Goal: Task Accomplishment & Management: Use online tool/utility

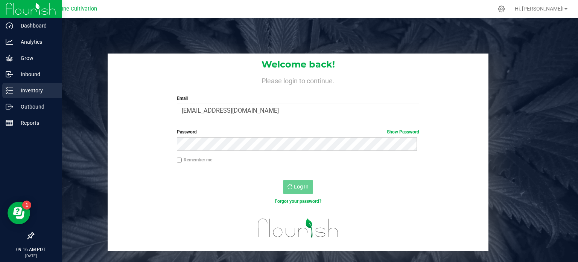
click at [24, 86] on p "Inventory" at bounding box center [35, 90] width 45 height 9
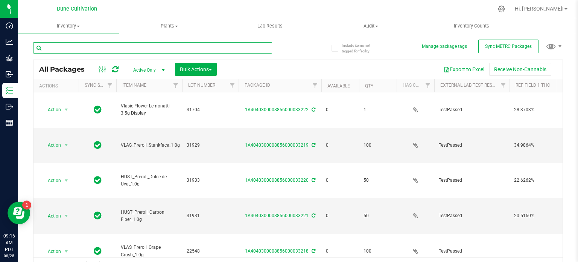
click at [128, 43] on input "text" at bounding box center [152, 47] width 239 height 11
paste input "22565"
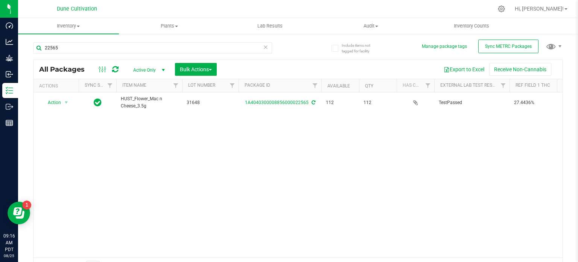
click at [136, 99] on span "HUST_Flower_Mac n Cheese_3.5g" at bounding box center [149, 102] width 57 height 14
copy tr "HUST_Flower_Mac n Cheese_3.5g"
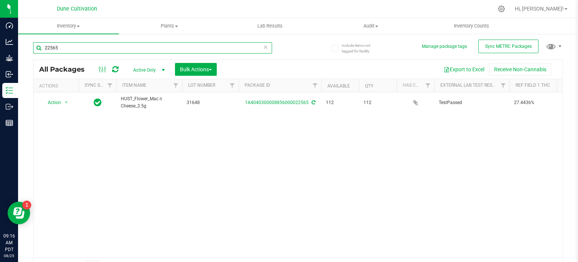
click at [122, 43] on input "22565" at bounding box center [152, 47] width 239 height 11
click at [113, 49] on input "22565" at bounding box center [152, 47] width 239 height 11
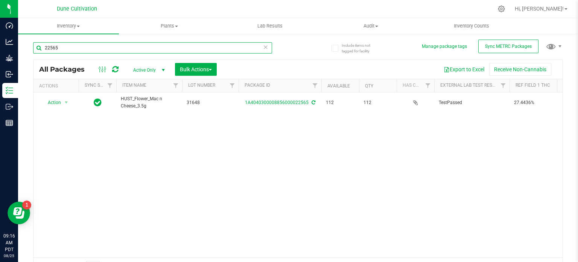
paste input "8"
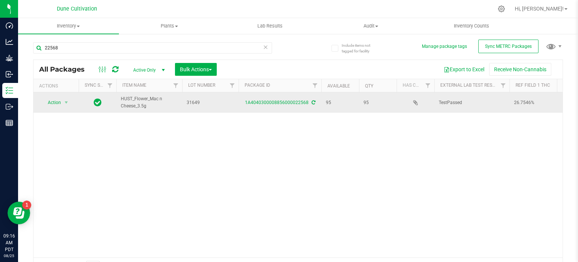
click at [139, 101] on span "HUST_Flower_Mac n Cheese_3.5g" at bounding box center [149, 102] width 57 height 14
copy tr "HUST_Flower_Mac n Cheese_3.5g"
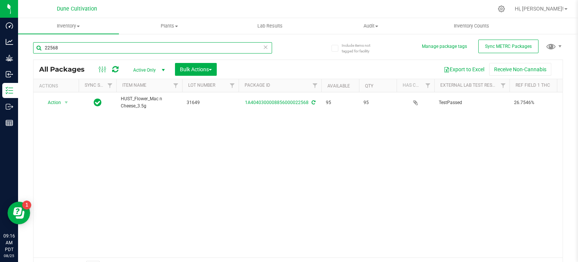
click at [152, 46] on input "22568" at bounding box center [152, 47] width 239 height 11
paste input "8285"
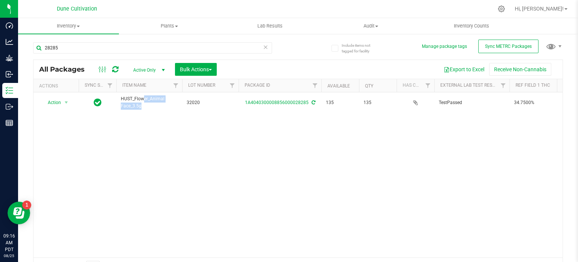
click at [142, 100] on span "HUST_Flower_Animal Face_3.5g" at bounding box center [149, 102] width 57 height 14
copy tr "HUST_Flower_Animal Face_3.5g"
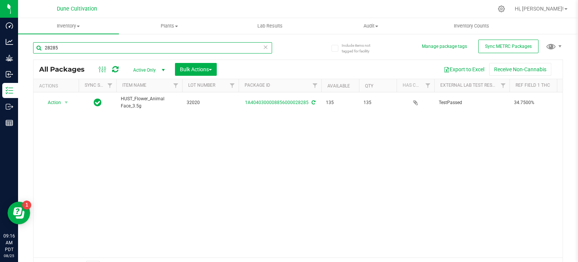
click at [92, 45] on input "28285" at bounding box center [152, 47] width 239 height 11
paste input "HUST_Flower_Animal Face_3.5g"
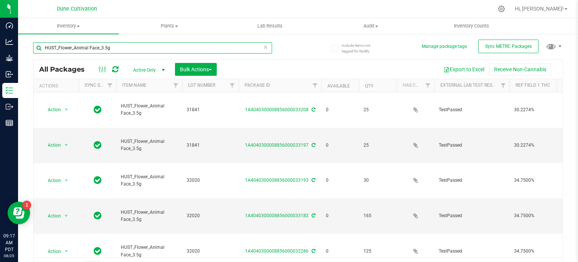
click at [120, 43] on input "HUST_Flower_Animal Face_3.5g" at bounding box center [152, 47] width 239 height 11
paste input "28297"
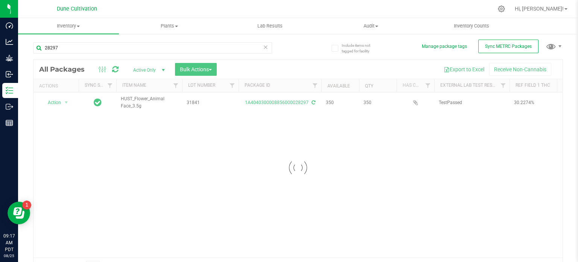
click at [134, 101] on div at bounding box center [298, 167] width 529 height 215
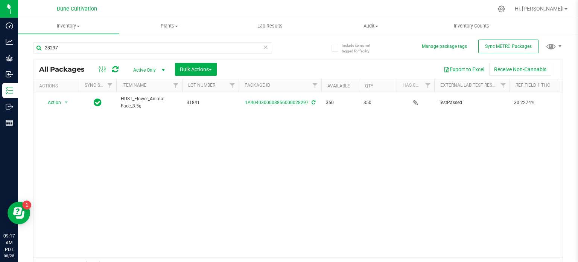
click at [134, 101] on span "HUST_Flower_Animal Face_3.5g" at bounding box center [149, 102] width 57 height 14
copy tr "HUST_Flower_Animal Face_3.5g"
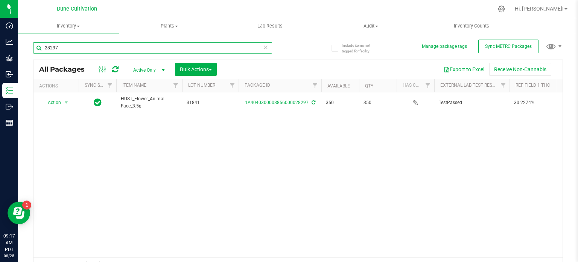
click at [161, 51] on input "28297" at bounding box center [152, 47] width 239 height 11
paste input "304"
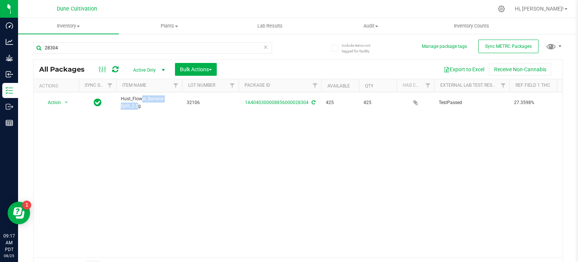
click at [130, 101] on span "Hust_Flower_Banana Split_3.5g" at bounding box center [149, 102] width 57 height 14
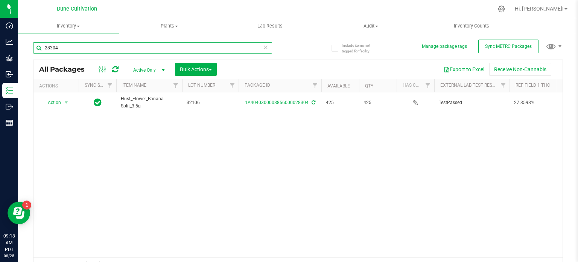
click at [133, 47] on input "28304" at bounding box center [152, 47] width 239 height 11
paste input "289"
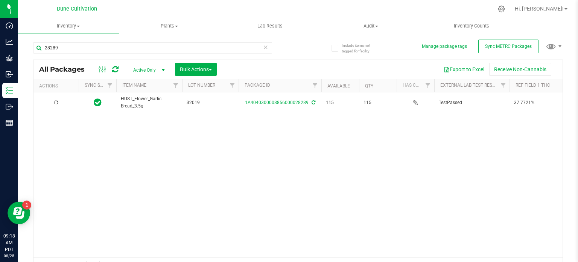
click at [139, 102] on span "HUST_Flower_Garlic Bread_3.5g" at bounding box center [149, 102] width 57 height 14
copy tr "HUST_Flower_Garlic Bread_3.5g"
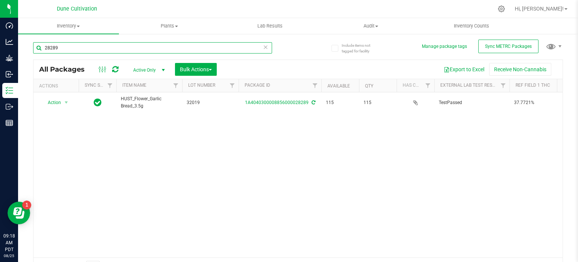
click at [145, 48] on input "28289" at bounding box center [152, 47] width 239 height 11
paste input "2568"
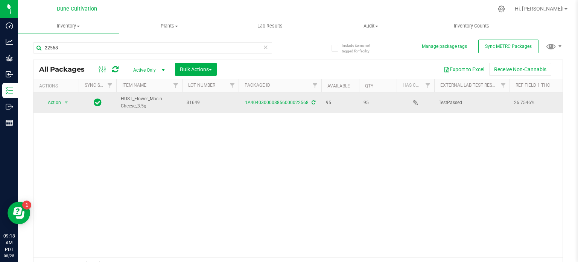
click at [131, 106] on span "HUST_Flower_Mac n Cheese_3.5g" at bounding box center [149, 102] width 57 height 14
copy tr "HUST_Flower_Mac n Cheese_3.5g"
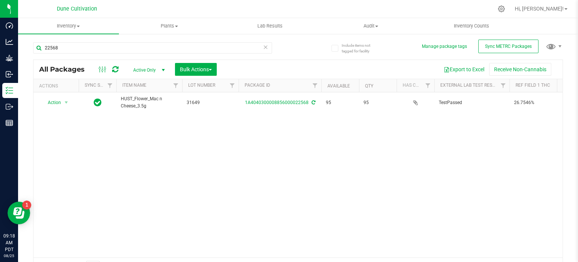
click at [102, 55] on div "22568" at bounding box center [152, 50] width 239 height 17
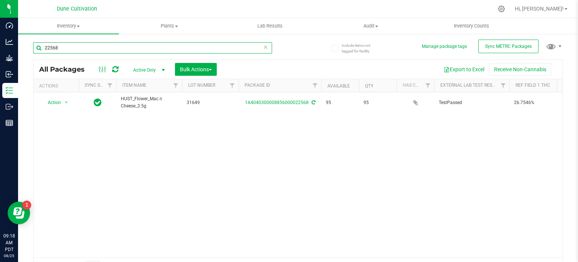
click at [102, 49] on input "22568" at bounding box center [152, 47] width 239 height 11
paste input "8285"
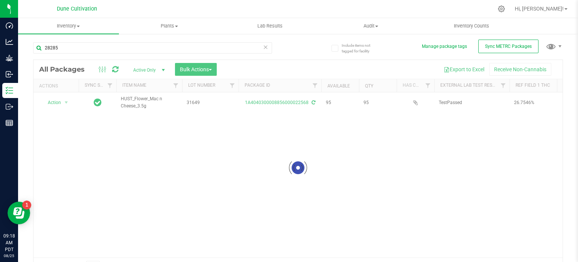
click at [133, 99] on div at bounding box center [298, 167] width 529 height 215
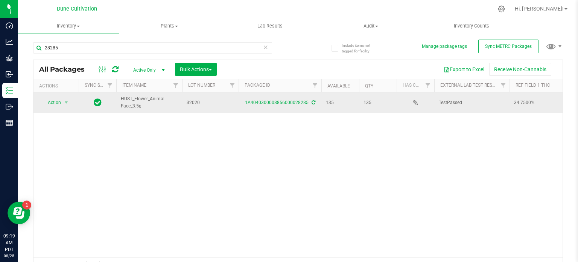
click at [124, 98] on span "HUST_Flower_Animal Face_3.5g" at bounding box center [149, 102] width 57 height 14
copy tr "HUST_Flower_Animal Face_3.5g"
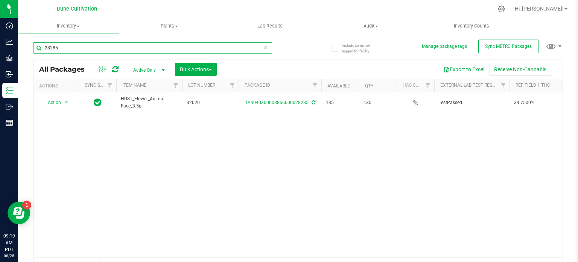
click at [117, 52] on input "28285" at bounding box center [152, 47] width 239 height 11
paste input "304"
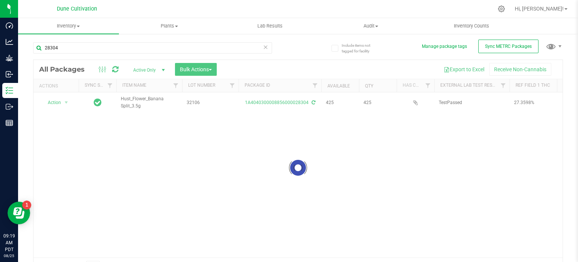
click at [136, 99] on div at bounding box center [298, 167] width 529 height 215
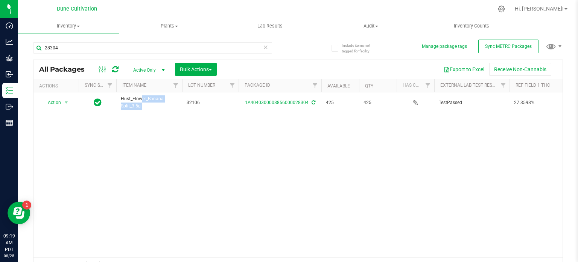
click at [136, 99] on span "Hust_Flower_Banana Split_3.5g" at bounding box center [149, 102] width 57 height 14
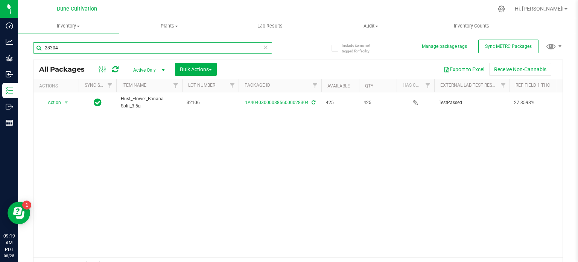
click at [90, 46] on input "28304" at bounding box center [152, 47] width 239 height 11
paste input "289"
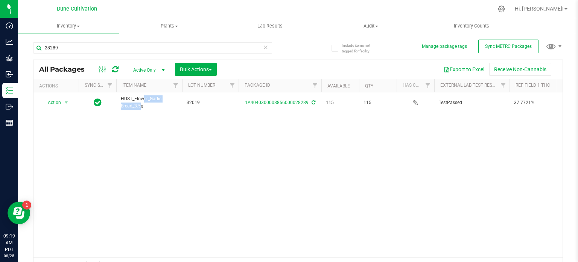
click at [138, 102] on span "HUST_Flower_Garlic Bread_3.5g" at bounding box center [149, 102] width 57 height 14
click at [75, 41] on div "28289" at bounding box center [165, 47] width 265 height 24
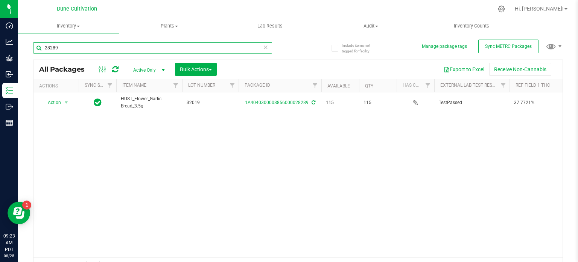
click at [72, 49] on input "28289" at bounding box center [152, 47] width 239 height 11
paste input "2523"
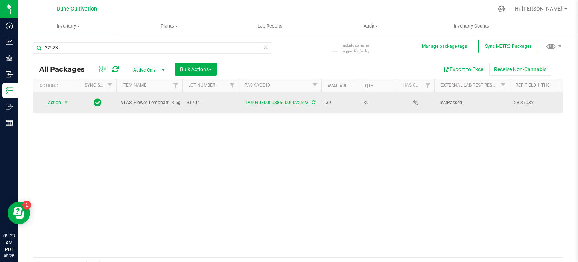
click at [138, 101] on span "VLAS_Flower_Lemonatti_3.5g" at bounding box center [151, 102] width 60 height 7
copy tr "VLAS_Flower_Lemonatti_3.5g"
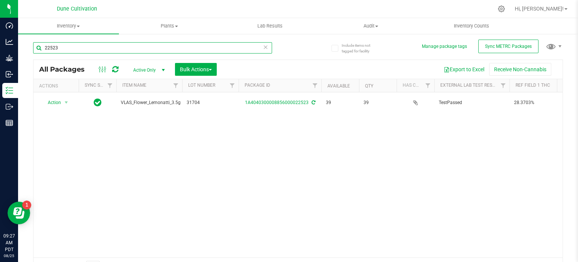
click at [66, 47] on input "22523" at bounding box center [152, 47] width 239 height 11
paste input "45"
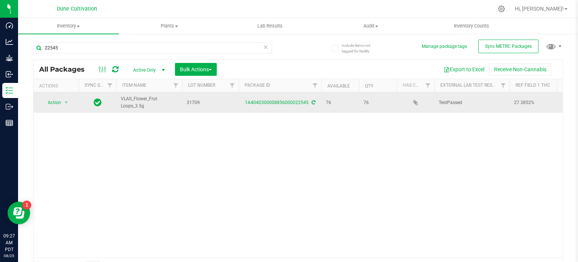
click at [131, 98] on span "VLAS_Flower_Frut Loops_3.5g" at bounding box center [149, 102] width 57 height 14
copy tr "VLAS_Flower_Frut Loops_3.5g"
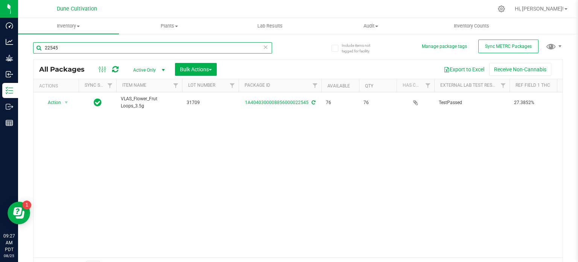
click at [86, 47] on input "22545" at bounding box center [152, 47] width 239 height 11
paste input "7"
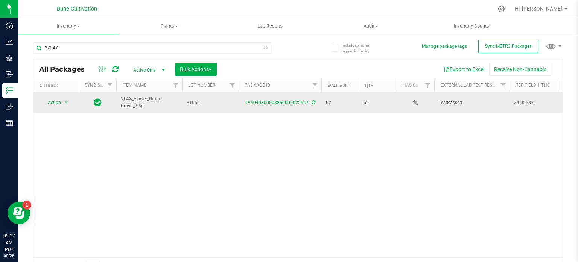
click at [134, 101] on span "VLAS_Flower_Grape Crush_3.5g" at bounding box center [149, 102] width 57 height 14
copy tr "VLAS_Flower_Grape Crush_3.5g"
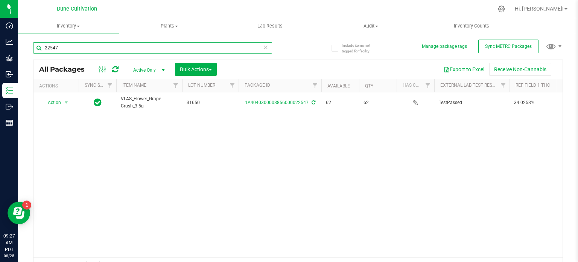
click at [67, 52] on input "22547" at bounding box center [152, 47] width 239 height 11
paste input "65"
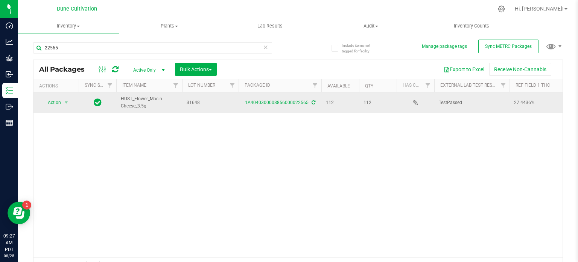
click at [134, 104] on span "HUST_Flower_Mac n Cheese_3.5g" at bounding box center [149, 102] width 57 height 14
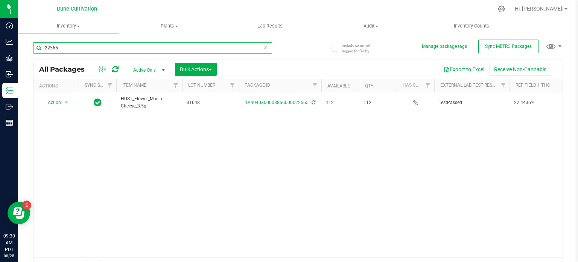
click at [71, 44] on input "22565" at bounding box center [152, 47] width 239 height 11
paste input "8297"
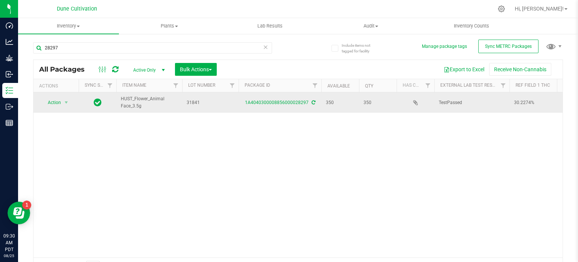
click at [131, 100] on span "HUST_Flower_Animal Face_3.5g" at bounding box center [149, 102] width 57 height 14
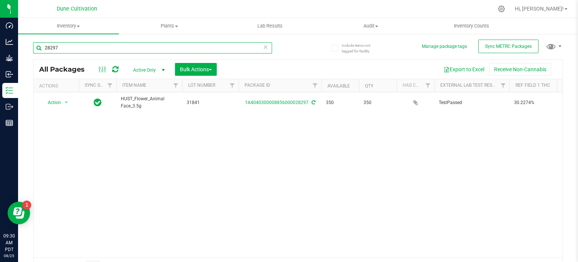
click at [77, 49] on input "28297" at bounding box center [152, 47] width 239 height 11
paste input "304"
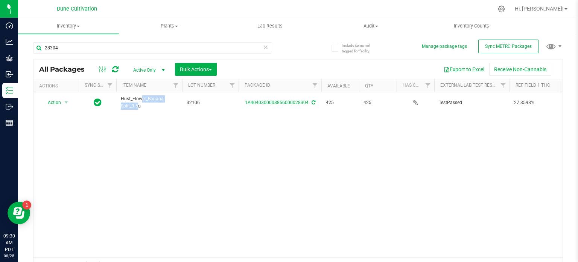
click at [138, 99] on span "Hust_Flower_Banana Split_3.5g" at bounding box center [149, 102] width 57 height 14
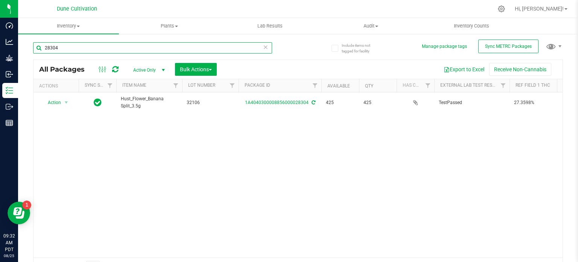
click at [64, 44] on input "28304" at bounding box center [152, 47] width 239 height 11
paste input "289"
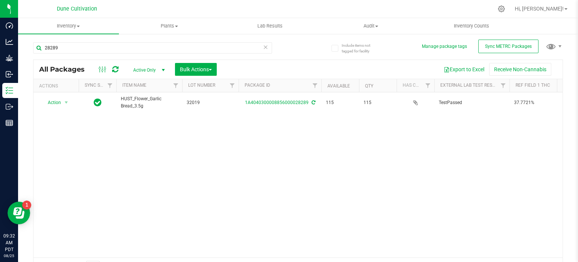
click at [136, 100] on span "HUST_Flower_Garlic Bread_3.5g" at bounding box center [149, 102] width 57 height 14
click at [88, 40] on div "28289" at bounding box center [165, 47] width 265 height 24
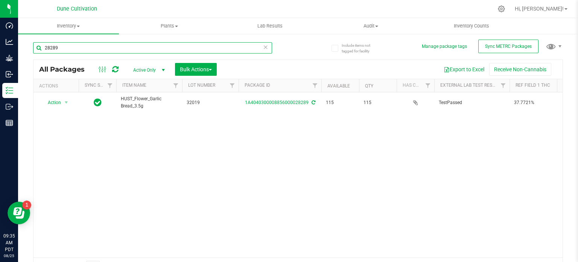
click at [88, 44] on input "28289" at bounding box center [152, 47] width 239 height 11
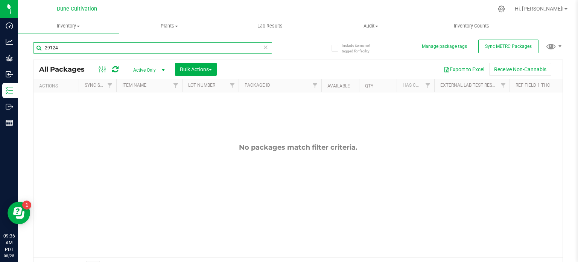
click at [81, 42] on input "29124" at bounding box center [152, 47] width 239 height 11
type input "29149"
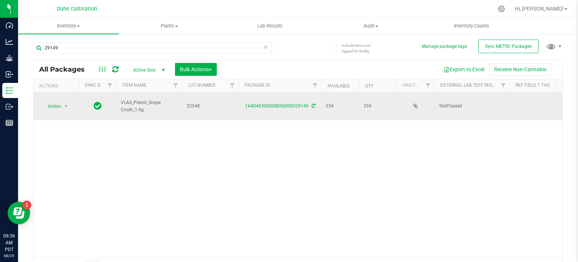
click at [135, 102] on span "VLAS_Preroll_Grape Crush_1.0g" at bounding box center [149, 106] width 57 height 14
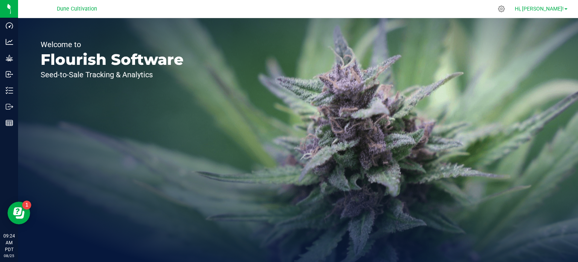
click at [566, 8] on span at bounding box center [566, 9] width 3 height 2
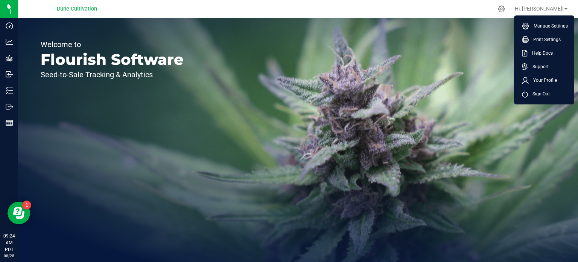
click at [384, 51] on div "Welcome to Flourish Software Seed-to-Sale Tracking & Analytics" at bounding box center [298, 140] width 560 height 244
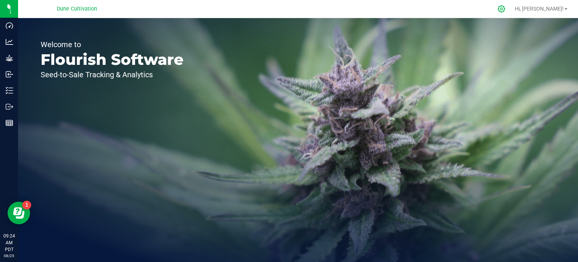
click at [506, 10] on icon at bounding box center [502, 9] width 8 height 8
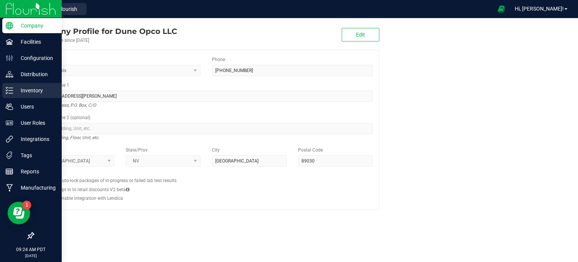
click at [32, 91] on p "Inventory" at bounding box center [35, 90] width 45 height 9
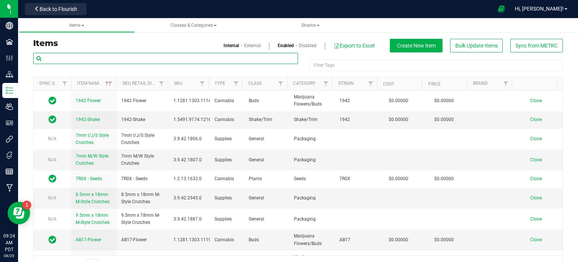
click at [182, 55] on input "text" at bounding box center [165, 58] width 265 height 11
type input "C"
type input "VLAS"
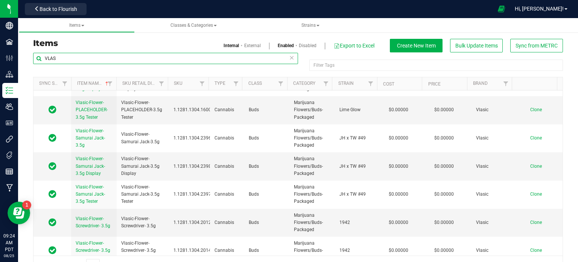
scroll to position [19, 0]
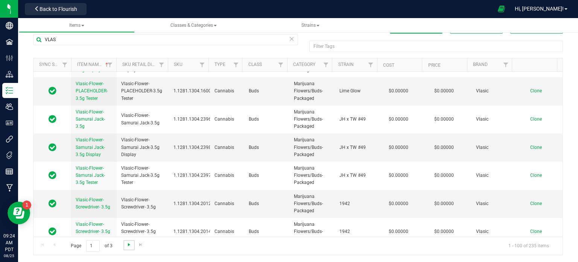
click at [127, 241] on span "Go to the next page" at bounding box center [129, 244] width 6 height 6
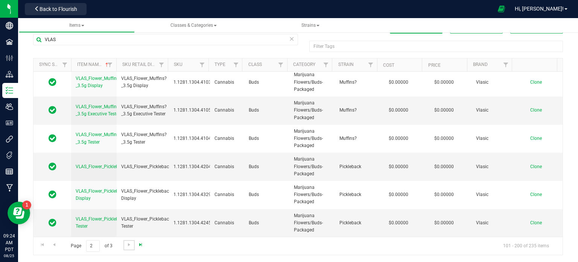
scroll to position [0, 0]
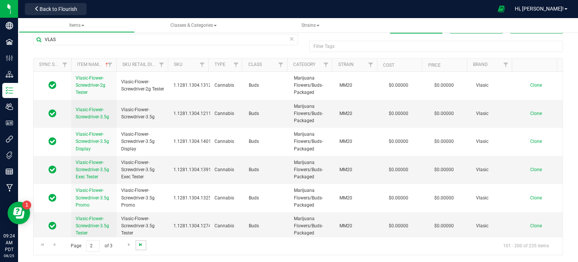
click at [140, 243] on span "Go to the last page" at bounding box center [141, 244] width 6 height 6
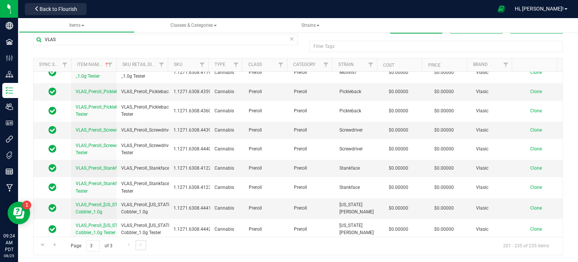
scroll to position [630, 0]
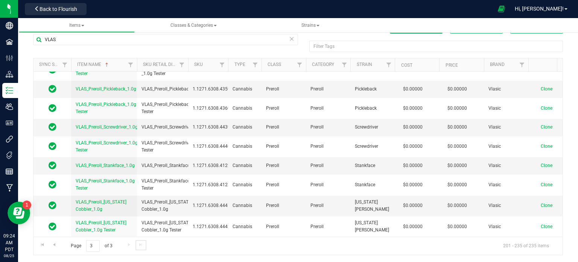
drag, startPoint x: 114, startPoint y: 66, endPoint x: 140, endPoint y: 68, distance: 26.1
click at [140, 68] on div "Sync Status Item Name Sku Retail Display Name SKU Type Class Category Strain Co…" at bounding box center [296, 64] width 524 height 13
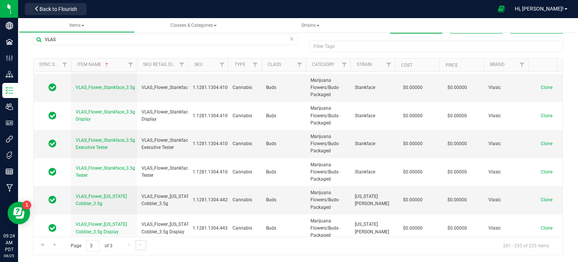
scroll to position [43, 0]
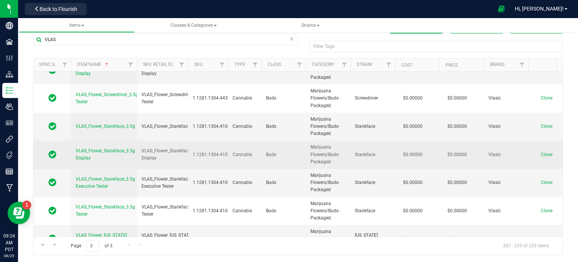
click at [545, 153] on span "Clone" at bounding box center [547, 154] width 12 height 5
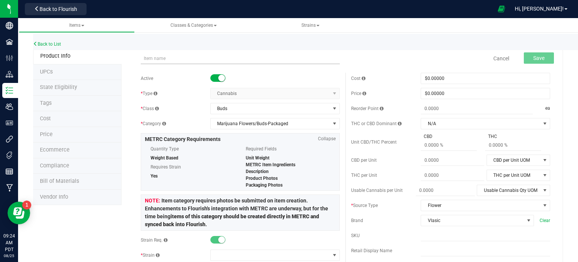
click at [170, 61] on input "text" at bounding box center [240, 58] width 199 height 11
type input "VLAS_Flower_Lemonatti_3.5g Display"
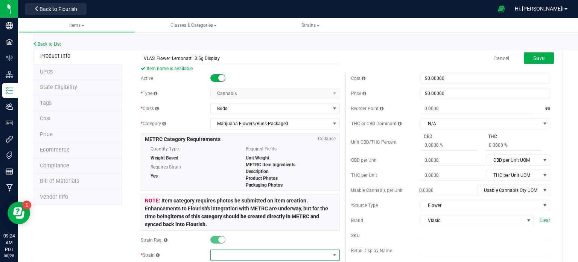
click at [218, 253] on span at bounding box center [270, 255] width 119 height 11
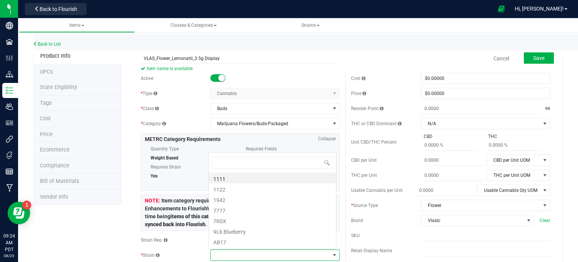
scroll to position [11, 126]
type input "lemon"
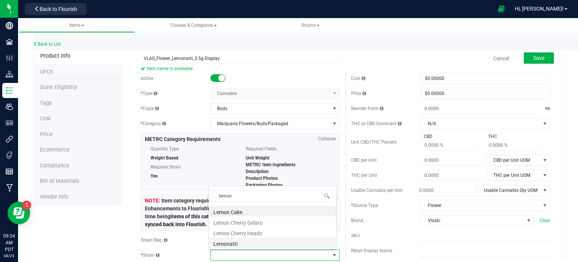
click at [238, 241] on li "Lemonatti" at bounding box center [272, 242] width 127 height 11
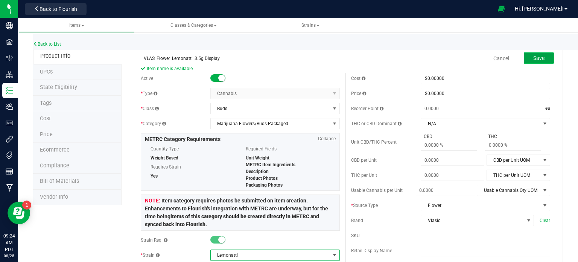
click at [537, 56] on span "Save" at bounding box center [539, 58] width 11 height 6
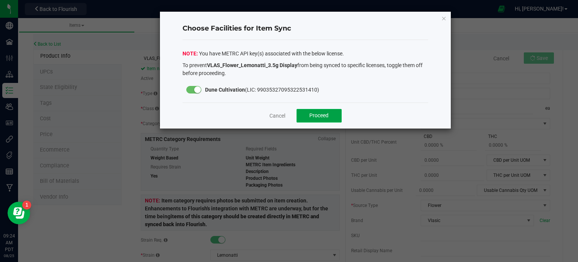
click at [324, 112] on span "Proceed" at bounding box center [319, 115] width 19 height 6
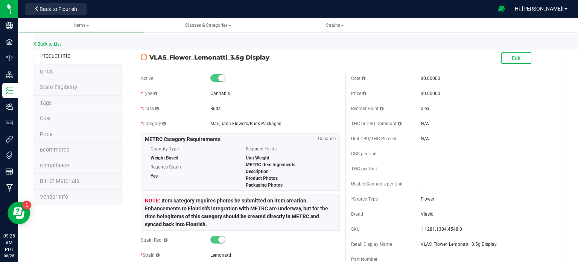
click at [225, 58] on span "VLAS_Flower_Lemonatti_3.5g Display" at bounding box center [245, 57] width 191 height 9
copy div "VLAS_Flower_Lemonatti_3.5g Display"
click at [54, 84] on span "State Eligibility" at bounding box center [58, 87] width 37 height 6
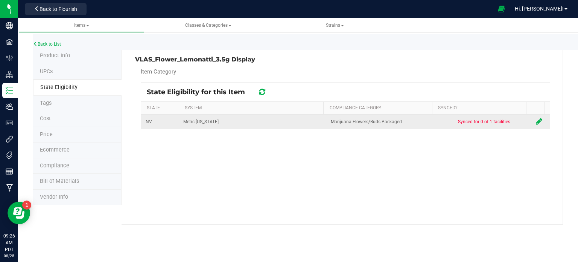
click at [536, 122] on icon at bounding box center [539, 121] width 6 height 8
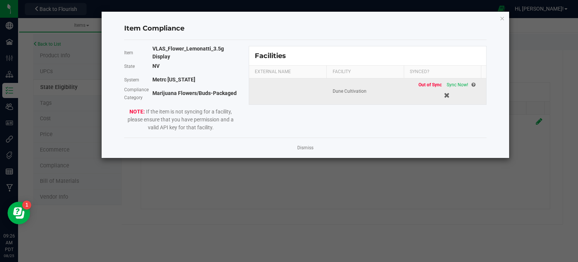
click at [452, 88] on div "Out of Sync Sync Now!" at bounding box center [447, 91] width 70 height 20
click at [447, 85] on span "Sync Now!" at bounding box center [457, 84] width 21 height 5
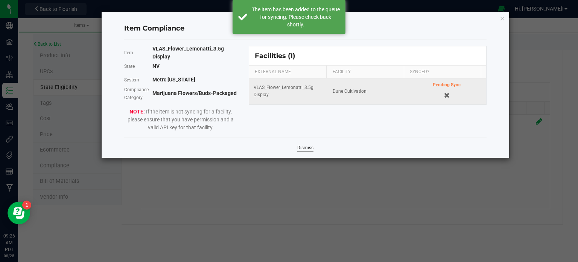
click at [305, 148] on link "Dismiss" at bounding box center [306, 148] width 16 height 6
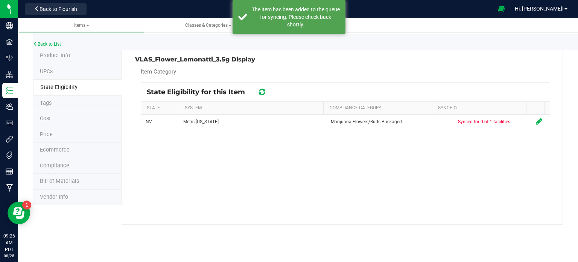
click at [262, 91] on icon at bounding box center [262, 92] width 6 height 8
click at [262, 91] on icon at bounding box center [261, 92] width 9 height 10
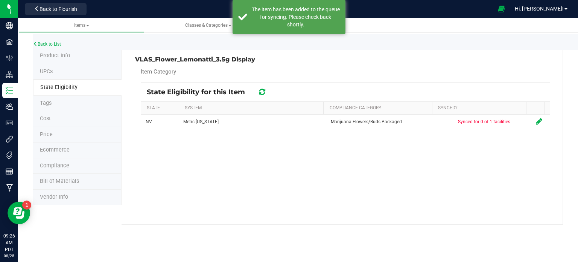
click at [262, 91] on icon at bounding box center [262, 91] width 10 height 9
click at [262, 91] on icon at bounding box center [262, 91] width 8 height 9
click at [262, 91] on icon at bounding box center [262, 92] width 8 height 7
click at [262, 91] on div at bounding box center [345, 145] width 409 height 126
click at [262, 91] on icon at bounding box center [262, 92] width 10 height 10
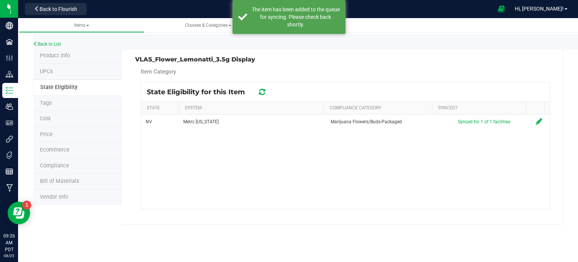
click at [262, 91] on icon at bounding box center [262, 92] width 10 height 10
click at [262, 91] on icon at bounding box center [262, 92] width 9 height 8
click at [211, 63] on div "VLAS_Flower_Lemonatti_3.5g Display Item Category State Eligibility for this Ite…" at bounding box center [343, 136] width 442 height 176
click at [211, 60] on h3 "VLAS_Flower_Lemonatti_3.5g Display" at bounding box center [237, 59] width 205 height 7
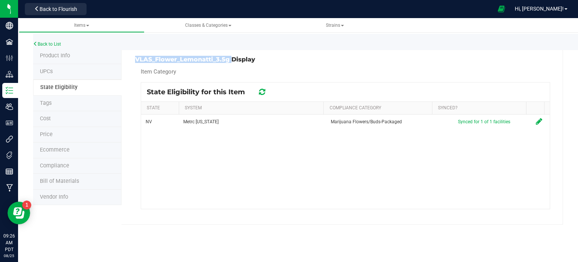
click at [211, 60] on h3 "VLAS_Flower_Lemonatti_3.5g Display" at bounding box center [237, 59] width 205 height 7
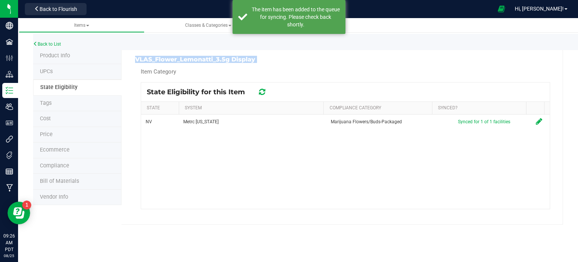
click at [211, 60] on h3 "VLAS_Flower_Lemonatti_3.5g Display" at bounding box center [237, 59] width 205 height 7
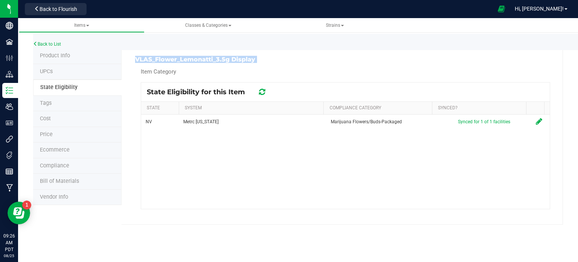
copy div "VLAS_Flower_Lemonatti_3.5g Display"
click at [55, 43] on link "Back to List" at bounding box center [47, 43] width 28 height 5
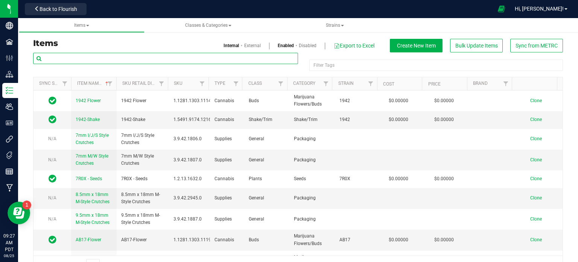
click at [95, 60] on input "text" at bounding box center [165, 58] width 265 height 11
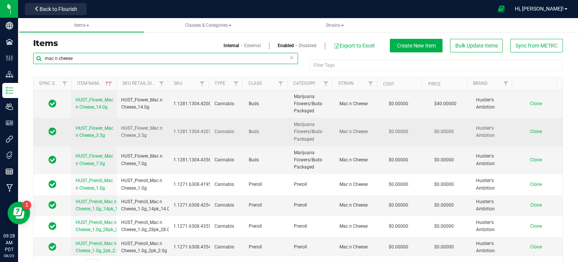
type input "mac n cheese"
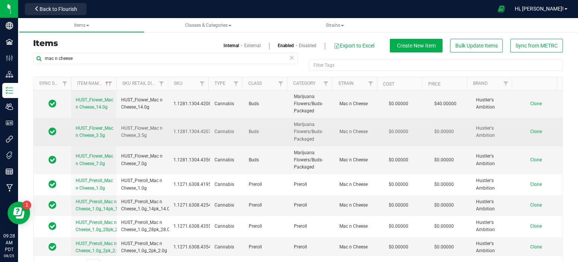
click at [531, 129] on span "Clone" at bounding box center [537, 131] width 12 height 5
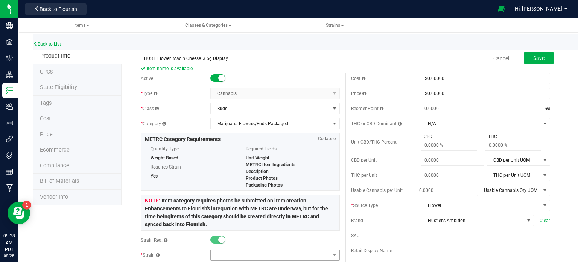
type input "HUST_Flower_Mac n Cheese_3.5g Display"
click at [216, 258] on span at bounding box center [270, 255] width 119 height 11
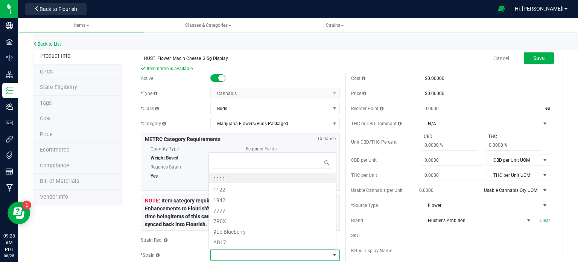
scroll to position [11, 126]
type input "mac"
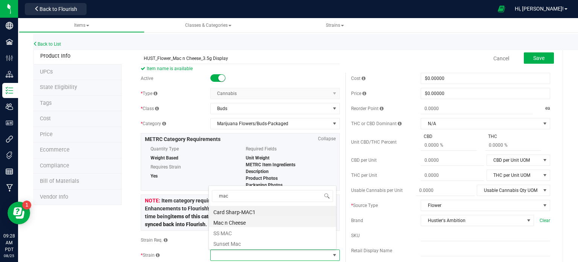
click at [246, 223] on li "Mac n Cheese" at bounding box center [272, 221] width 127 height 11
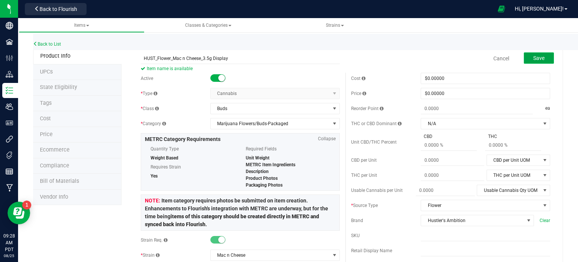
click at [526, 60] on button "Save" at bounding box center [539, 57] width 30 height 11
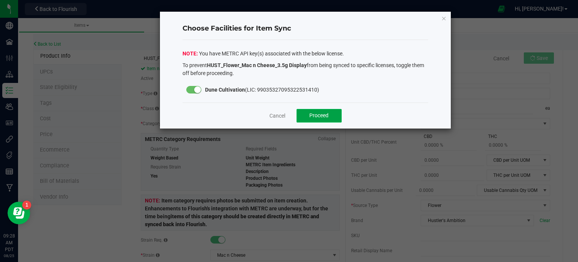
click at [325, 110] on button "Proceed" at bounding box center [319, 116] width 45 height 14
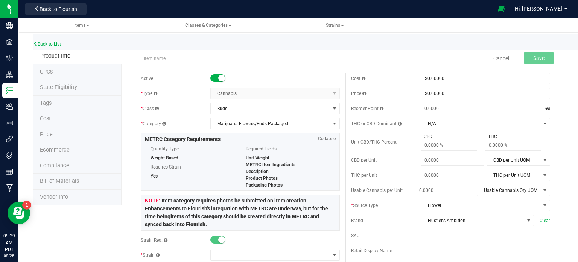
click at [52, 44] on link "Back to List" at bounding box center [47, 43] width 28 height 5
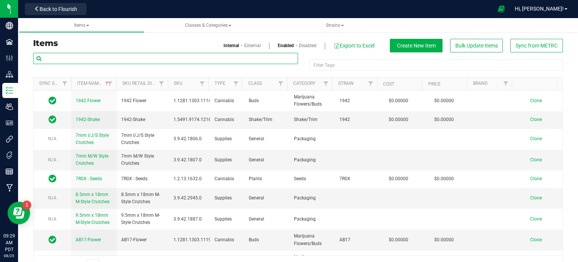
click at [82, 60] on input "text" at bounding box center [165, 58] width 265 height 11
paste input "ADV2400251"
type input "ADV2400251"
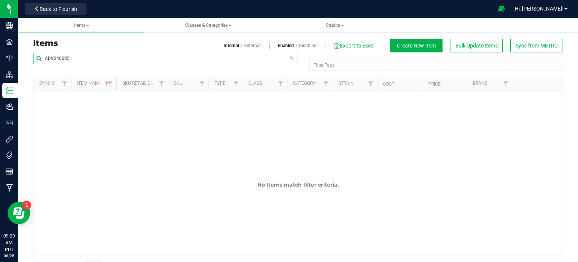
click at [82, 60] on input "ADV2400251" at bounding box center [165, 58] width 265 height 11
type input "A"
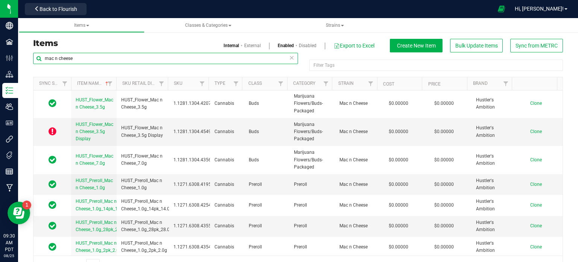
scroll to position [19, 0]
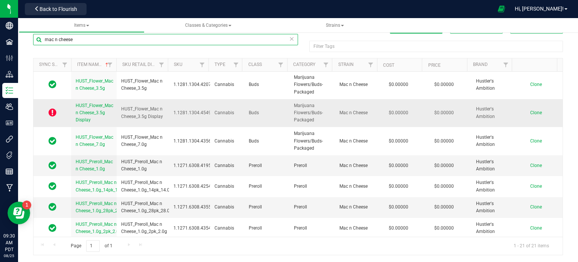
type input "mac n cheese"
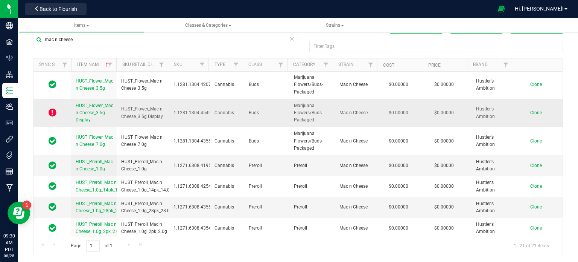
click at [81, 111] on span "HUST_Flower_Mac n Cheese_3.5g Display" at bounding box center [95, 113] width 38 height 20
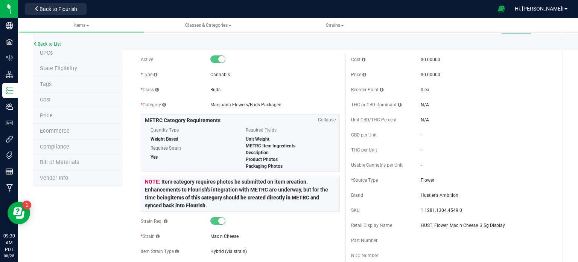
click at [54, 66] on span "State Eligibility" at bounding box center [58, 68] width 37 height 6
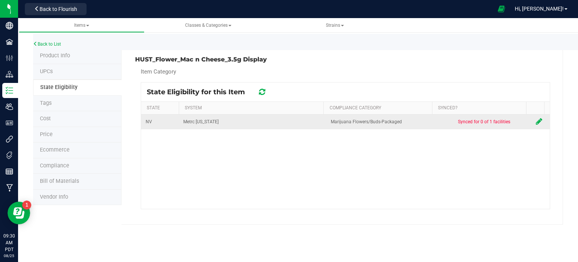
click at [536, 121] on icon at bounding box center [539, 121] width 6 height 8
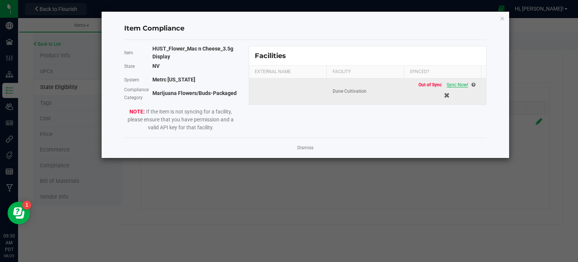
click at [448, 86] on span "Sync Now!" at bounding box center [457, 84] width 21 height 5
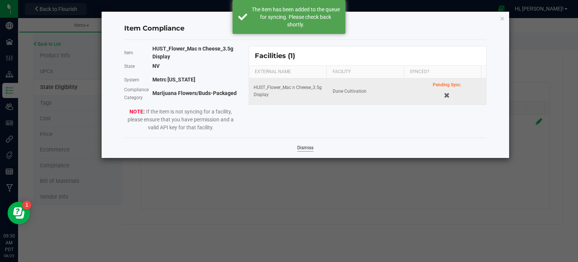
click at [308, 149] on link "Dismiss" at bounding box center [306, 148] width 16 height 6
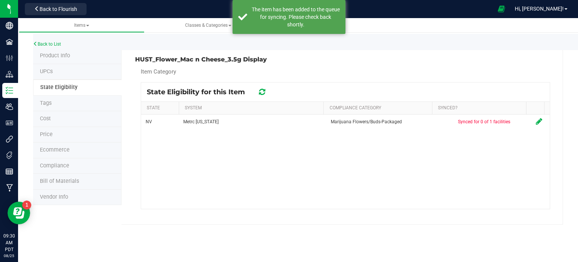
click at [261, 93] on icon at bounding box center [262, 92] width 6 height 8
click at [261, 93] on icon at bounding box center [262, 92] width 9 height 8
click at [261, 93] on icon at bounding box center [262, 92] width 9 height 10
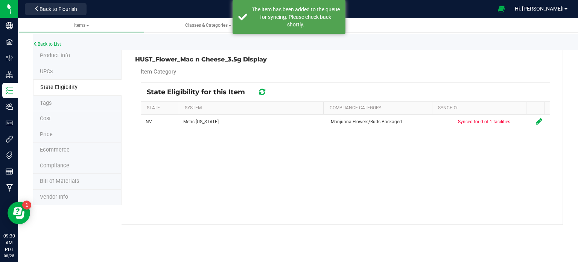
click at [261, 93] on icon at bounding box center [262, 91] width 8 height 9
click at [261, 93] on icon at bounding box center [262, 91] width 9 height 9
click at [261, 93] on icon at bounding box center [262, 91] width 8 height 9
click at [261, 93] on icon at bounding box center [262, 92] width 10 height 10
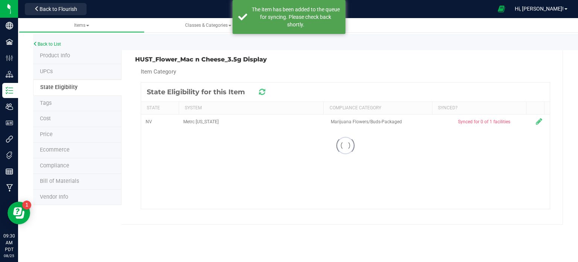
click at [261, 93] on div at bounding box center [345, 145] width 409 height 126
click at [261, 93] on icon at bounding box center [262, 92] width 10 height 10
click at [261, 93] on div at bounding box center [345, 145] width 409 height 126
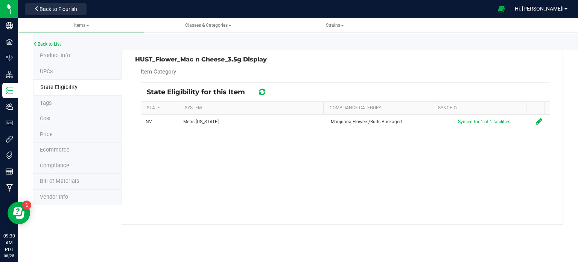
click at [219, 56] on h3 "HUST_Flower_Mac n Cheese_3.5g Display" at bounding box center [237, 59] width 205 height 7
copy div "HUST_Flower_Mac n Cheese_3.5g Display"
click at [42, 42] on link "Back to List" at bounding box center [47, 43] width 28 height 5
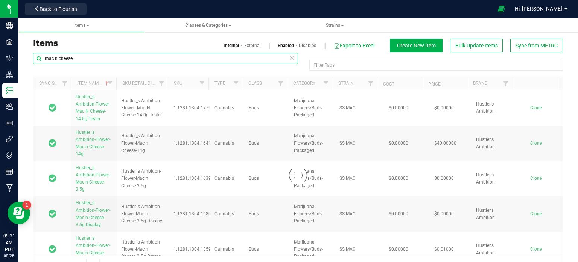
click at [90, 61] on input "mac n cheese" at bounding box center [165, 58] width 265 height 11
paste input "Hust_Flower_Banana Split_3.5g"
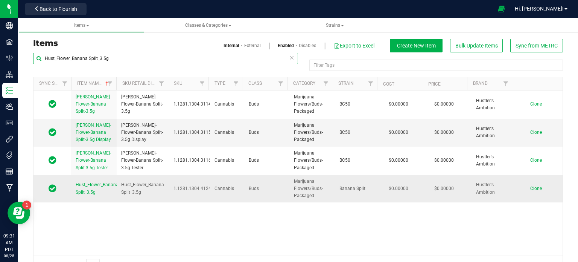
type input "Hust_Flower_Banana Split_3.5g"
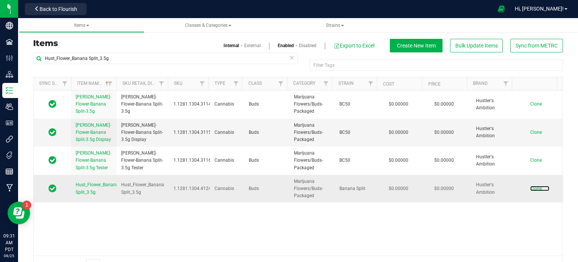
click at [531, 186] on span "Clone" at bounding box center [537, 188] width 12 height 5
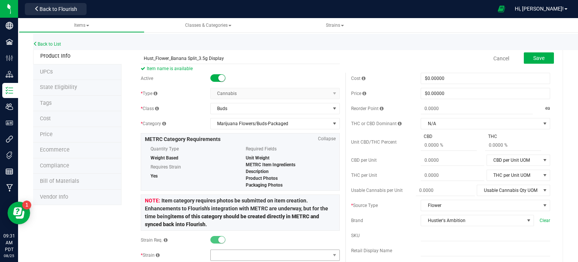
type input "Hust_Flower_Banana Split_3.5g Display"
click at [229, 252] on span at bounding box center [270, 255] width 119 height 11
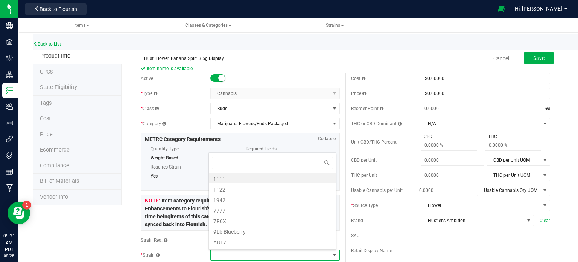
scroll to position [11, 126]
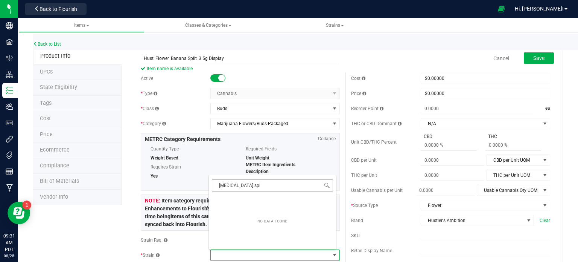
click at [231, 187] on input "banan spl" at bounding box center [272, 185] width 121 height 12
type input "banana spl"
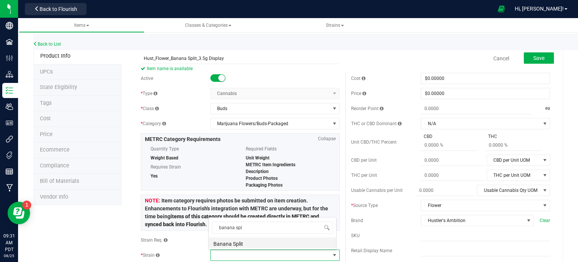
click at [240, 244] on li "Banana Split" at bounding box center [272, 242] width 127 height 11
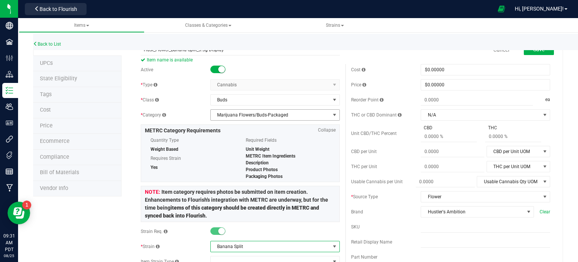
scroll to position [0, 0]
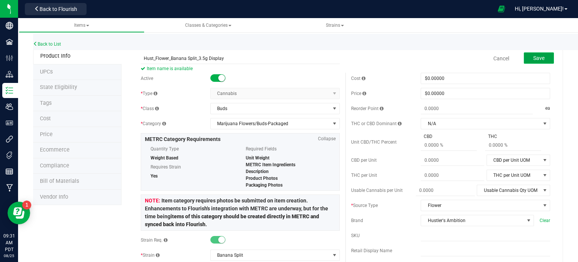
click at [535, 53] on button "Save" at bounding box center [539, 57] width 30 height 11
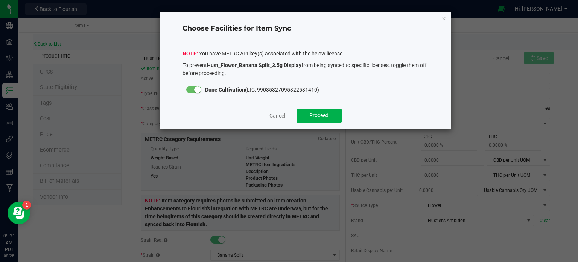
click at [330, 108] on div "Cancel Proceed" at bounding box center [306, 115] width 246 height 26
click at [328, 109] on button "Proceed" at bounding box center [319, 116] width 45 height 14
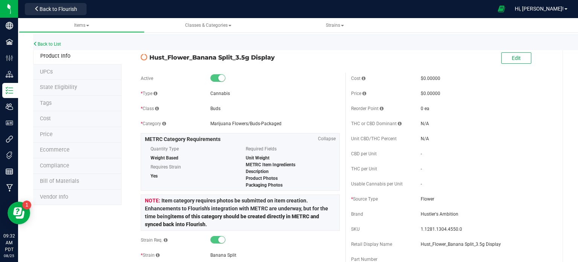
click at [72, 85] on span "State Eligibility" at bounding box center [58, 87] width 37 height 6
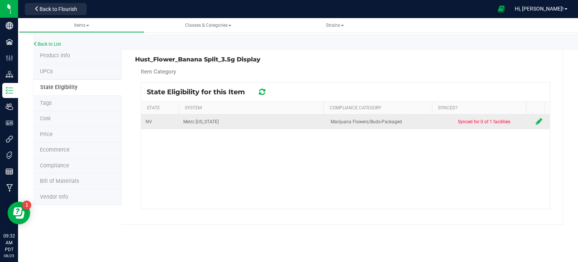
click at [536, 119] on icon at bounding box center [539, 121] width 6 height 8
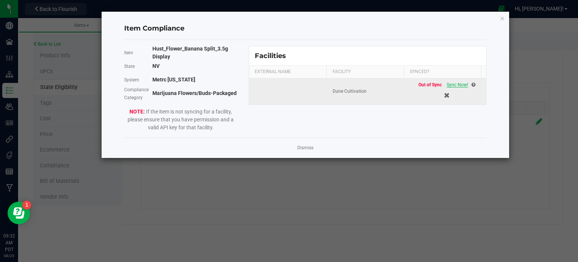
click at [447, 85] on span "Sync Now!" at bounding box center [457, 84] width 21 height 5
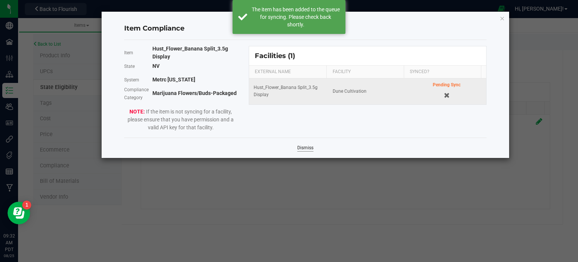
click at [304, 150] on link "Dismiss" at bounding box center [306, 148] width 16 height 6
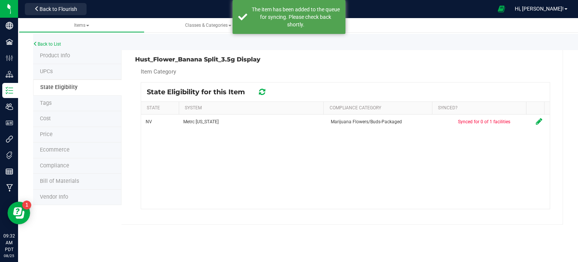
click at [268, 92] on div at bounding box center [262, 91] width 12 height 9
click at [264, 91] on icon at bounding box center [262, 92] width 6 height 8
click at [264, 91] on icon at bounding box center [262, 91] width 8 height 9
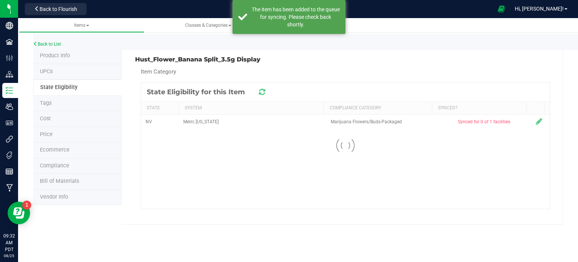
click at [264, 91] on div at bounding box center [345, 145] width 409 height 126
click at [264, 91] on icon at bounding box center [262, 91] width 8 height 9
click at [264, 91] on icon at bounding box center [262, 91] width 9 height 9
click at [264, 91] on icon at bounding box center [262, 92] width 9 height 8
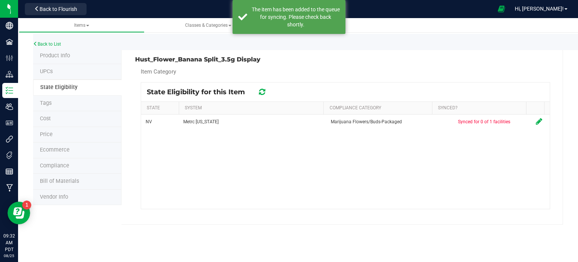
click at [264, 91] on icon at bounding box center [262, 92] width 8 height 7
click at [227, 63] on h3 "Hust_Flower_Banana Split_3.5g Display" at bounding box center [237, 59] width 205 height 7
click at [227, 62] on h3 "Hust_Flower_Banana Split_3.5g Display" at bounding box center [237, 59] width 205 height 7
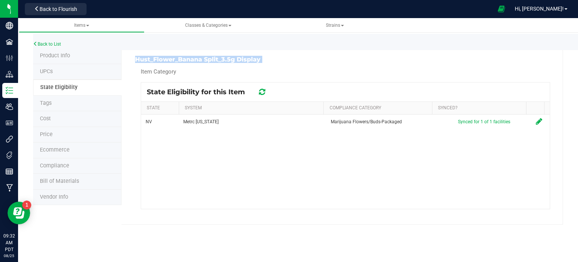
click at [227, 62] on h3 "Hust_Flower_Banana Split_3.5g Display" at bounding box center [237, 59] width 205 height 7
copy div "Hust_Flower_Banana Split_3.5g Display"
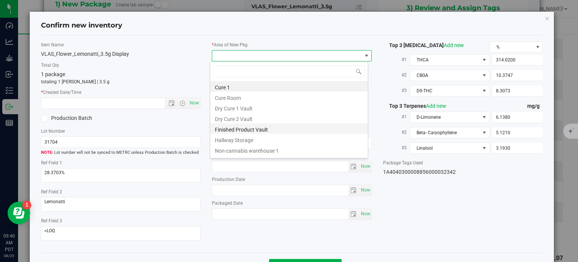
click at [253, 130] on li "Finished Product Vault" at bounding box center [289, 128] width 157 height 11
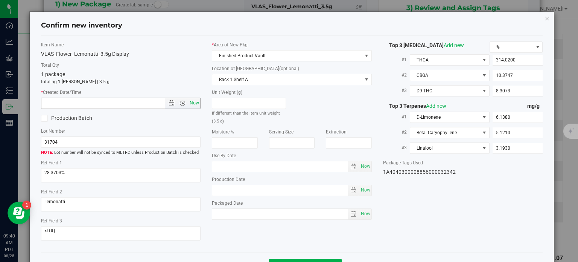
click at [194, 98] on span "Now" at bounding box center [194, 103] width 13 height 11
type input "8/25/2025 9:40 AM"
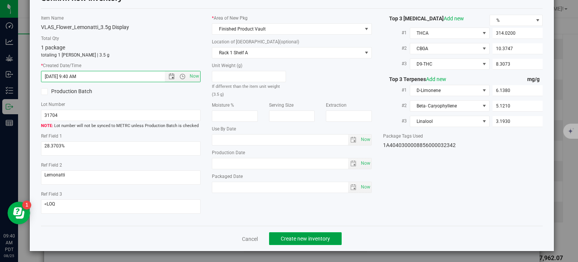
click at [303, 238] on span "Create new inventory" at bounding box center [305, 238] width 49 height 6
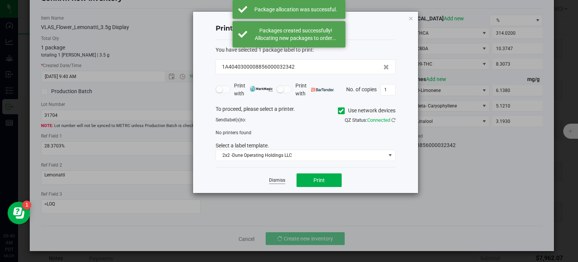
click at [274, 177] on link "Dismiss" at bounding box center [277, 180] width 16 height 6
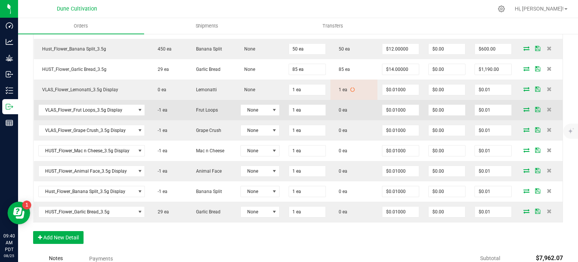
click at [524, 107] on icon at bounding box center [527, 109] width 6 height 5
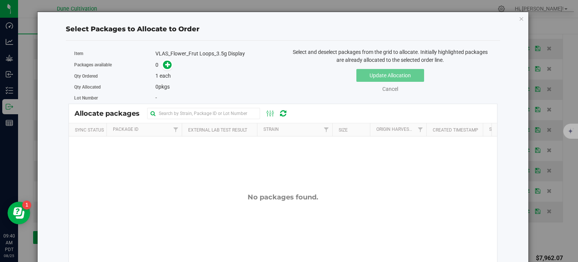
click at [169, 69] on div "Packages available 0" at bounding box center [175, 65] width 203 height 12
click at [169, 66] on icon at bounding box center [167, 64] width 5 height 5
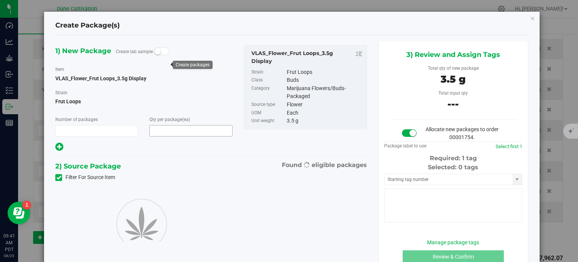
type input "1"
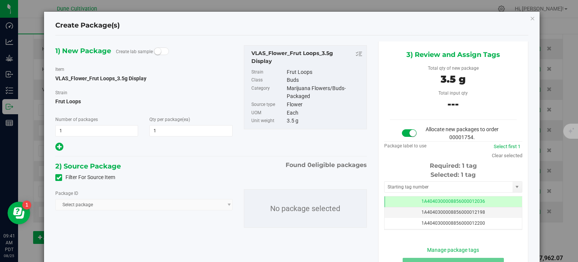
click at [59, 177] on icon at bounding box center [58, 177] width 5 height 0
click at [0, 0] on input "Filter For Source Item" at bounding box center [0, 0] width 0 height 0
click at [90, 202] on span "Select package" at bounding box center [139, 204] width 167 height 11
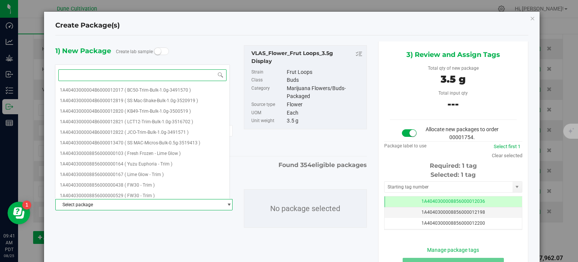
paste input "22545"
type input "22545"
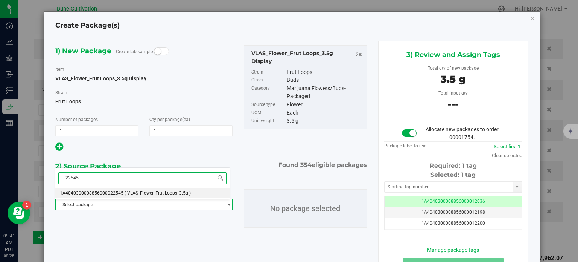
click at [98, 191] on span "1A4040300008856000022545" at bounding box center [92, 192] width 64 height 5
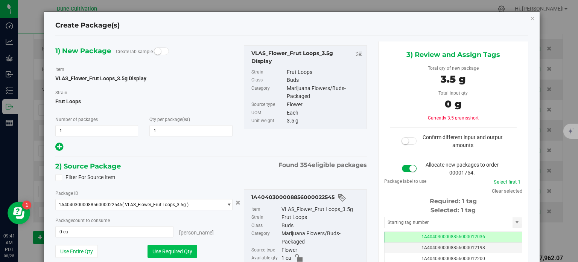
click at [149, 250] on button "Use Required Qty" at bounding box center [173, 251] width 50 height 13
type input "1 ea"
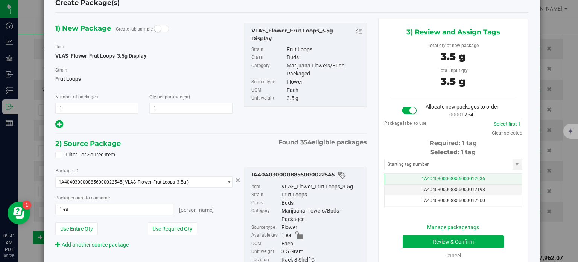
click at [409, 180] on td "1A4040300008856000012036" at bounding box center [453, 179] width 137 height 11
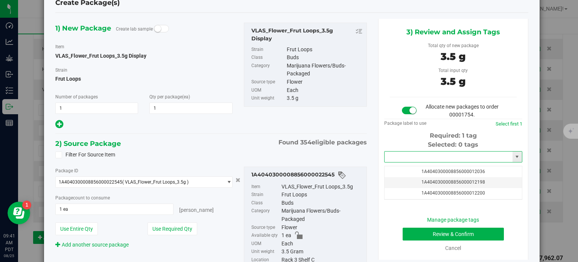
click at [417, 156] on input "text" at bounding box center [449, 156] width 128 height 11
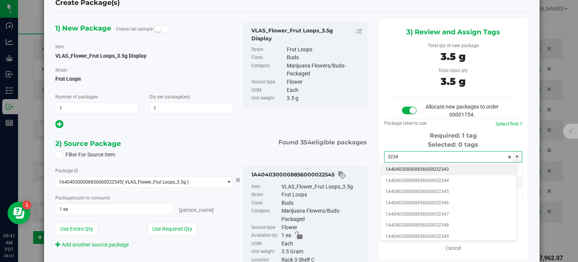
click at [423, 166] on li "1A4040300008856000032343" at bounding box center [449, 169] width 136 height 11
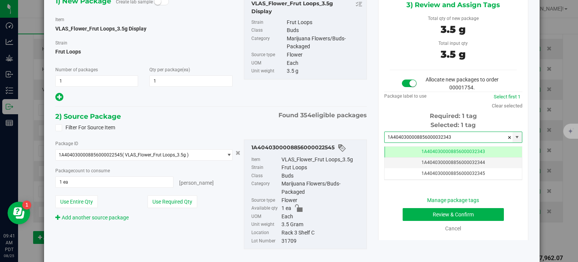
type input "1A4040300008856000032343"
click at [426, 206] on div "Manage package tags Review & Confirm Cancel" at bounding box center [453, 214] width 127 height 36
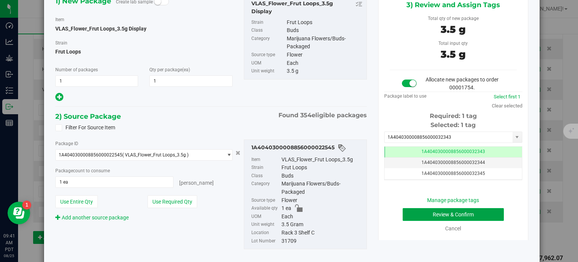
click at [427, 212] on button "Review & Confirm" at bounding box center [453, 214] width 101 height 13
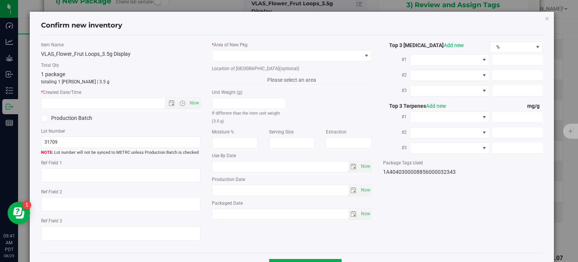
type textarea "27.3852%"
type textarea "Frut Loops"
type textarea "0.0546035%"
type input "307.8970"
type input "9.3446"
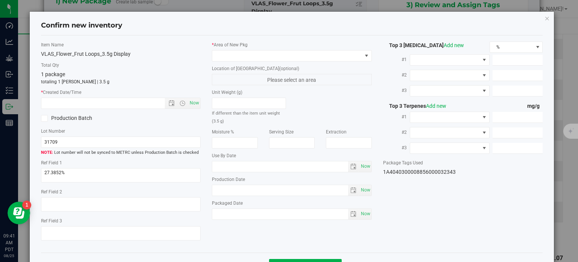
type input "3.8262"
type input "3.9620"
type input "2.4220"
type input "1.6880"
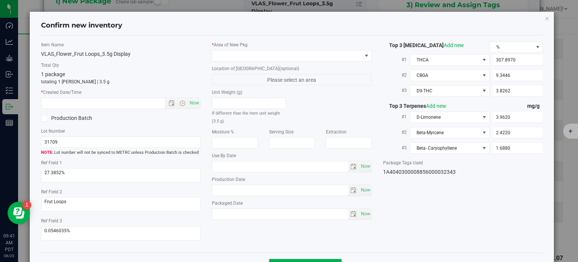
click at [306, 61] on div "* Area of New Pkg Location of New Pkg (optional) Please select an area Unit Wei…" at bounding box center [291, 132] width 171 height 182
click at [297, 54] on span at bounding box center [287, 55] width 150 height 11
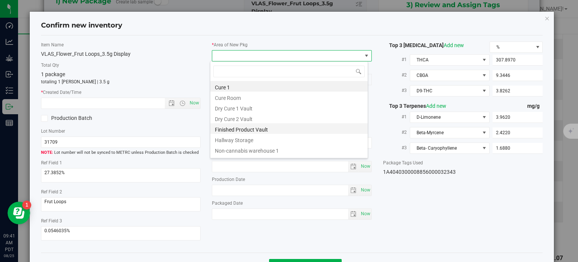
click at [243, 131] on li "Finished Product Vault" at bounding box center [289, 128] width 157 height 11
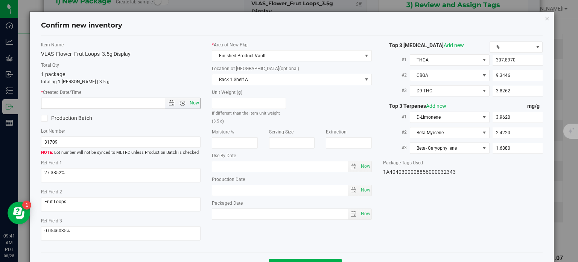
click at [194, 102] on span "Now" at bounding box center [194, 103] width 13 height 11
type input "8/25/2025 9:41 AM"
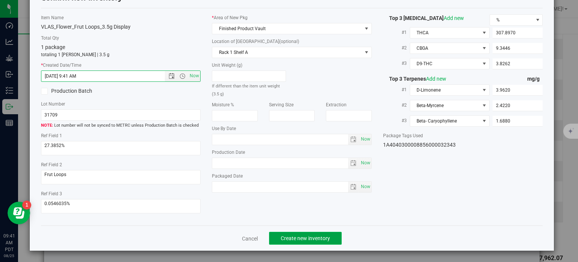
click at [283, 236] on span "Create new inventory" at bounding box center [305, 238] width 49 height 6
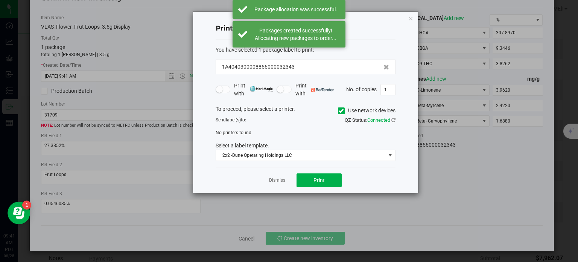
click at [279, 174] on div "Dismiss Print" at bounding box center [306, 180] width 180 height 26
click at [281, 178] on link "Dismiss" at bounding box center [277, 180] width 16 height 6
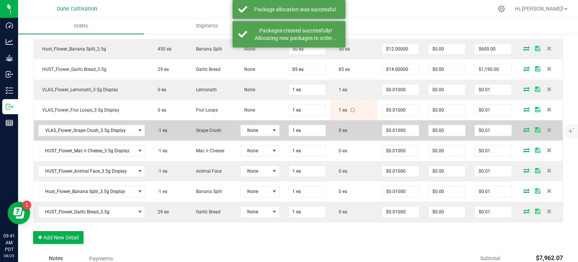
click at [524, 127] on icon at bounding box center [527, 129] width 6 height 5
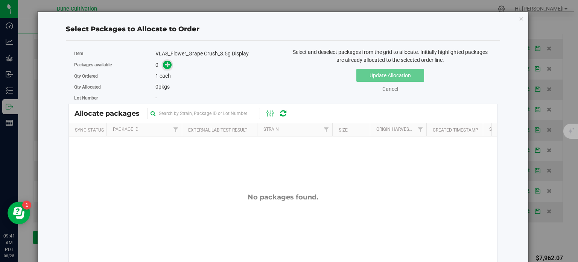
click at [166, 64] on icon at bounding box center [168, 64] width 6 height 6
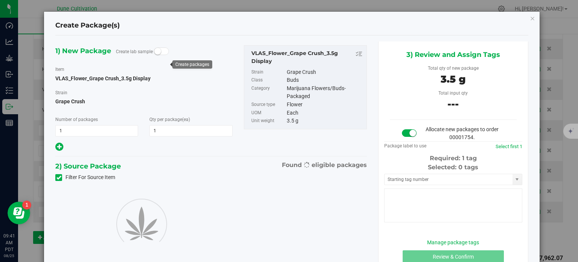
type input "1"
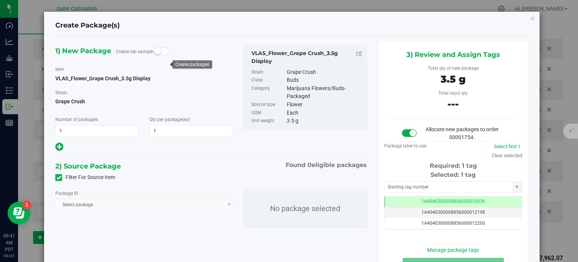
click at [56, 177] on icon at bounding box center [58, 177] width 5 height 0
click at [0, 0] on input "Filter For Source Item" at bounding box center [0, 0] width 0 height 0
click at [76, 201] on span "Select package" at bounding box center [139, 204] width 167 height 11
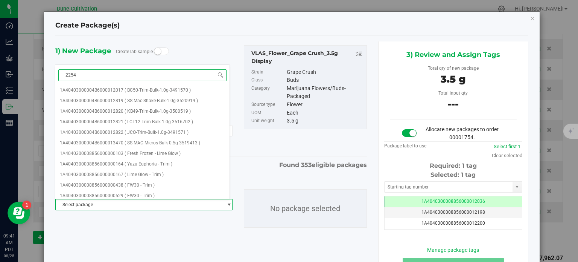
type input "22547"
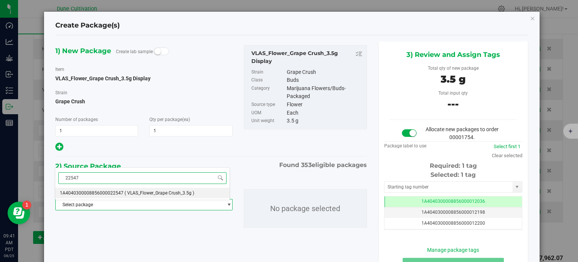
click at [110, 194] on span "1A4040300008856000022547" at bounding box center [92, 192] width 64 height 5
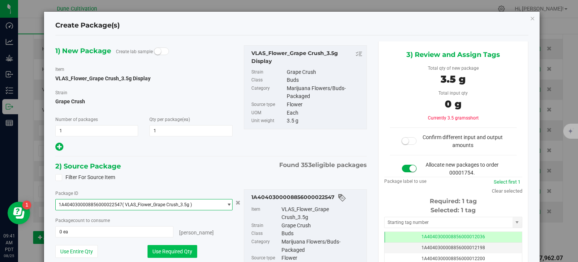
click at [160, 249] on button "Use Required Qty" at bounding box center [173, 251] width 50 height 13
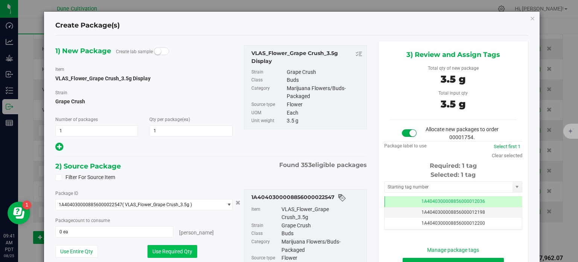
type input "1 ea"
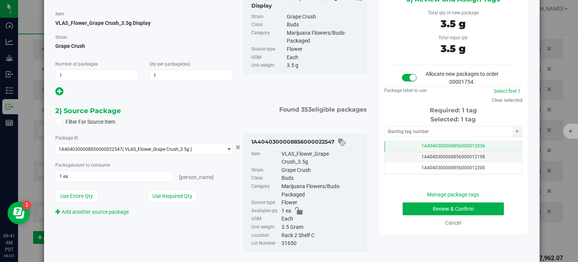
click at [411, 145] on td "1A4040300008856000012036" at bounding box center [453, 146] width 137 height 11
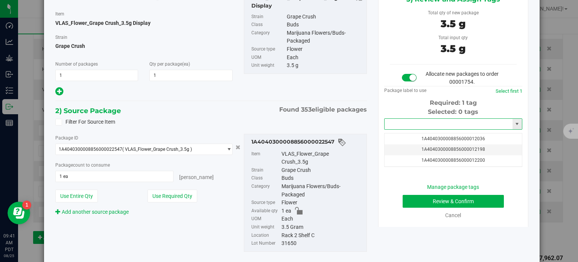
click at [415, 125] on input "text" at bounding box center [449, 124] width 128 height 11
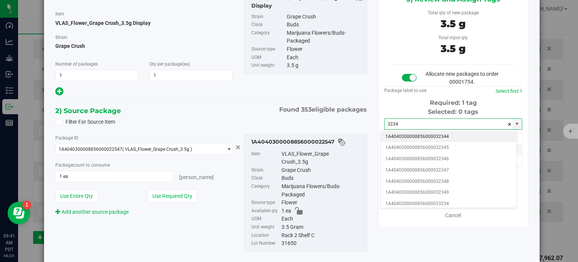
click at [429, 135] on li "1A4040300008856000032344" at bounding box center [449, 136] width 136 height 11
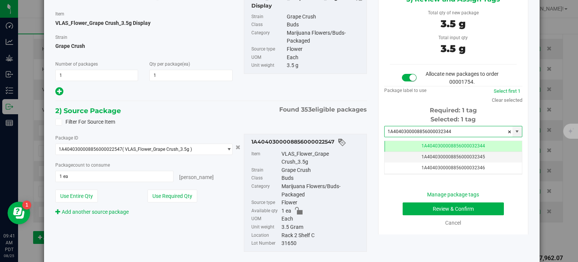
type input "1A4040300008856000032344"
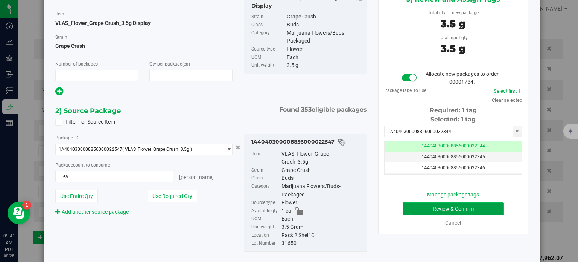
click at [411, 211] on button "Review & Confirm" at bounding box center [453, 208] width 101 height 13
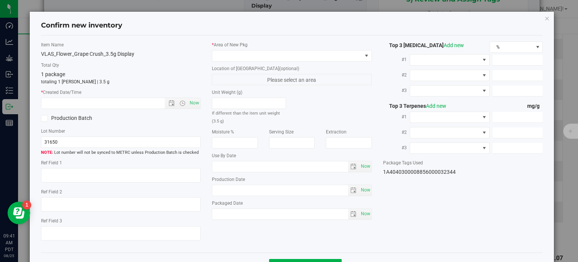
type textarea "34.0258%"
type textarea "Grape Crush"
type textarea "0.0940926%"
type input "381.6690"
type input "20.7375"
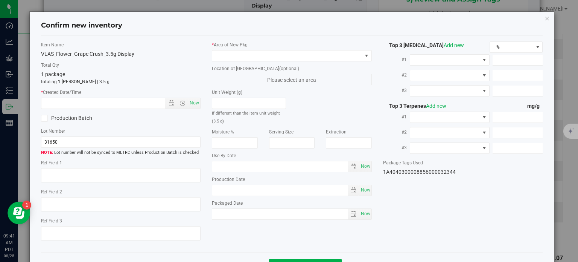
type input "5.5340"
type input "5.7820"
type input "4.2780"
type input "3.1310"
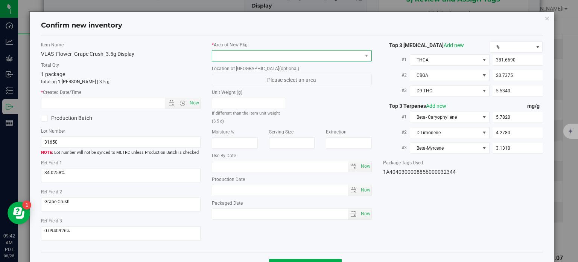
click at [301, 51] on span at bounding box center [287, 55] width 150 height 11
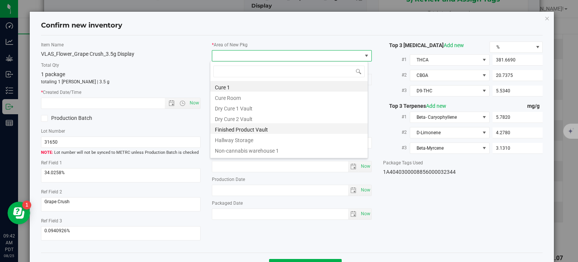
click at [238, 130] on li "Finished Product Vault" at bounding box center [289, 128] width 157 height 11
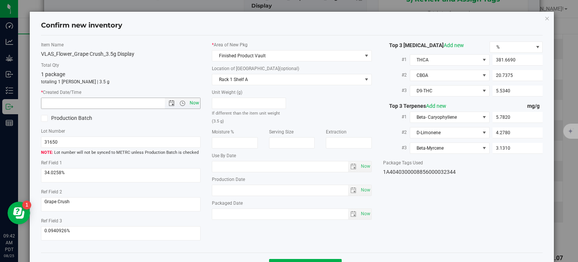
click at [195, 107] on span "Now" at bounding box center [194, 103] width 13 height 11
type input "8/25/2025 9:42 AM"
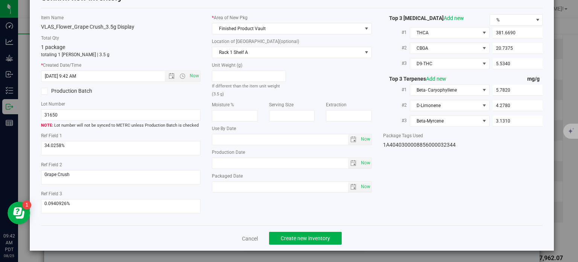
click at [305, 230] on div "Cancel Create new inventory" at bounding box center [292, 237] width 502 height 25
click at [306, 232] on button "Create new inventory" at bounding box center [305, 238] width 73 height 13
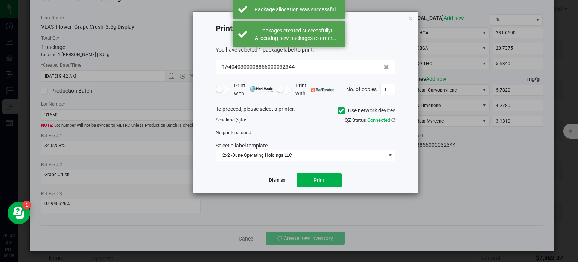
click at [281, 182] on link "Dismiss" at bounding box center [277, 180] width 16 height 6
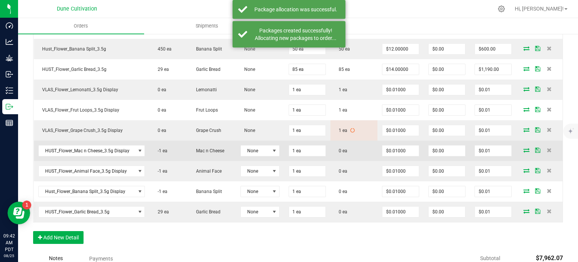
click at [524, 148] on icon at bounding box center [527, 150] width 6 height 5
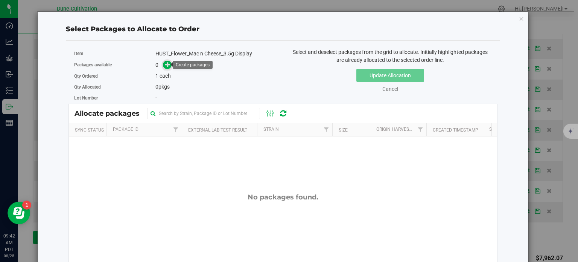
click at [165, 62] on icon at bounding box center [167, 64] width 5 height 5
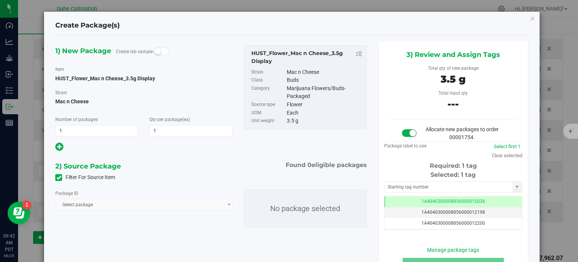
click at [57, 177] on icon at bounding box center [58, 177] width 5 height 0
click at [0, 0] on input "Filter For Source Item" at bounding box center [0, 0] width 0 height 0
click at [99, 203] on span "Select package" at bounding box center [139, 204] width 167 height 11
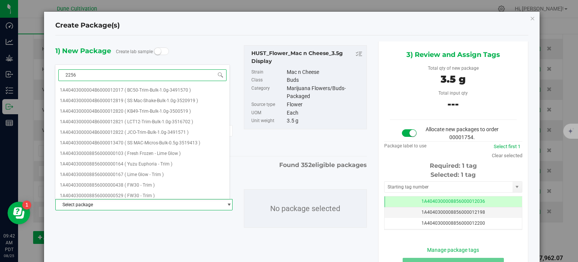
type input "22565"
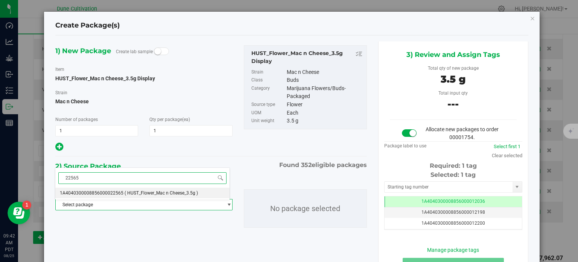
click at [125, 191] on span "( HUST_Flower_Mac n Cheese_3.5g )" at bounding box center [161, 192] width 73 height 5
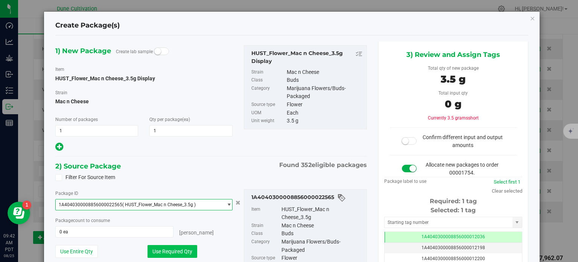
click at [157, 249] on button "Use Required Qty" at bounding box center [173, 251] width 50 height 13
type input "1 ea"
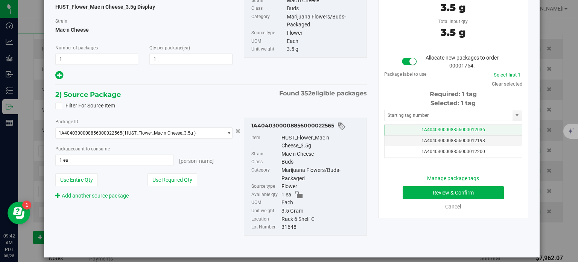
click at [400, 130] on td "1A4040300008856000012036" at bounding box center [453, 130] width 137 height 11
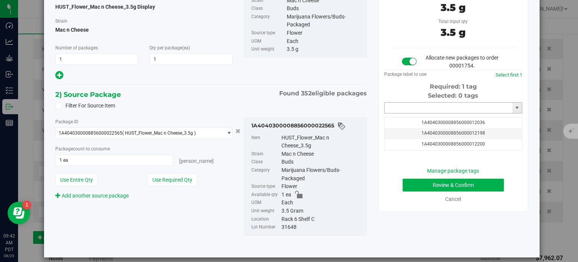
click at [409, 107] on input "text" at bounding box center [449, 107] width 128 height 11
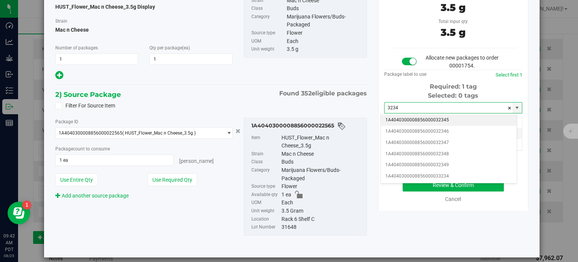
click at [417, 122] on li "1A4040300008856000032345" at bounding box center [449, 119] width 136 height 11
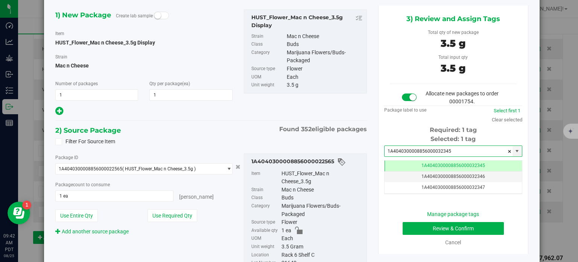
type input "1A4040300008856000032345"
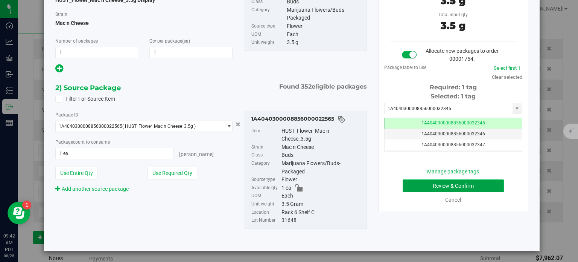
click at [416, 186] on button "Review & Confirm" at bounding box center [453, 185] width 101 height 13
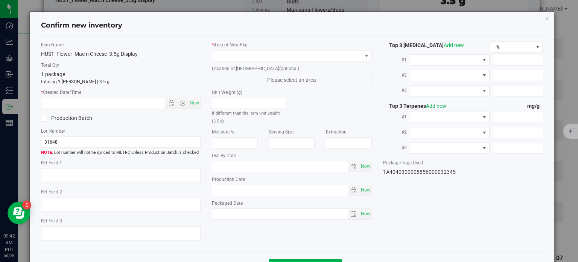
type textarea "27.4436%"
type textarea "SS MAC"
type textarea "<LOQ"
type input "305.5550"
type input "9.0070"
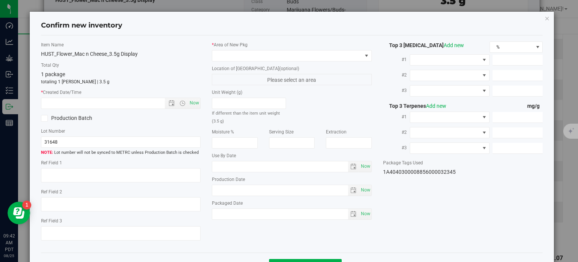
type input "6.4640"
type input "4.7220"
type input "2.5210"
type input "2.2790"
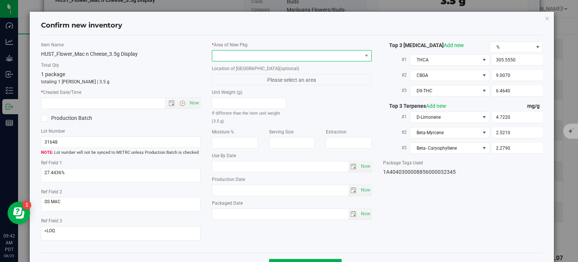
click at [292, 55] on span at bounding box center [287, 55] width 150 height 11
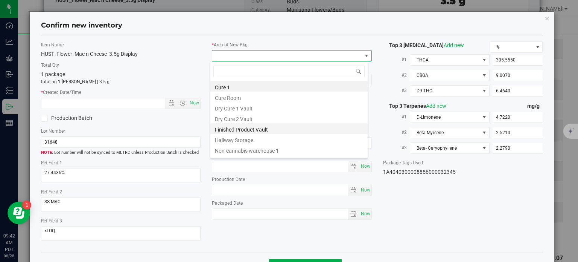
click at [244, 129] on li "Finished Product Vault" at bounding box center [289, 128] width 157 height 11
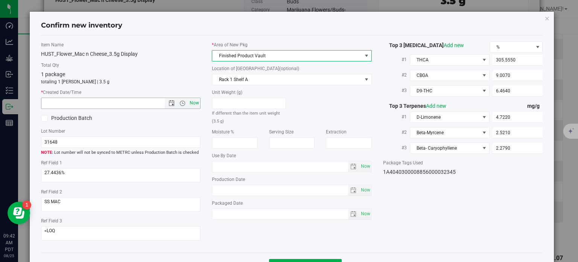
click at [194, 105] on span "Now" at bounding box center [194, 103] width 13 height 11
type input "8/25/2025 9:42 AM"
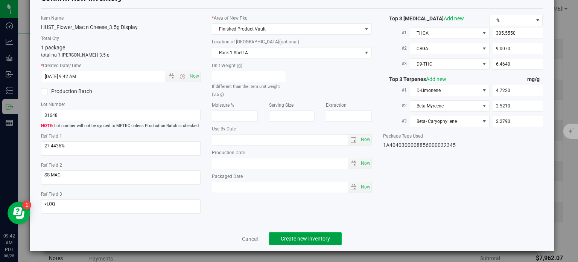
click at [293, 235] on span "Create new inventory" at bounding box center [305, 238] width 49 height 6
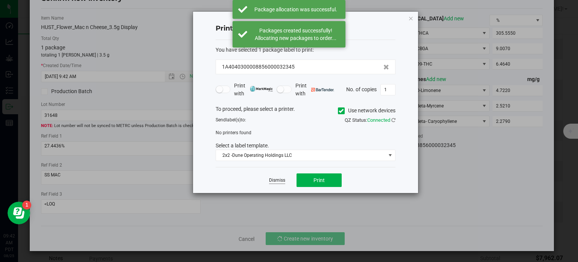
click at [276, 180] on link "Dismiss" at bounding box center [277, 180] width 16 height 6
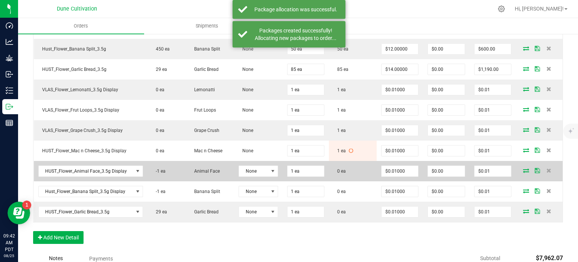
click at [523, 168] on icon at bounding box center [526, 170] width 6 height 5
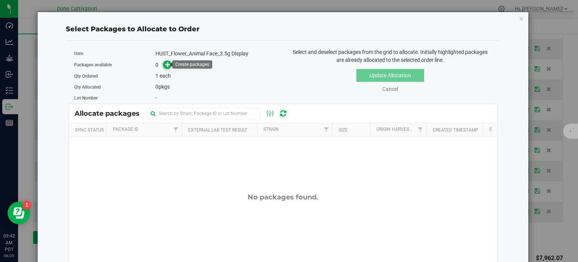
click at [166, 65] on icon at bounding box center [167, 64] width 5 height 5
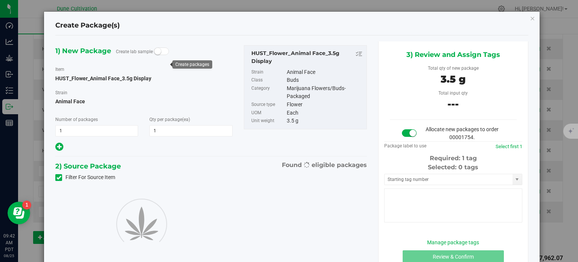
type input "1"
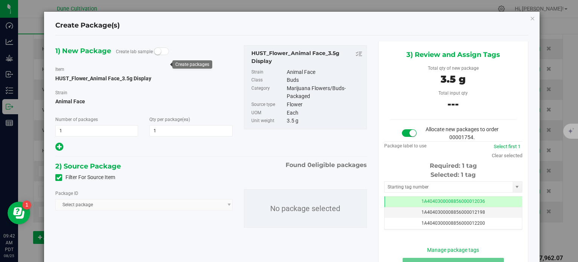
click at [57, 177] on icon at bounding box center [58, 177] width 5 height 0
click at [0, 0] on input "Filter For Source Item" at bounding box center [0, 0] width 0 height 0
click at [94, 204] on span "Select package" at bounding box center [139, 204] width 167 height 11
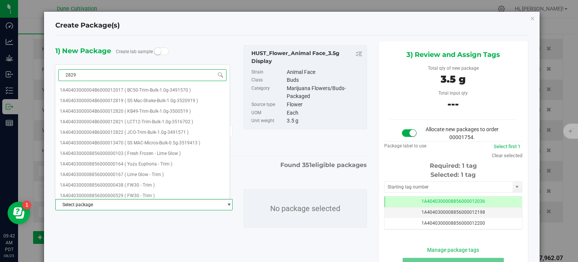
type input "28297"
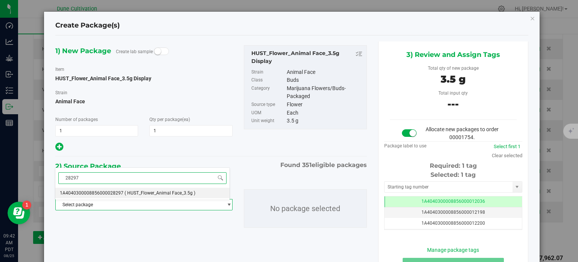
click at [128, 188] on li "1A4040300008856000028297 ( HUST_Flower_Animal Face_3.5g )" at bounding box center [142, 193] width 174 height 11
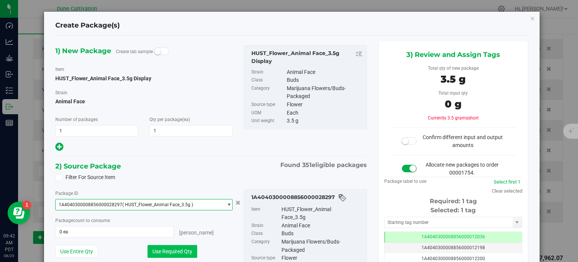
click at [172, 249] on button "Use Required Qty" at bounding box center [173, 251] width 50 height 13
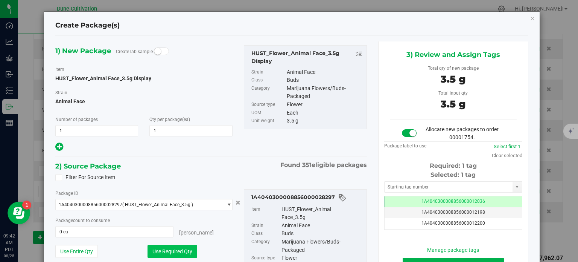
type input "1 ea"
click at [401, 196] on div "Tag 1A4040300008856000012036 1A4040300008856000012198 1A4040300008856000012200 …" at bounding box center [454, 213] width 138 height 34
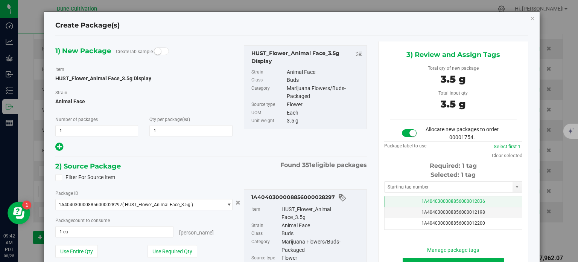
click at [401, 198] on td "1A4040300008856000012036" at bounding box center [453, 201] width 137 height 11
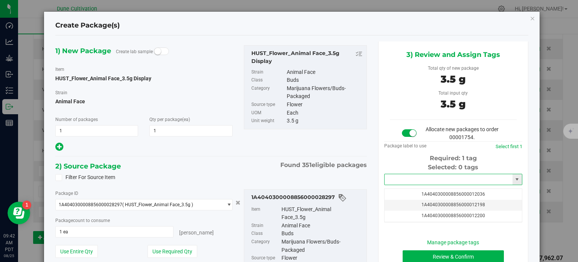
click at [411, 182] on input "text" at bounding box center [449, 179] width 128 height 11
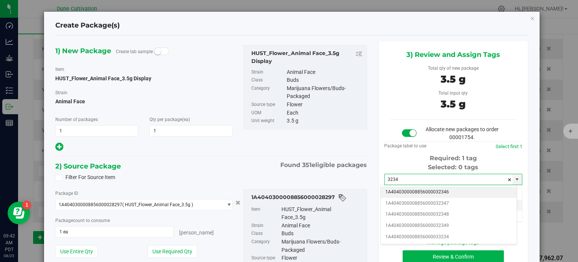
click at [423, 190] on li "1A4040300008856000032346" at bounding box center [449, 191] width 136 height 11
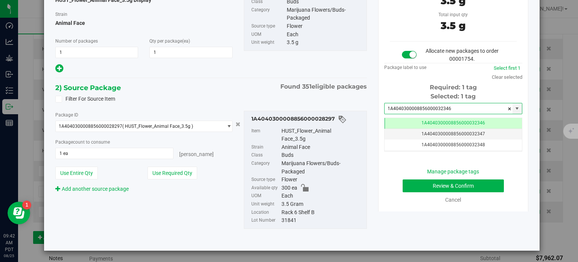
type input "1A4040300008856000032346"
click at [403, 186] on button "Review & Confirm" at bounding box center [453, 185] width 101 height 13
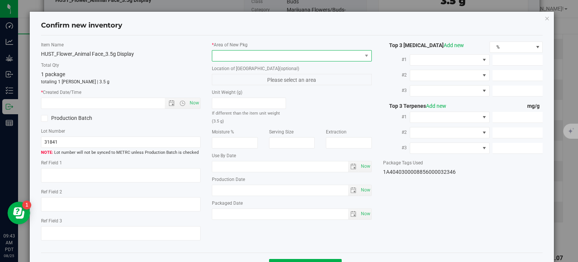
click at [262, 54] on span at bounding box center [287, 55] width 150 height 11
type textarea "30.2274%"
type textarea "ELG"
type textarea "<LOQ"
type input "331.6470"
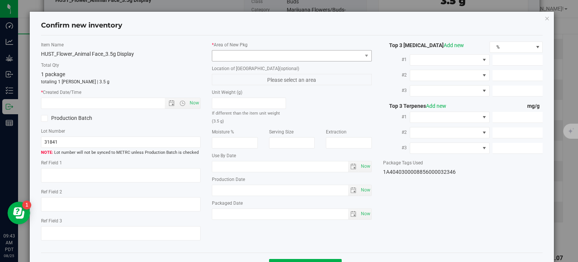
type input "25.5864"
type input "11.4191"
type input "5.1250"
type input "3.8940"
type input "3.7530"
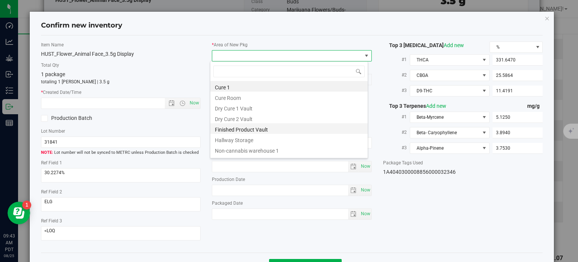
click at [229, 128] on li "Finished Product Vault" at bounding box center [289, 128] width 157 height 11
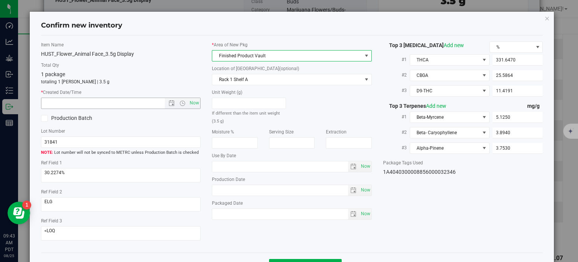
click at [198, 103] on span "Now" at bounding box center [121, 103] width 160 height 11
click at [196, 103] on span "Now" at bounding box center [194, 103] width 13 height 11
type input "8/25/2025 9:43 AM"
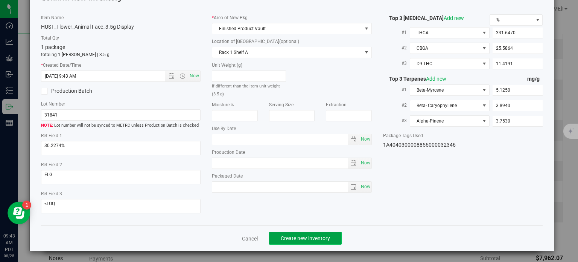
click at [288, 238] on span "Create new inventory" at bounding box center [305, 238] width 49 height 6
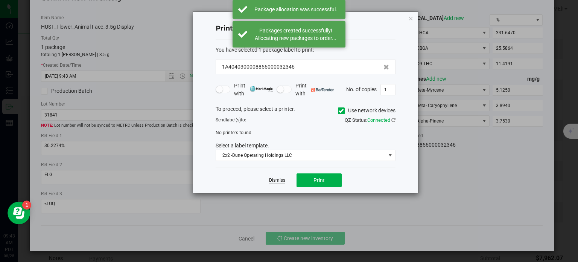
click at [281, 182] on link "Dismiss" at bounding box center [277, 180] width 16 height 6
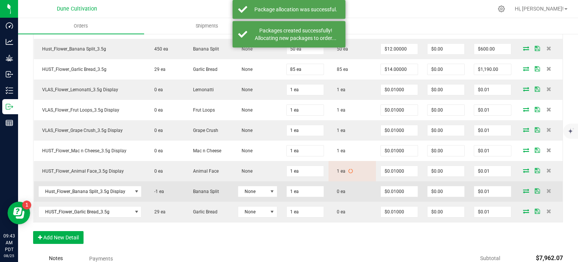
click at [523, 188] on icon at bounding box center [526, 190] width 6 height 5
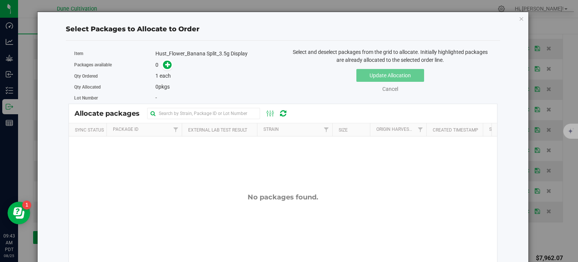
click at [162, 68] on span at bounding box center [166, 65] width 12 height 9
click at [164, 67] on span at bounding box center [167, 65] width 9 height 9
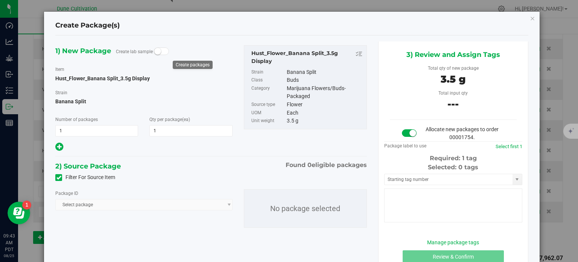
type input "1"
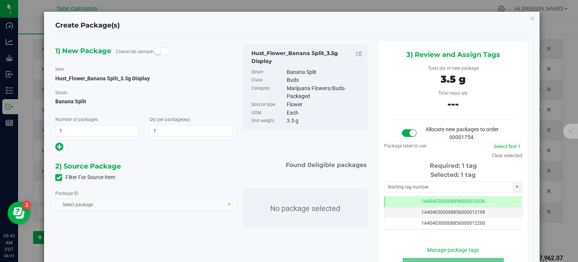
click at [57, 177] on icon at bounding box center [58, 177] width 5 height 0
click at [0, 0] on input "Filter For Source Item" at bounding box center [0, 0] width 0 height 0
click at [90, 204] on span "Select package" at bounding box center [139, 204] width 167 height 11
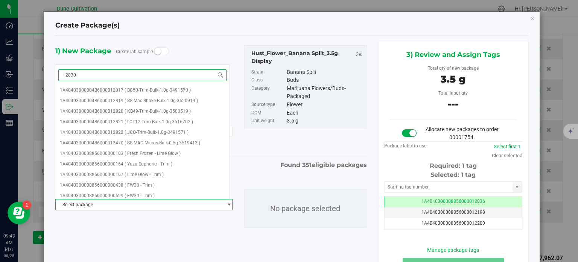
type input "28304"
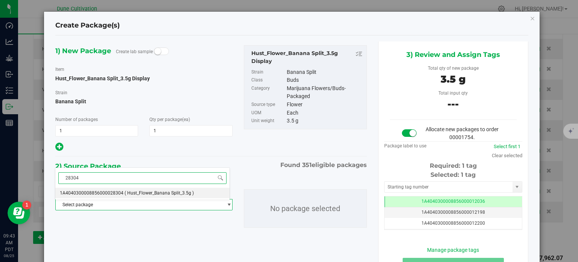
click at [110, 193] on span "1A4040300008856000028304" at bounding box center [92, 192] width 64 height 5
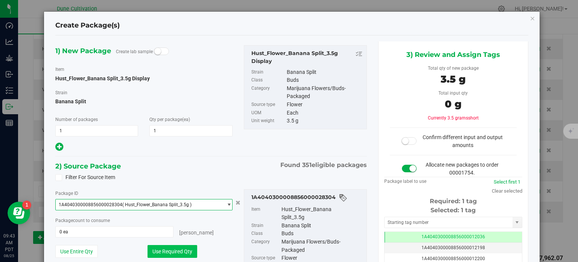
click at [159, 253] on button "Use Required Qty" at bounding box center [173, 251] width 50 height 13
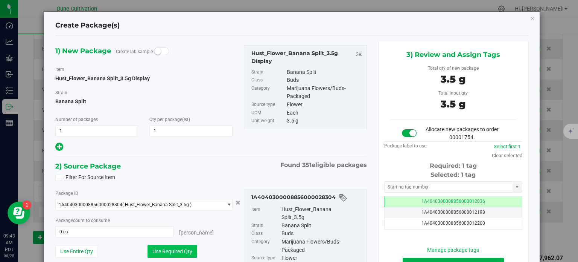
type input "1 ea"
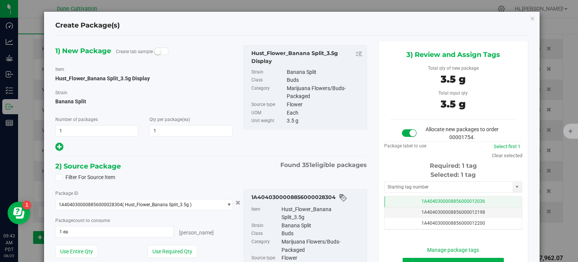
click at [387, 204] on td "1A4040300008856000012036" at bounding box center [453, 201] width 137 height 11
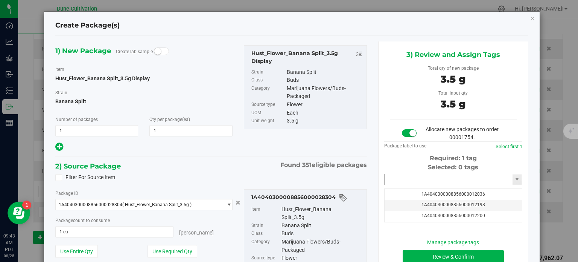
click at [407, 176] on input "text" at bounding box center [449, 179] width 128 height 11
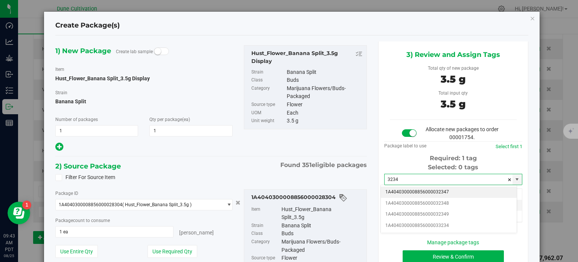
click at [439, 192] on li "1A4040300008856000032347" at bounding box center [449, 191] width 136 height 11
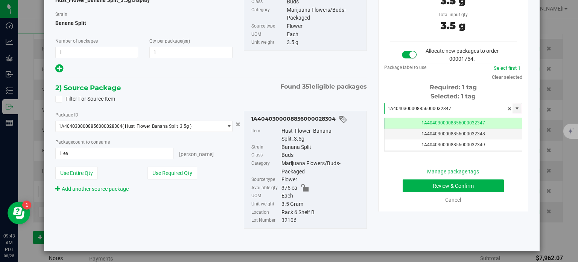
type input "1A4040300008856000032347"
click at [422, 182] on button "Review & Confirm" at bounding box center [453, 185] width 101 height 13
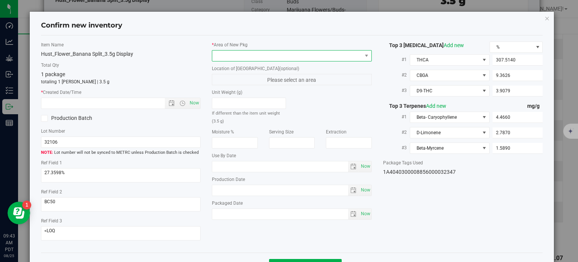
click at [307, 55] on span at bounding box center [287, 55] width 150 height 11
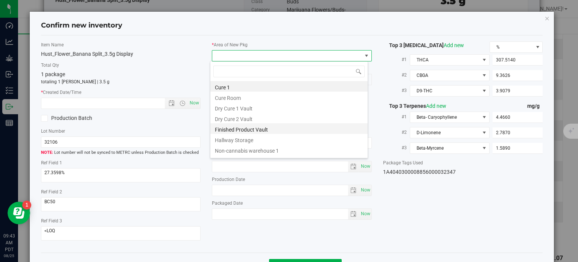
click at [253, 129] on li "Finished Product Vault" at bounding box center [289, 128] width 157 height 11
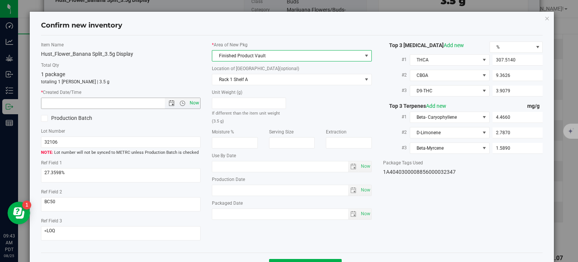
click at [195, 101] on span "Now" at bounding box center [194, 103] width 13 height 11
type input "8/25/2025 9:43 AM"
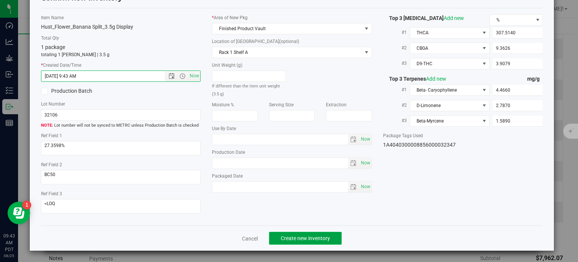
click at [307, 236] on span "Create new inventory" at bounding box center [305, 238] width 49 height 6
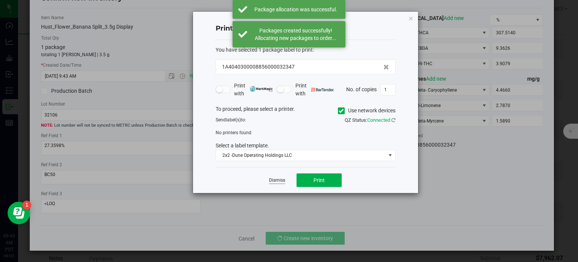
click at [275, 178] on link "Dismiss" at bounding box center [277, 180] width 16 height 6
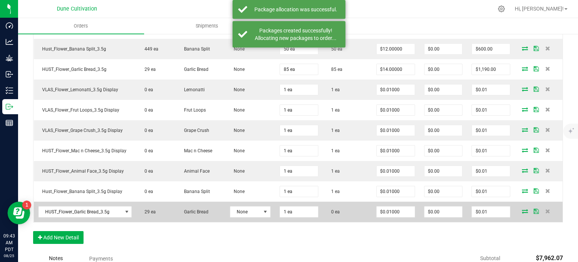
click at [522, 209] on icon at bounding box center [525, 211] width 6 height 5
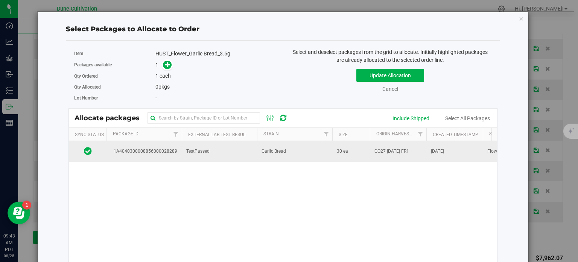
click at [136, 146] on td "1A4040300008856000028289" at bounding box center [144, 151] width 75 height 20
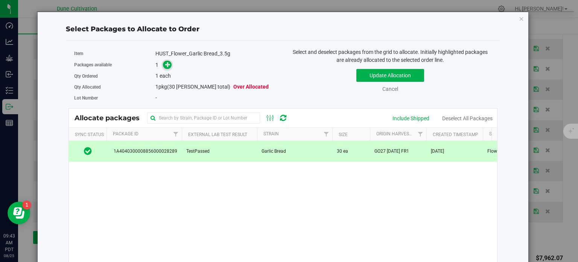
click at [163, 66] on span at bounding box center [167, 65] width 9 height 9
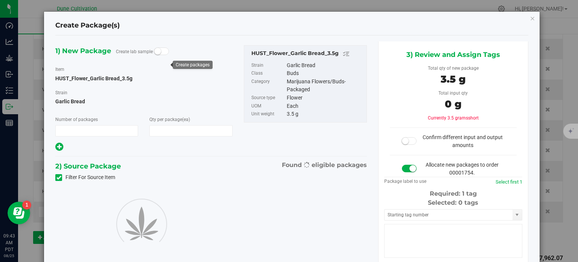
type input "1"
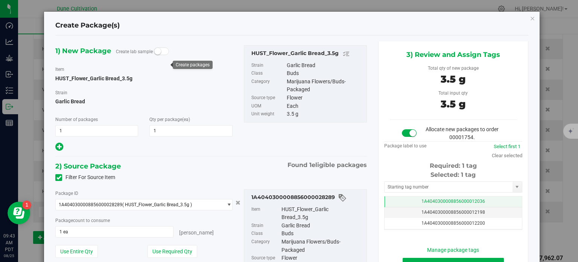
click at [422, 198] on span "1A4040300008856000012036" at bounding box center [454, 200] width 64 height 5
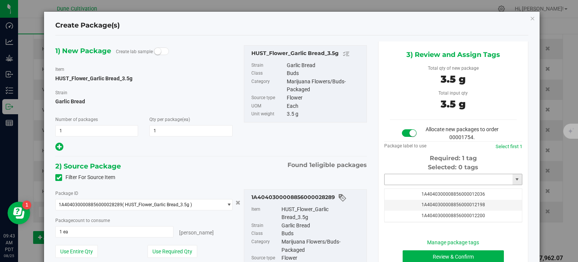
click at [420, 177] on input "text" at bounding box center [449, 179] width 128 height 11
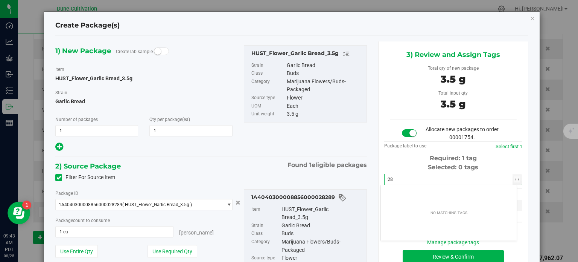
type input "2"
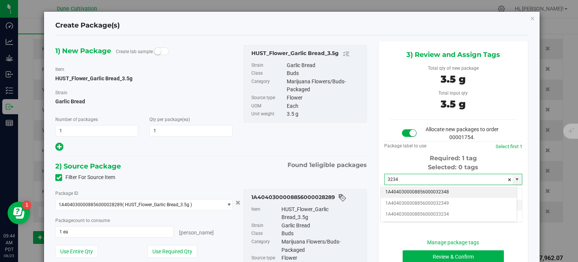
click at [455, 189] on li "1A4040300008856000032348" at bounding box center [449, 191] width 136 height 11
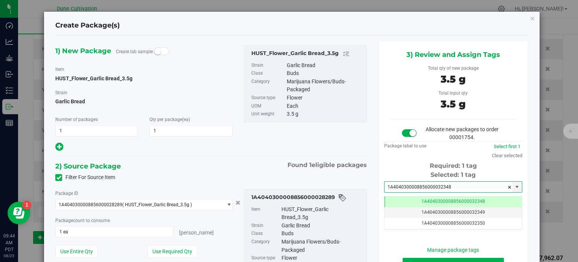
type input "1A4040300008856000032348"
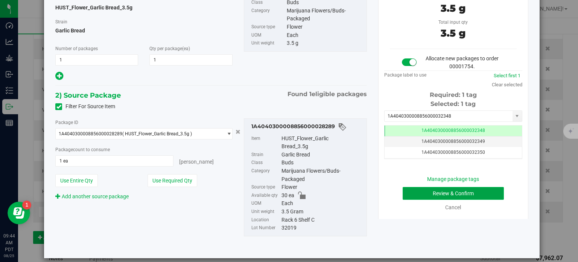
click at [443, 192] on button "Review & Confirm" at bounding box center [453, 193] width 101 height 13
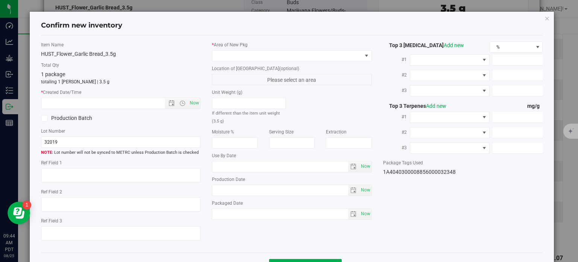
type textarea "37.7721%"
type textarea "Garlic Bread"
type textarea "0.0708099%"
type input "422.8200"
type input "19.0951"
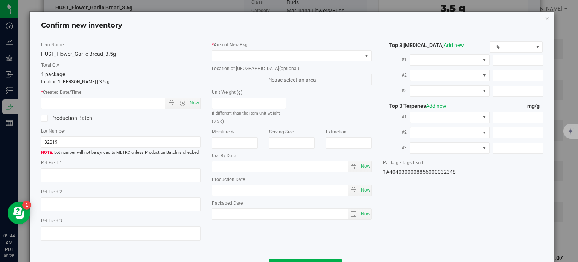
type input "6.9079"
type input "7.3380"
type input "7.2720"
type input "6.4840"
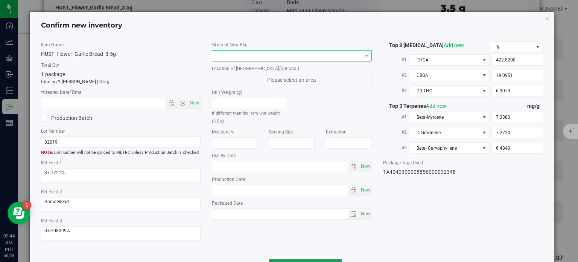
click at [306, 56] on span at bounding box center [287, 55] width 150 height 11
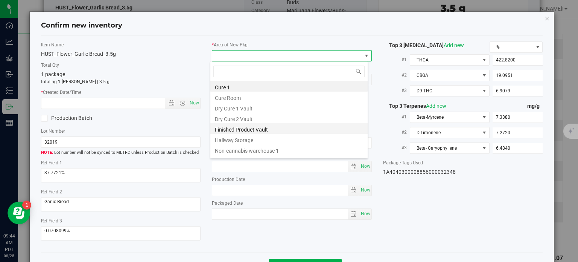
click at [267, 126] on li "Finished Product Vault" at bounding box center [289, 128] width 157 height 11
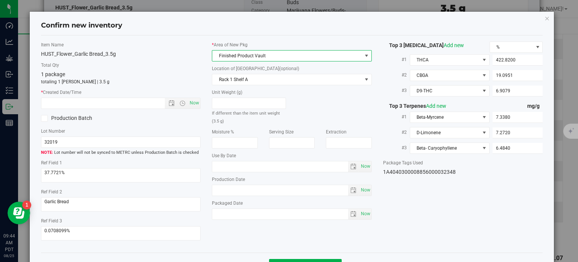
click at [187, 97] on div "* Created Date/Time Now" at bounding box center [121, 99] width 160 height 20
click at [191, 102] on span "Now" at bounding box center [194, 103] width 13 height 11
type input "8/25/2025 9:44 AM"
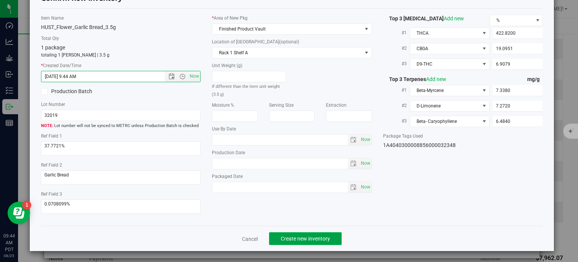
click at [306, 240] on span "Create new inventory" at bounding box center [305, 238] width 49 height 6
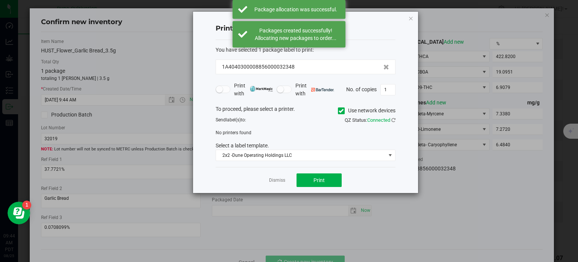
click at [0, 88] on ngb-modal-window "Print package label You have selected 1 package label to print : 1A404030000885…" at bounding box center [292, 131] width 584 height 262
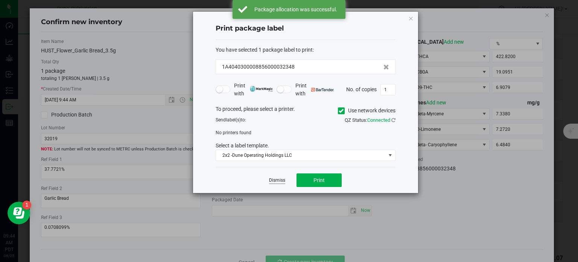
click at [281, 181] on link "Dismiss" at bounding box center [277, 180] width 16 height 6
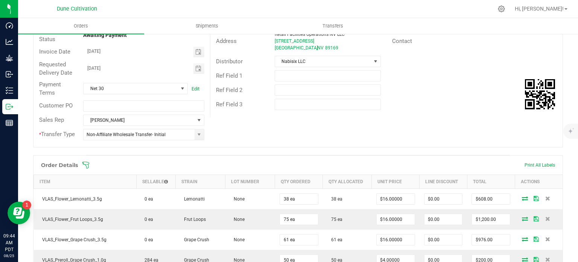
click at [525, 166] on span at bounding box center [347, 165] width 530 height 8
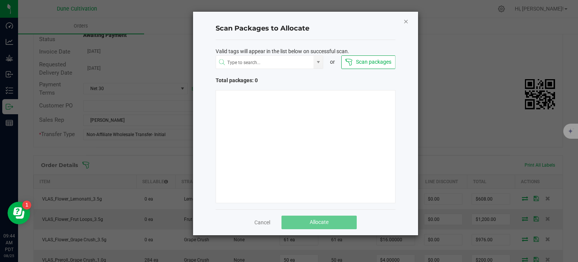
click at [404, 24] on icon "Close" at bounding box center [406, 21] width 5 height 9
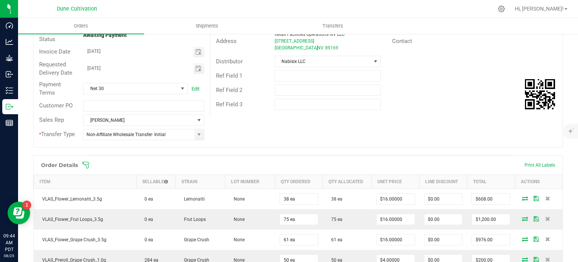
click at [526, 165] on span at bounding box center [347, 165] width 530 height 8
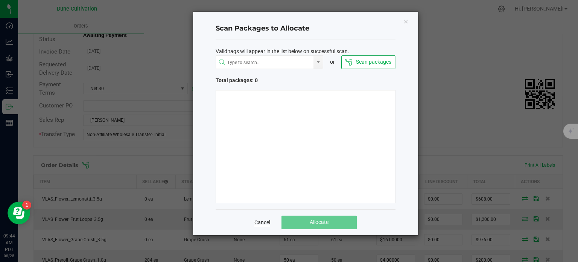
click at [261, 220] on link "Cancel" at bounding box center [263, 222] width 16 height 8
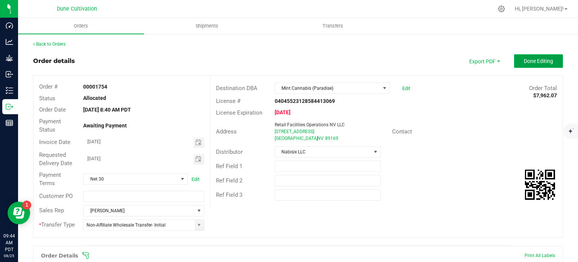
click at [532, 57] on button "Done Editing" at bounding box center [538, 61] width 49 height 14
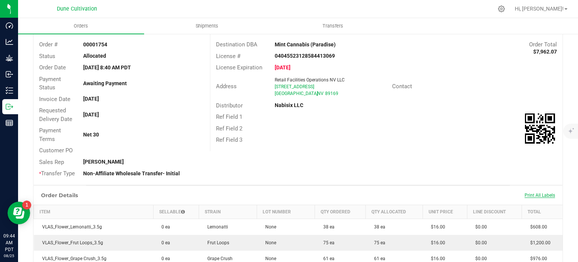
click at [527, 192] on span "Print All Labels" at bounding box center [540, 194] width 31 height 5
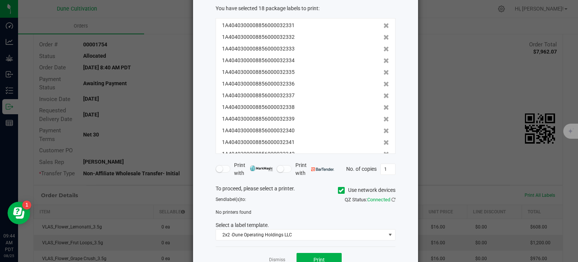
click at [340, 187] on span at bounding box center [341, 190] width 7 height 7
click at [0, 0] on input "Use network devices" at bounding box center [0, 0] width 0 height 0
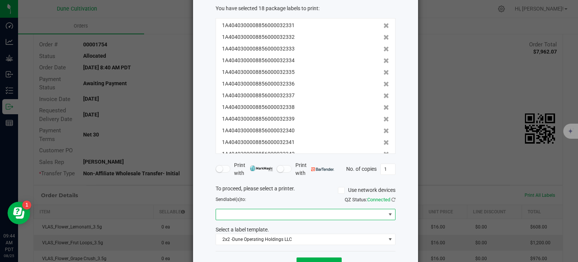
click at [246, 214] on span at bounding box center [301, 214] width 170 height 11
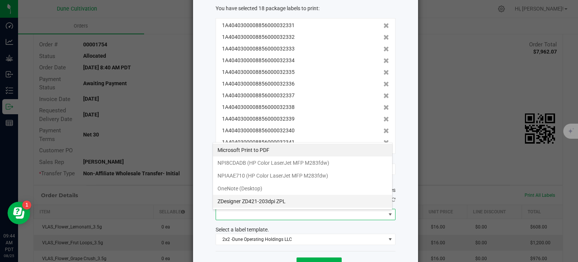
click at [249, 200] on ZPL "ZDesigner ZD421-203dpi ZPL" at bounding box center [302, 201] width 179 height 13
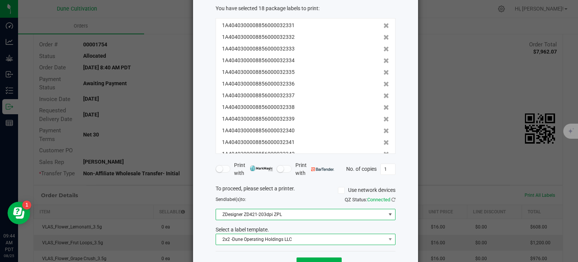
click at [253, 242] on span "2x2 -Dune Operating Holdings LLC" at bounding box center [301, 239] width 170 height 11
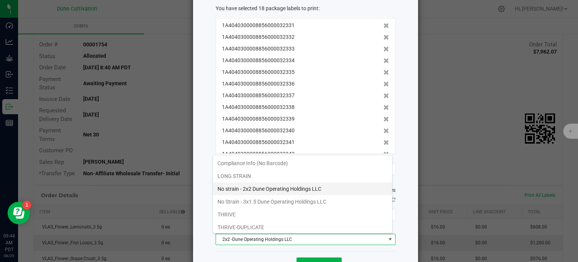
click at [256, 188] on li "No strain - 2x2 Dune Operating Holdings LLC" at bounding box center [302, 188] width 179 height 13
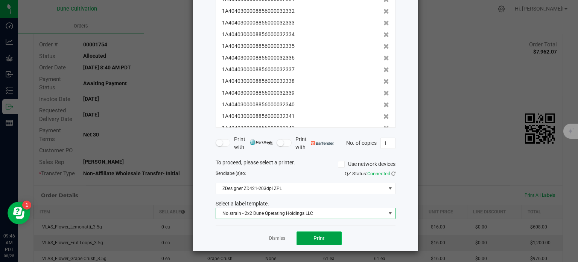
click at [318, 231] on button "Print" at bounding box center [319, 238] width 45 height 14
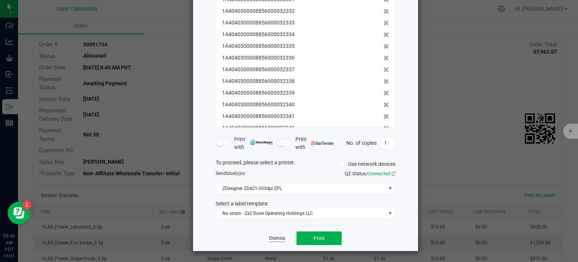
click at [276, 237] on link "Dismiss" at bounding box center [277, 238] width 16 height 6
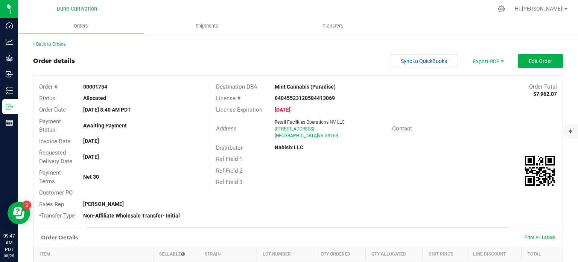
click at [331, 210] on div "Order # 00001754 Status Allocated Order Date Aug 25, 2025 8:40 AM PDT Payment S…" at bounding box center [298, 151] width 529 height 151
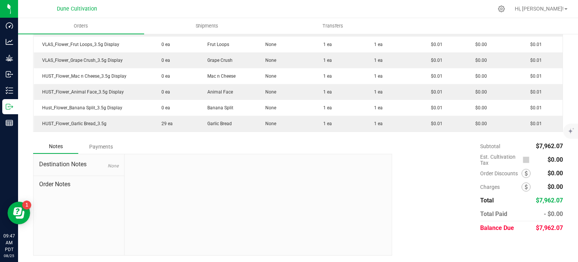
click at [548, 226] on span "$7,962.07" at bounding box center [549, 227] width 27 height 7
copy body "$7,962.07"
click at [431, 176] on div "Subtotal $7,962.07 Est. Cultivation Tax $0.00" at bounding box center [475, 186] width 177 height 95
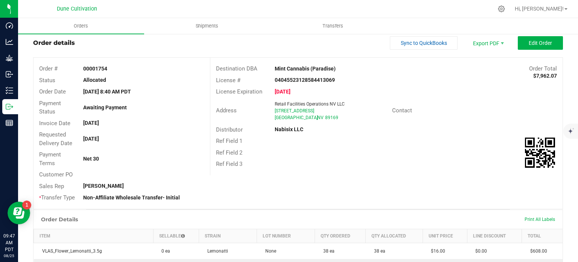
scroll to position [18, 0]
click at [319, 40] on div "Order details Sync to QuickBooks Export PDF Edit Order" at bounding box center [298, 43] width 530 height 14
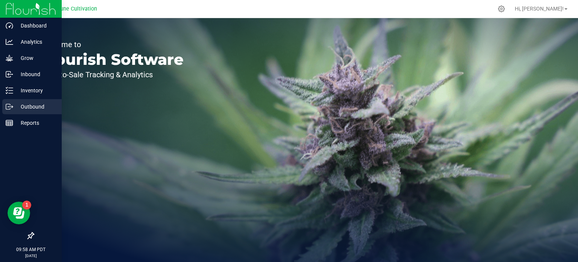
click at [13, 107] on p "Outbound" at bounding box center [35, 106] width 45 height 9
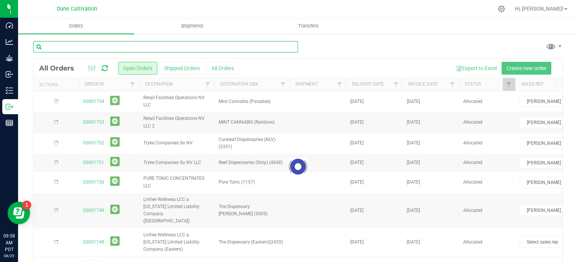
click at [136, 44] on input "text" at bounding box center [165, 46] width 265 height 11
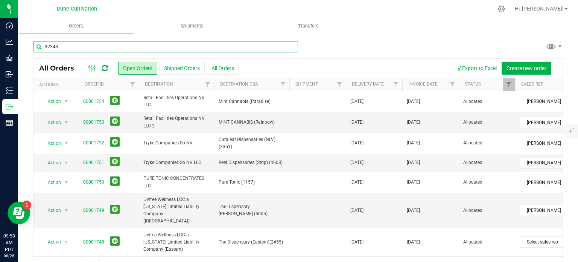
type input "32348"
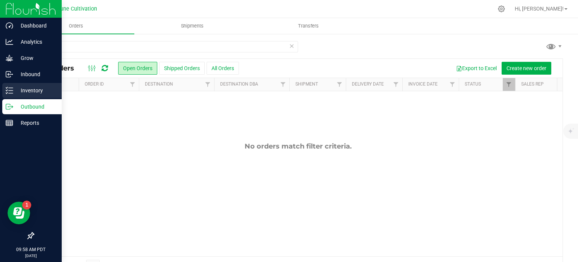
click at [9, 96] on div "Inventory" at bounding box center [32, 90] width 60 height 15
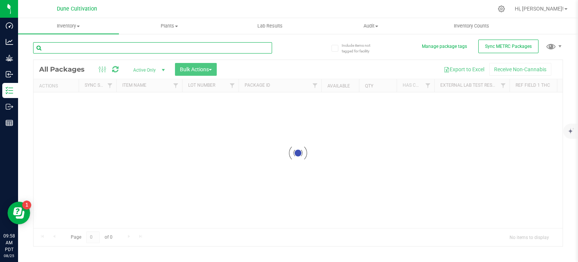
click at [92, 46] on input "text" at bounding box center [152, 47] width 239 height 11
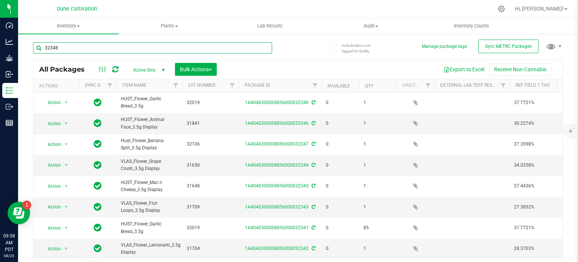
type input "32348"
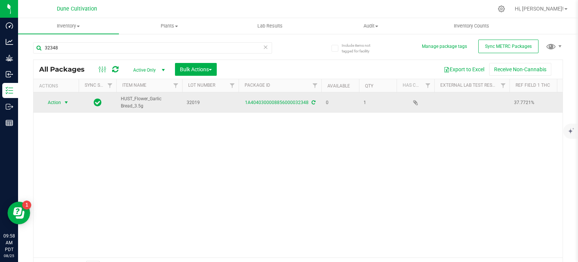
click at [59, 104] on span "Action" at bounding box center [51, 102] width 20 height 11
click at [290, 101] on link "1A4040300008856000032348" at bounding box center [277, 102] width 64 height 5
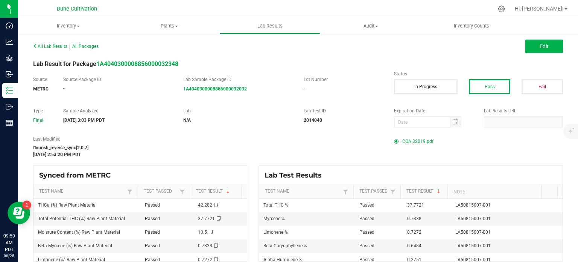
click at [411, 142] on span "COA 32019.pdf" at bounding box center [418, 141] width 31 height 11
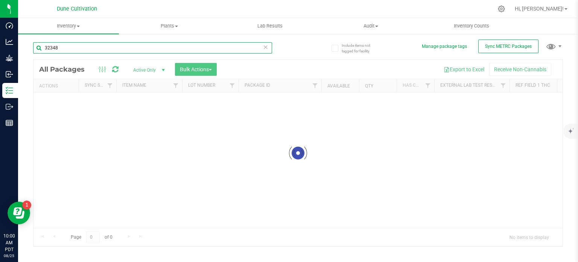
click at [89, 49] on input "32348" at bounding box center [152, 47] width 239 height 11
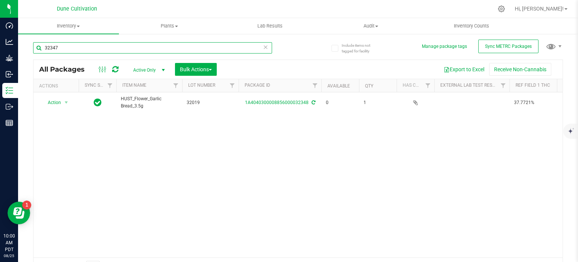
type input "32347"
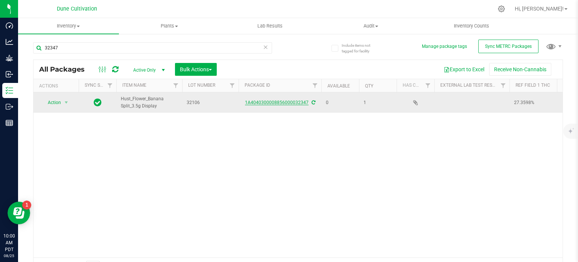
click at [258, 104] on link "1A4040300008856000032347" at bounding box center [277, 102] width 64 height 5
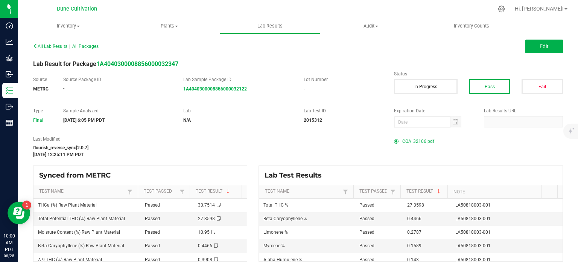
click at [407, 141] on span "COA_32106.pdf" at bounding box center [419, 141] width 32 height 11
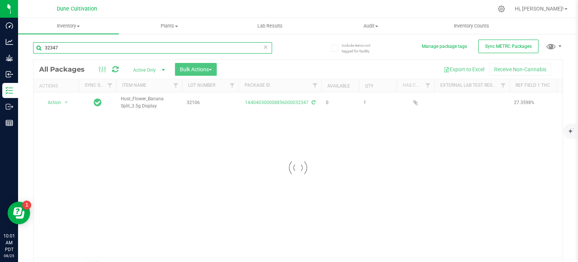
click at [92, 48] on input "32347" at bounding box center [152, 47] width 239 height 11
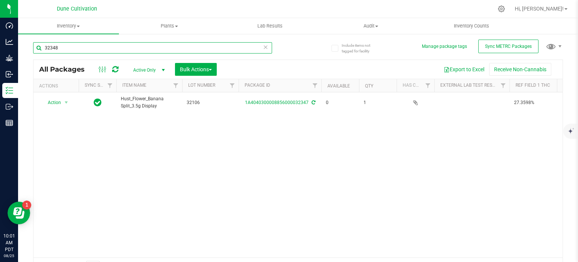
type input "32348"
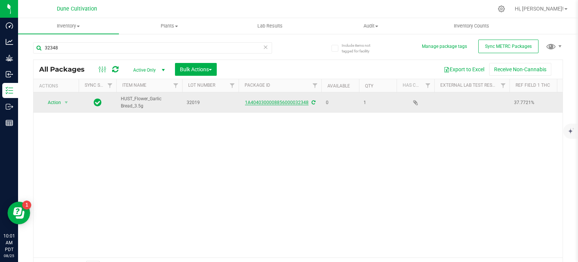
click at [262, 101] on link "1A4040300008856000032348" at bounding box center [277, 102] width 64 height 5
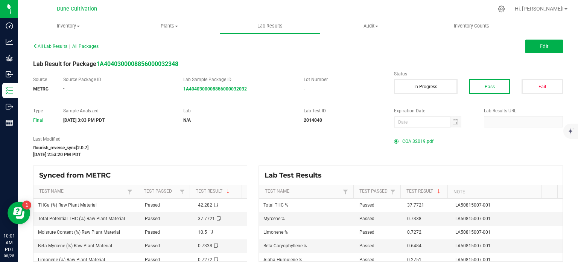
click at [407, 139] on span "COA 32019.pdf" at bounding box center [418, 141] width 31 height 11
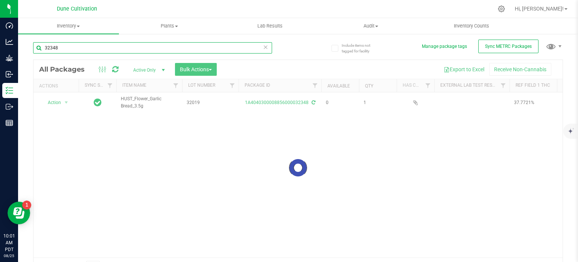
click at [67, 49] on input "32348" at bounding box center [152, 47] width 239 height 11
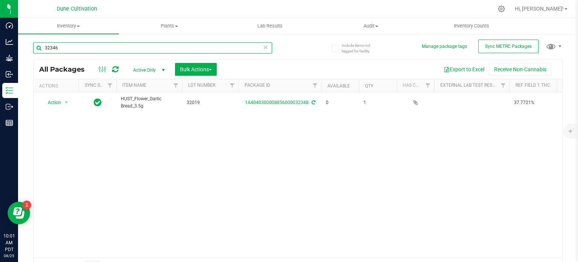
type input "32346"
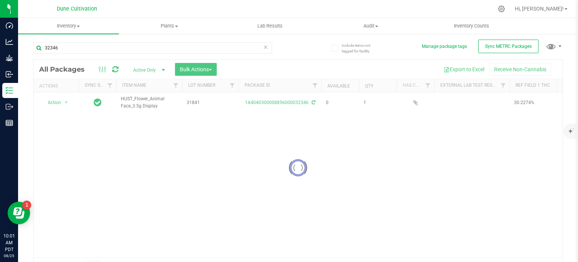
click at [272, 103] on div at bounding box center [298, 167] width 529 height 215
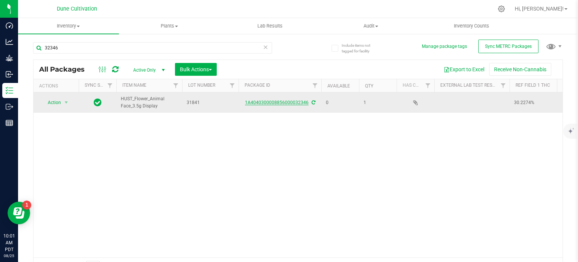
click at [272, 101] on link "1A4040300008856000032346" at bounding box center [277, 102] width 64 height 5
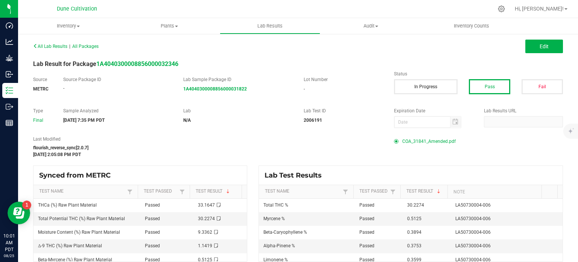
click at [404, 140] on span "COA_31841_Amended.pdf" at bounding box center [429, 141] width 53 height 11
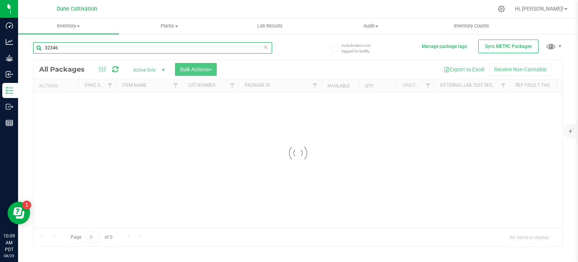
click at [81, 45] on input "32346" at bounding box center [152, 47] width 239 height 11
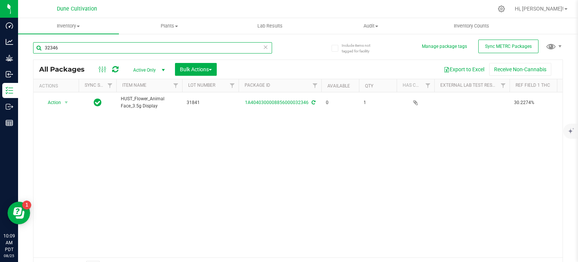
click at [81, 45] on input "32346" at bounding box center [152, 47] width 239 height 11
type input "31648"
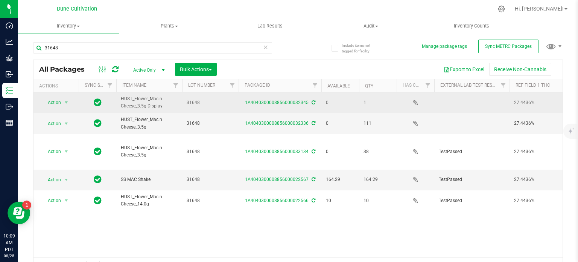
click at [261, 102] on link "1A4040300008856000032345" at bounding box center [277, 102] width 64 height 5
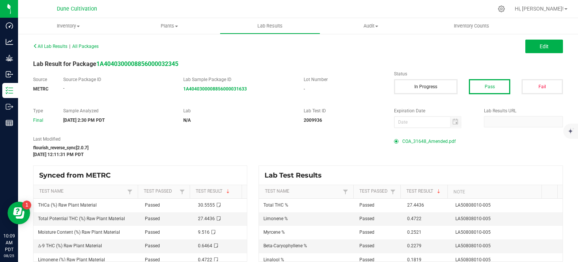
click at [420, 138] on span "COA_31648_Amended.pdf" at bounding box center [429, 141] width 53 height 11
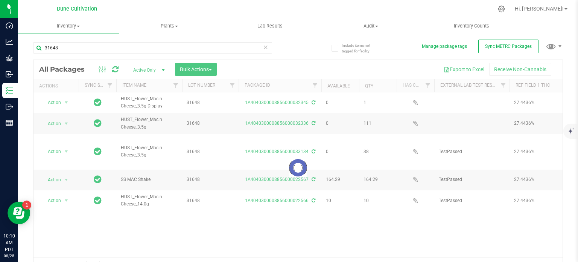
click at [92, 55] on div "31648" at bounding box center [152, 50] width 239 height 17
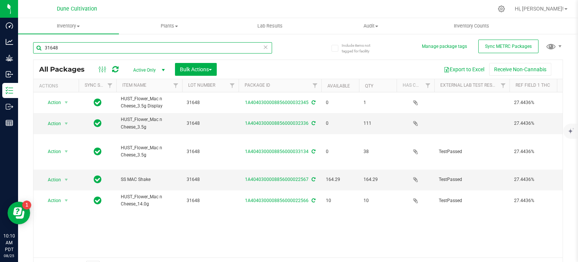
click at [97, 44] on input "31648" at bounding box center [152, 47] width 239 height 11
type input "31650"
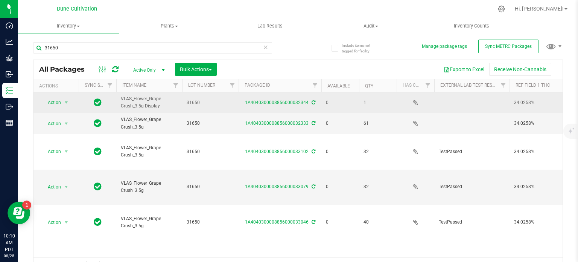
click at [284, 102] on link "1A4040300008856000032344" at bounding box center [277, 102] width 64 height 5
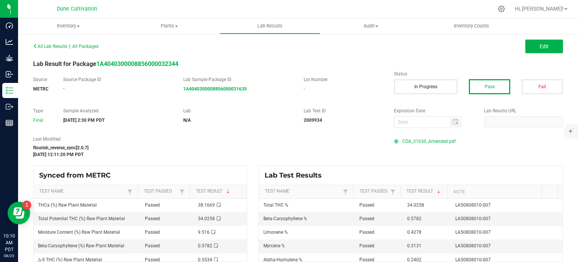
click at [412, 141] on span "COA_31650_Amended.pdf" at bounding box center [429, 141] width 53 height 11
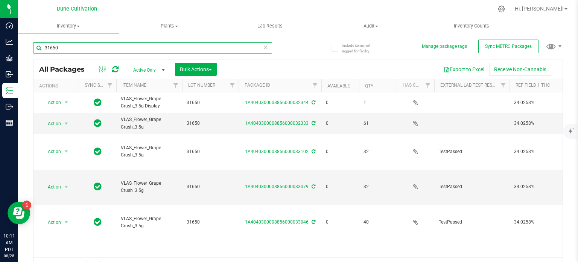
click at [111, 46] on input "31650" at bounding box center [152, 47] width 239 height 11
type input "31709"
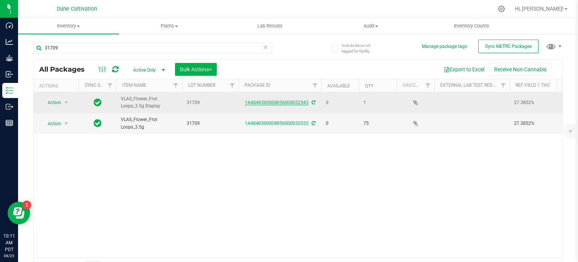
click at [291, 102] on link "1A4040300008856000032343" at bounding box center [277, 102] width 64 height 5
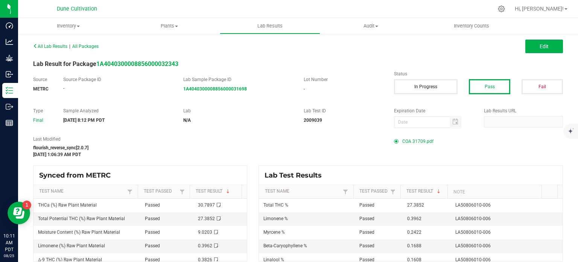
click at [403, 139] on span "COA 31709.pdf" at bounding box center [418, 141] width 31 height 11
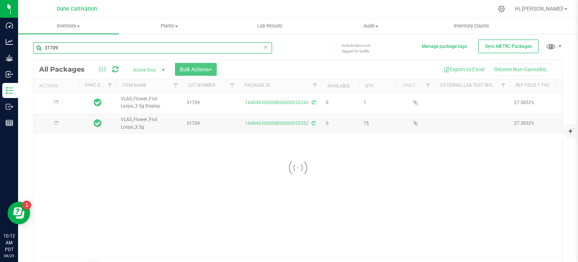
click at [93, 50] on input "31709" at bounding box center [152, 47] width 239 height 11
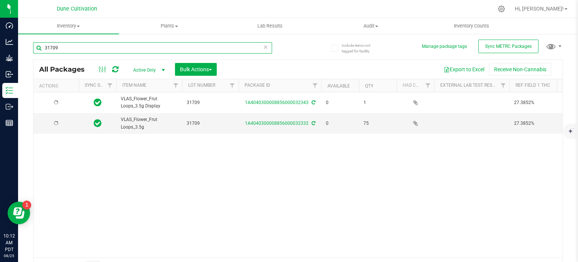
click at [93, 50] on input "31709" at bounding box center [152, 47] width 239 height 11
type input "31704"
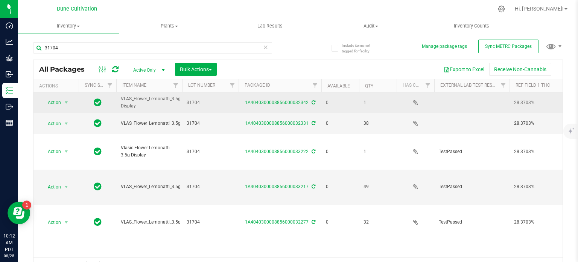
click at [268, 99] on div "1A4040300008856000032342" at bounding box center [280, 102] width 85 height 7
click at [270, 101] on link "1A4040300008856000032342" at bounding box center [277, 102] width 64 height 5
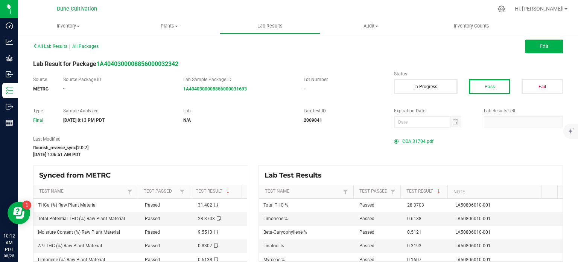
click at [415, 140] on span "COA 31704.pdf" at bounding box center [418, 141] width 31 height 11
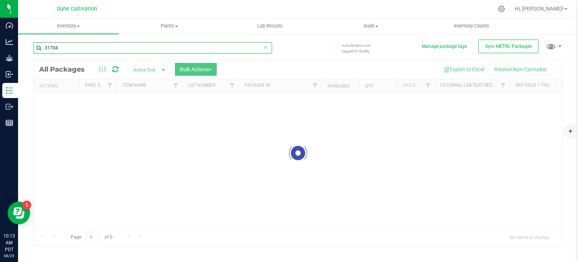
click at [96, 49] on input "31704" at bounding box center [152, 47] width 239 height 11
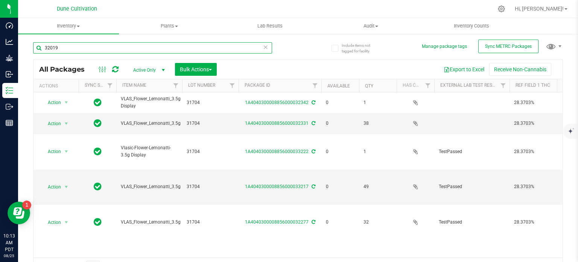
type input "32019"
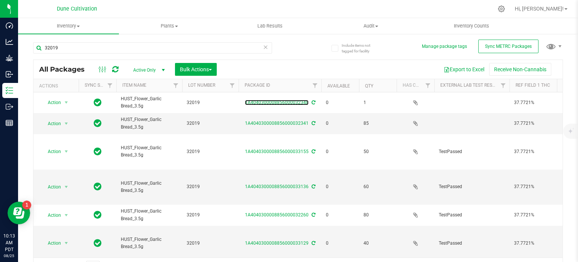
click at [268, 102] on link "1A4040300008856000032348" at bounding box center [277, 102] width 64 height 5
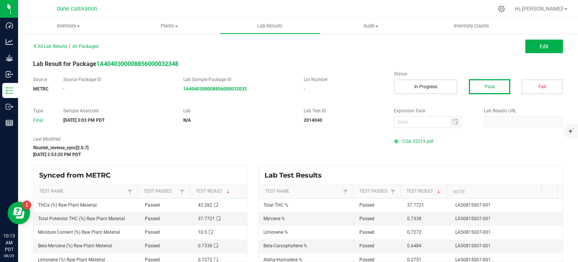
click at [415, 144] on span "COA 32019.pdf" at bounding box center [418, 141] width 31 height 11
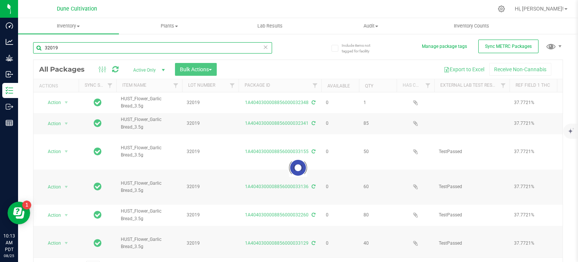
click at [79, 44] on input "32019" at bounding box center [152, 47] width 239 height 11
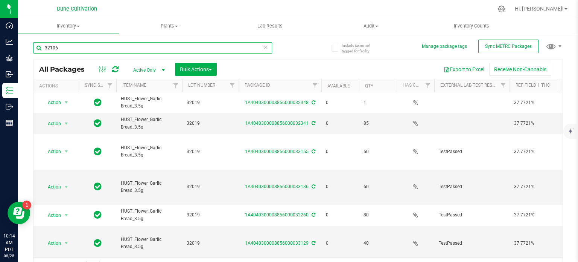
type input "32106"
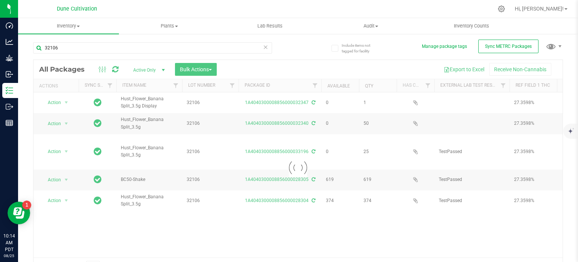
click at [281, 101] on div at bounding box center [298, 167] width 529 height 215
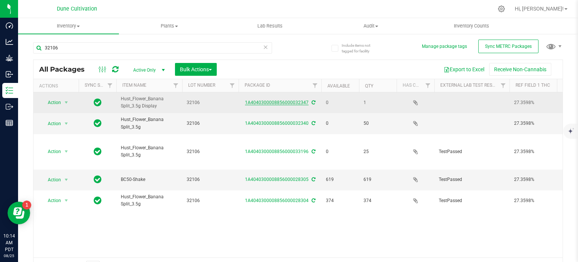
click at [281, 101] on link "1A4040300008856000032347" at bounding box center [277, 102] width 64 height 5
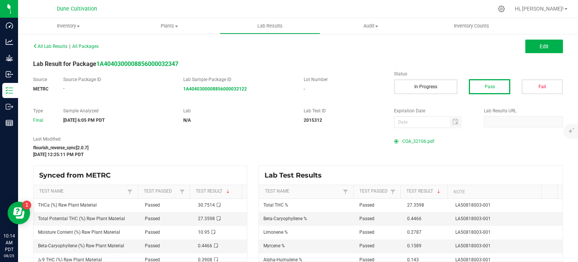
click at [414, 139] on span "COA_32106.pdf" at bounding box center [419, 141] width 32 height 11
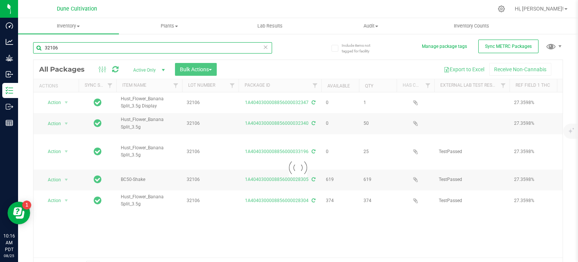
click at [90, 47] on input "32106" at bounding box center [152, 47] width 239 height 11
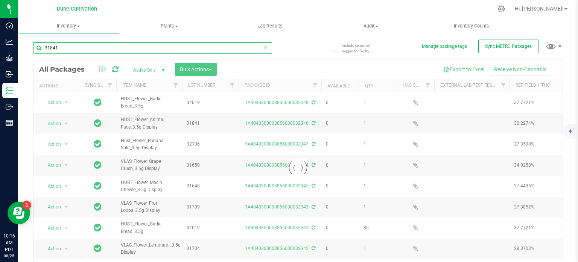
type input "31841"
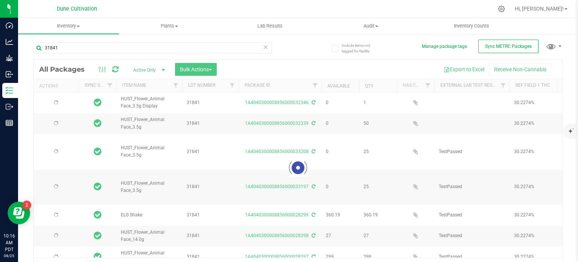
click at [282, 104] on div at bounding box center [298, 167] width 529 height 215
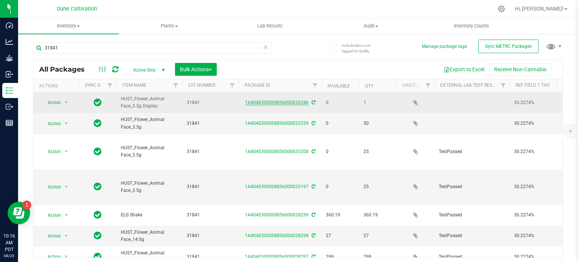
click at [281, 100] on link "1A4040300008856000032346" at bounding box center [277, 102] width 64 height 5
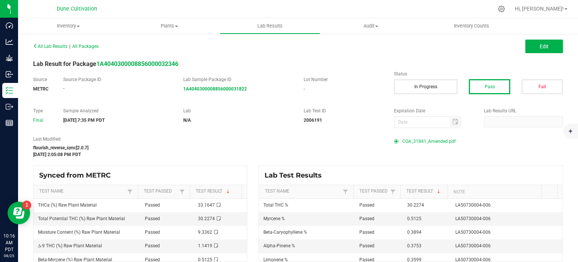
click at [432, 139] on span "COA_31841_Amended.pdf" at bounding box center [429, 141] width 53 height 11
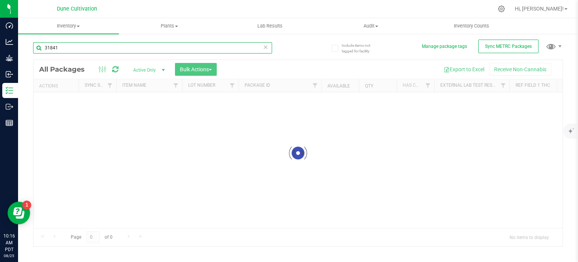
click at [95, 46] on input "31841" at bounding box center [152, 47] width 239 height 11
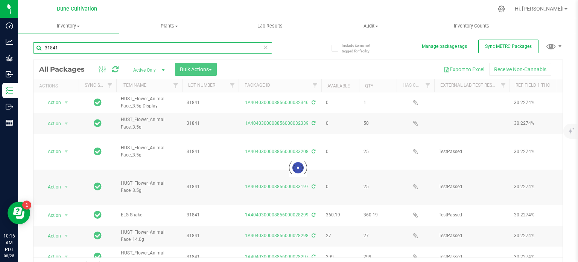
click at [95, 46] on input "31841" at bounding box center [152, 47] width 239 height 11
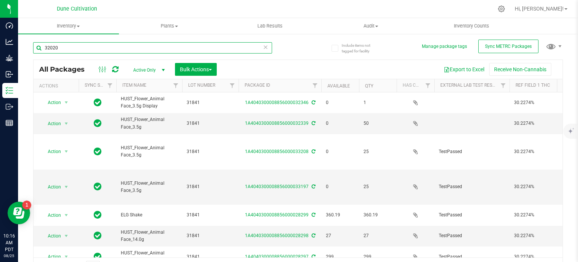
type input "32020"
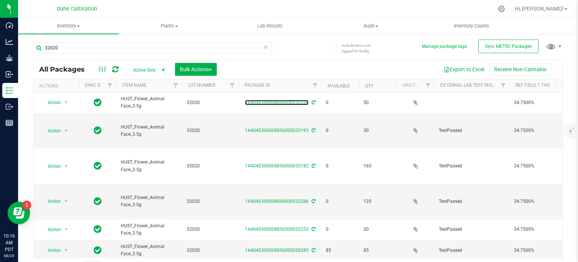
click at [266, 101] on link "1A4040300008856000032338" at bounding box center [277, 102] width 64 height 5
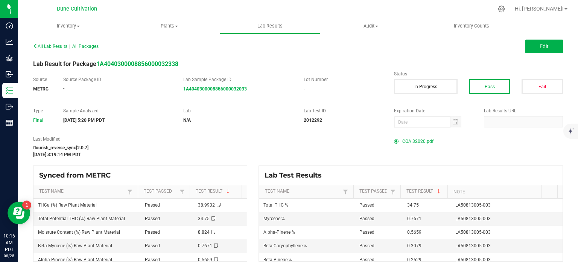
click at [413, 139] on span "COA 32020.pdf" at bounding box center [418, 141] width 31 height 11
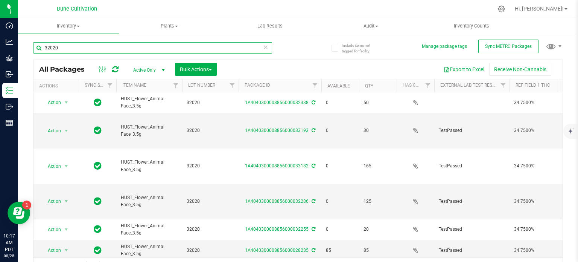
click at [200, 47] on input "32020" at bounding box center [152, 47] width 239 height 11
type input "31649"
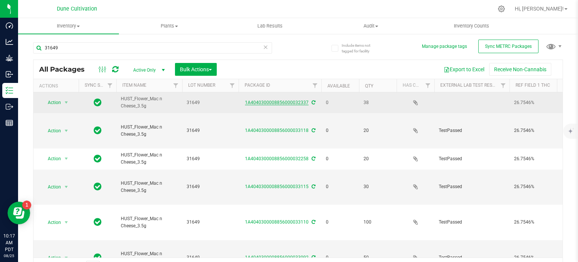
click at [267, 102] on link "1A4040300008856000032337" at bounding box center [277, 102] width 64 height 5
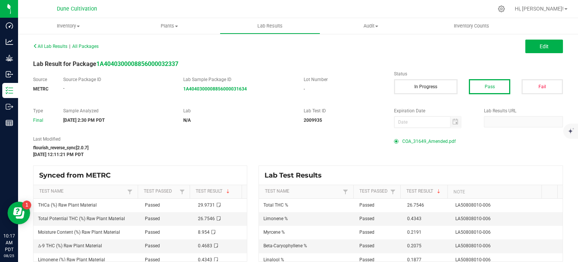
click at [429, 139] on span "COA_31649_Amended.pdf" at bounding box center [429, 141] width 53 height 11
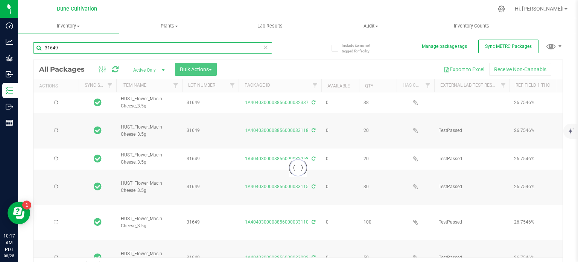
click at [107, 47] on input "31649" at bounding box center [152, 47] width 239 height 11
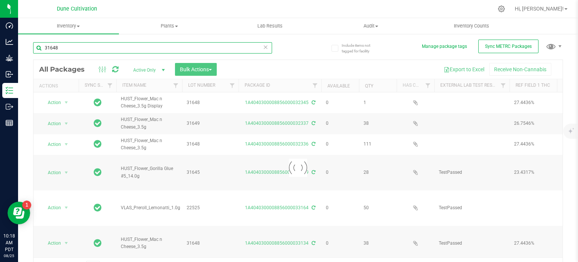
type input "31648"
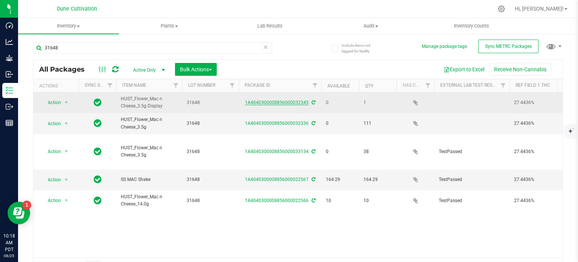
click at [261, 101] on link "1A4040300008856000032345" at bounding box center [277, 102] width 64 height 5
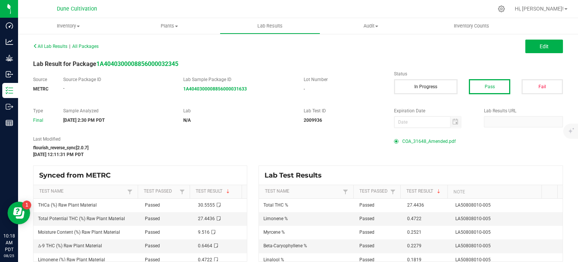
click at [406, 141] on span "COA_31648_Amended.pdf" at bounding box center [429, 141] width 53 height 11
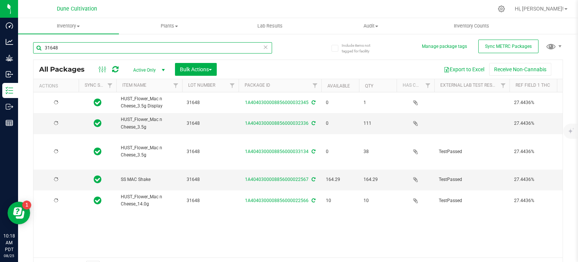
click at [98, 47] on input "31648" at bounding box center [152, 47] width 239 height 11
type input "31933"
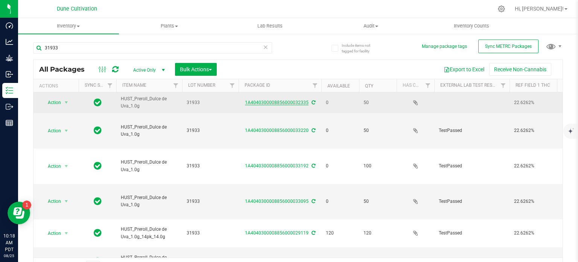
click at [285, 102] on link "1A4040300008856000032335" at bounding box center [277, 102] width 64 height 5
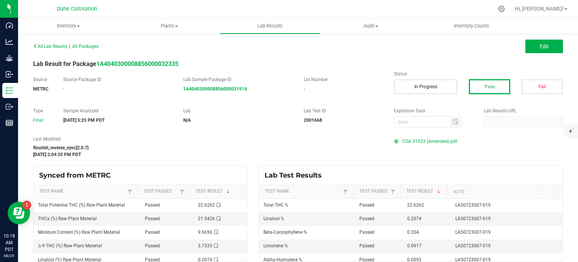
click at [436, 141] on span "COA 31933 (Amended).pdf" at bounding box center [430, 141] width 55 height 11
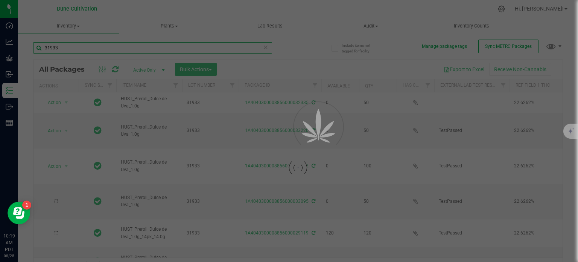
click at [76, 51] on input "31933" at bounding box center [152, 47] width 239 height 11
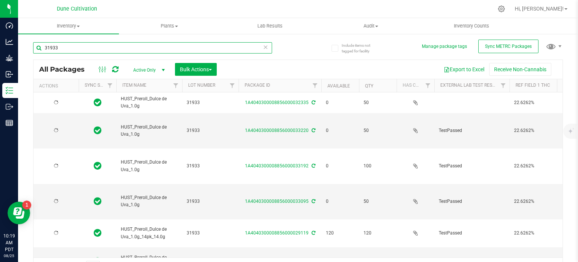
click at [76, 51] on input "31933" at bounding box center [152, 47] width 239 height 11
type input "22548"
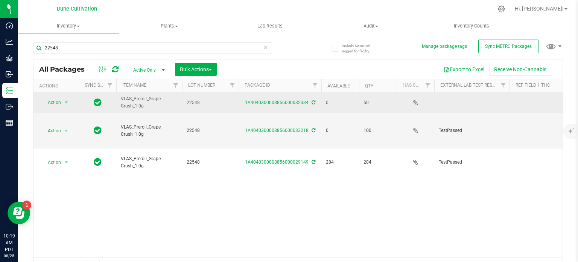
click at [267, 101] on link "1A4040300008856000032334" at bounding box center [277, 102] width 64 height 5
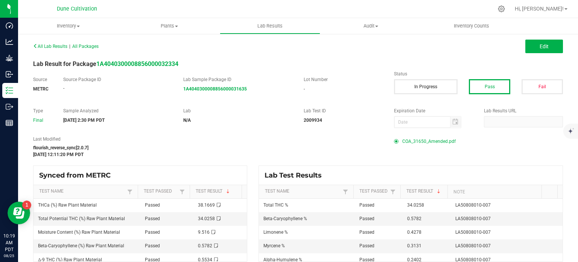
click at [404, 146] on span "COA_31650_Amended.pdf" at bounding box center [429, 141] width 53 height 11
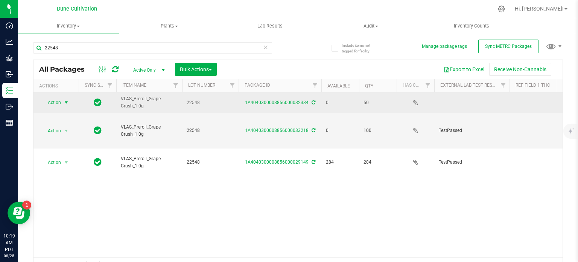
click at [57, 103] on span "Action" at bounding box center [51, 102] width 20 height 11
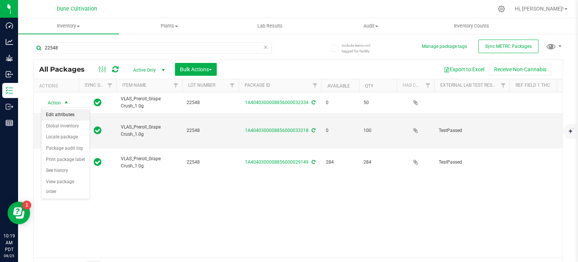
click at [61, 114] on li "Edit attributes" at bounding box center [65, 114] width 48 height 11
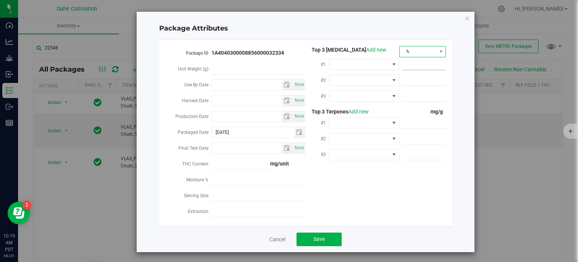
click at [431, 54] on span "%" at bounding box center [418, 51] width 37 height 11
click at [417, 77] on li "mg/unit" at bounding box center [420, 77] width 46 height 13
click at [417, 67] on span at bounding box center [425, 64] width 44 height 11
paste input "381.669"
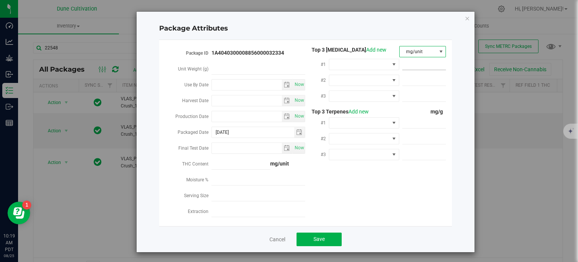
type input "381.669"
type input "381.6690"
click at [386, 63] on span at bounding box center [360, 64] width 60 height 11
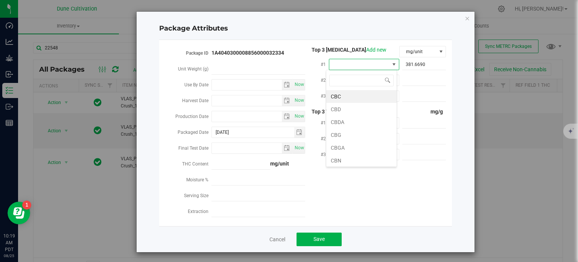
scroll to position [11, 70]
type input "thca"
click at [357, 93] on li "THCA" at bounding box center [362, 96] width 70 height 13
click at [407, 77] on span at bounding box center [425, 80] width 44 height 11
paste input "20.7375"
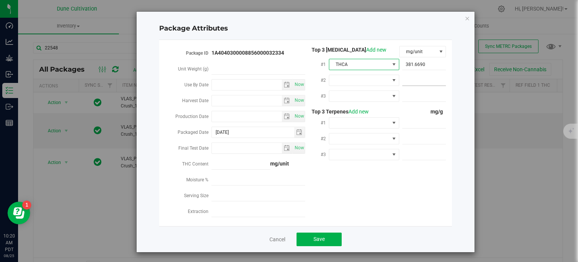
type input "20.7375"
click at [381, 78] on span at bounding box center [360, 80] width 60 height 11
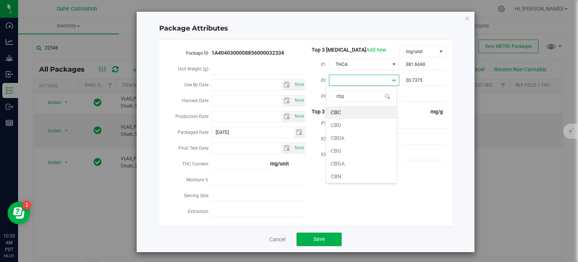
type input "cbga"
click at [371, 111] on li "CBGA" at bounding box center [362, 112] width 70 height 13
click at [376, 101] on span at bounding box center [360, 96] width 60 height 11
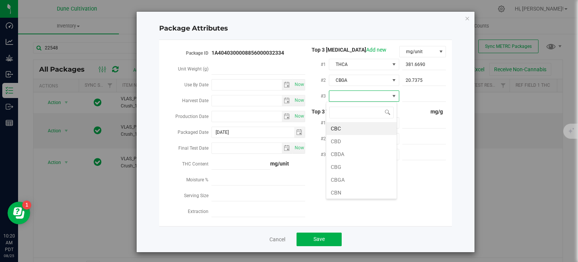
type input "9"
click at [359, 127] on li "D9-THC" at bounding box center [362, 128] width 70 height 13
click at [413, 93] on span at bounding box center [425, 96] width 44 height 11
paste input "5.53406"
type input "5.53406"
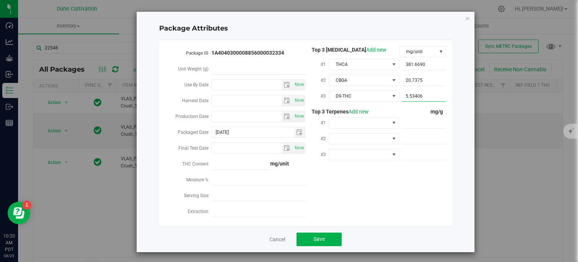
type input "5.5341"
click at [363, 125] on span at bounding box center [360, 122] width 60 height 11
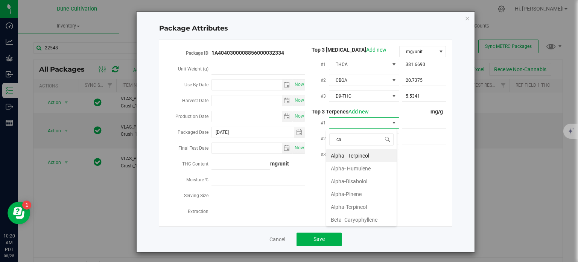
type input "car"
click at [365, 156] on li "Beta- Caryophyllene" at bounding box center [362, 155] width 70 height 13
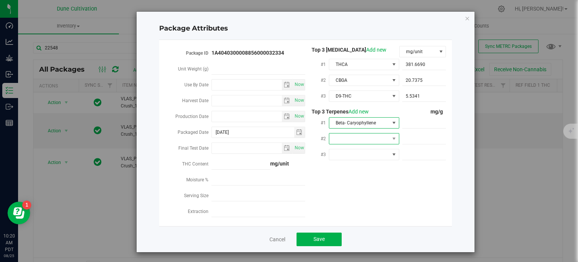
click at [361, 139] on span at bounding box center [360, 138] width 60 height 11
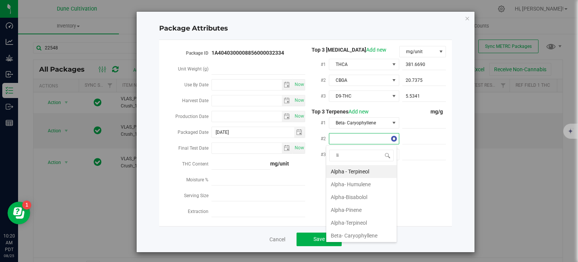
type input "lim"
click at [358, 172] on li "D-Limonene" at bounding box center [362, 171] width 70 height 13
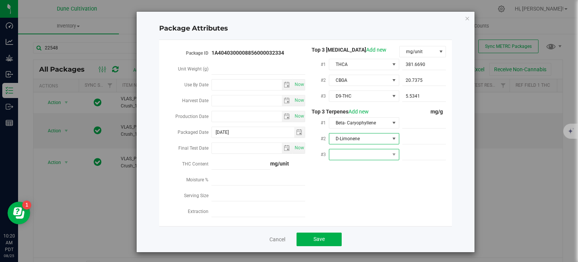
click at [360, 155] on span at bounding box center [360, 154] width 60 height 11
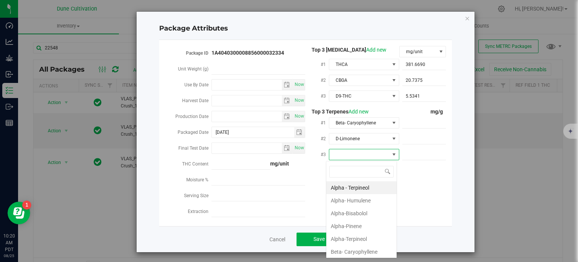
type input "5.782"
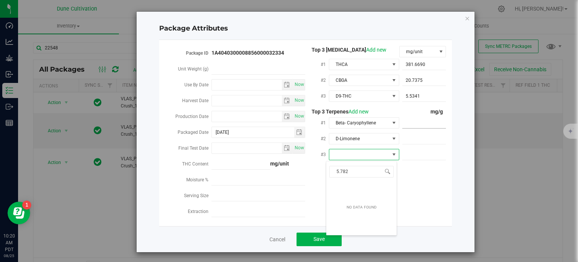
click at [416, 123] on span at bounding box center [425, 122] width 44 height 11
paste input "5.782"
type input "5.782"
type input "5.7820"
click at [375, 153] on span at bounding box center [360, 154] width 60 height 11
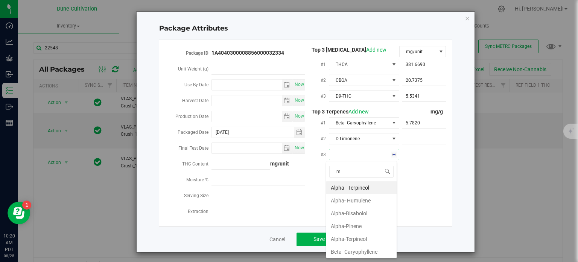
type input "my"
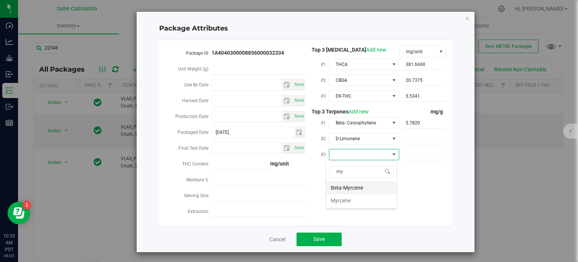
click at [367, 185] on li "Beta-Myrcene" at bounding box center [362, 187] width 70 height 13
click at [430, 142] on span at bounding box center [425, 138] width 44 height 11
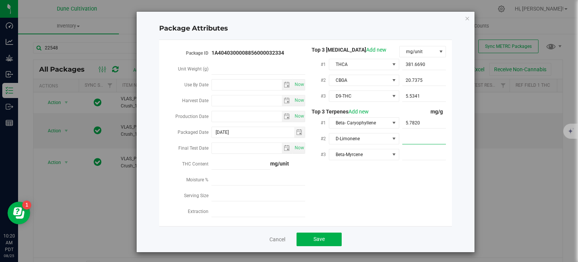
paste input "4.278"
type input "4.278"
type input "4.2780"
click at [423, 151] on span at bounding box center [425, 154] width 44 height 11
type input "3.131"
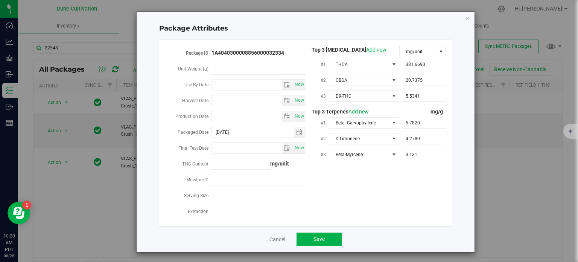
type input "3.1310"
click at [375, 194] on div "Package ID 1A4040300008856000032334 Unit Weight (g) Use By Date Now Harvest Dat…" at bounding box center [306, 133] width 282 height 174
click at [316, 234] on div "Cancel Save" at bounding box center [305, 239] width 293 height 26
click at [314, 237] on button "Save" at bounding box center [319, 239] width 45 height 14
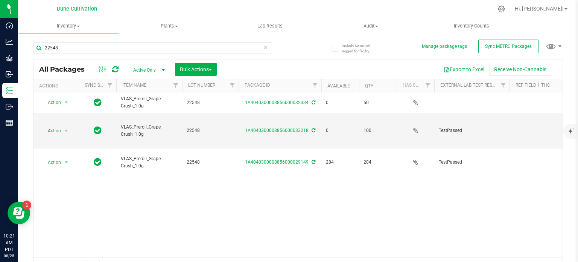
click at [148, 69] on span "Active Only" at bounding box center [147, 70] width 41 height 11
click at [139, 116] on li "All" at bounding box center [147, 115] width 41 height 11
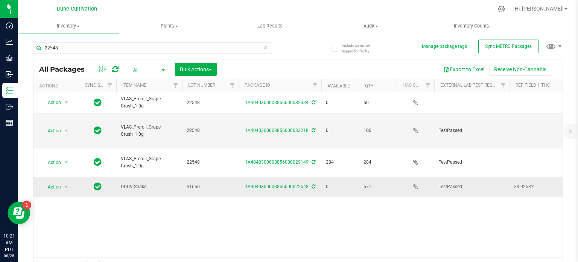
click at [192, 183] on span "31650" at bounding box center [210, 186] width 47 height 7
click at [192, 181] on input "31650" at bounding box center [209, 187] width 54 height 12
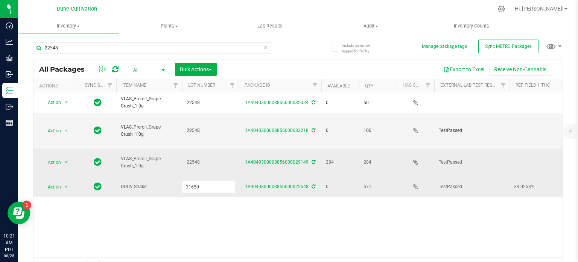
click at [193, 159] on span "22548" at bounding box center [210, 162] width 47 height 7
click at [193, 156] on input "22548" at bounding box center [209, 162] width 54 height 12
type input "31650"
click at [196, 124] on div "All Packages All Active Only Lab Samples Locked All External Internal Bulk Acti…" at bounding box center [298, 168] width 530 height 216
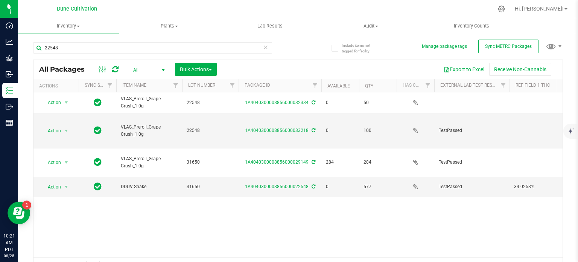
click at [196, 127] on span "22548" at bounding box center [210, 130] width 47 height 7
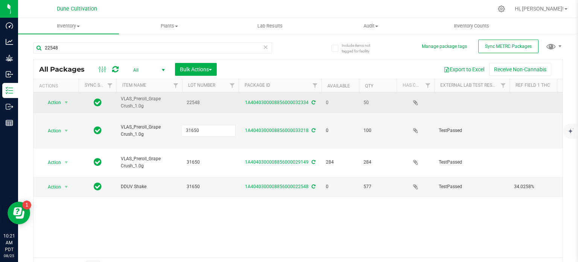
type input "31650"
click at [200, 105] on div "All Packages All Active Only Lab Samples Locked All External Internal Bulk Acti…" at bounding box center [298, 168] width 530 height 216
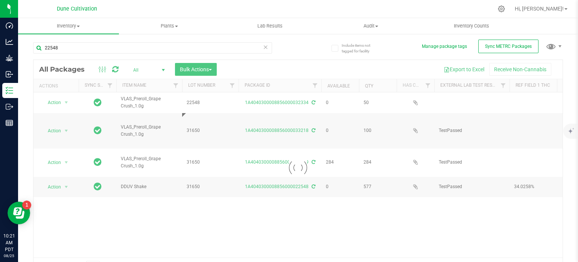
click at [200, 102] on div at bounding box center [298, 167] width 529 height 215
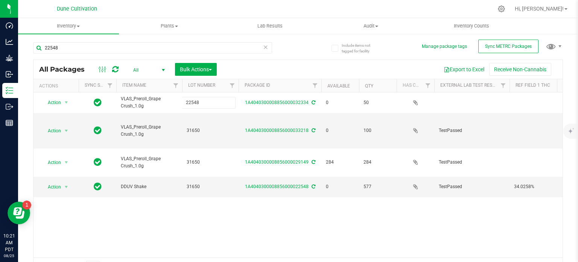
click at [200, 102] on input "22548" at bounding box center [209, 103] width 54 height 12
type input "31650"
click at [192, 179] on div "All Packages All Active Only Lab Samples Locked All External Internal Bulk Acti…" at bounding box center [298, 168] width 530 height 216
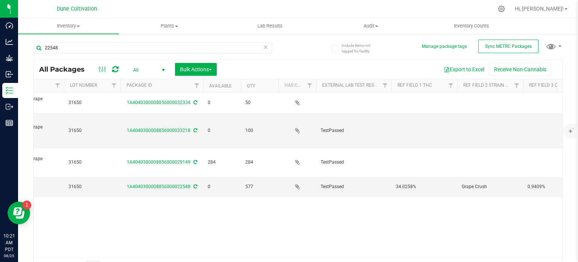
scroll to position [0, 122]
click at [402, 183] on span "34.0258%" at bounding box center [421, 186] width 57 height 7
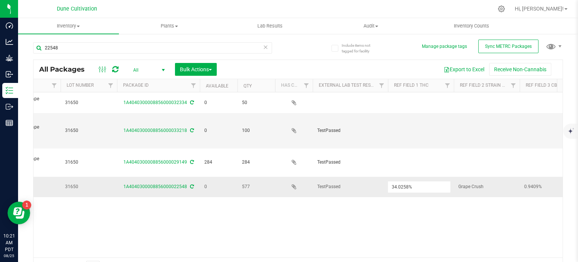
click at [402, 181] on input "34.0258%" at bounding box center [419, 187] width 63 height 12
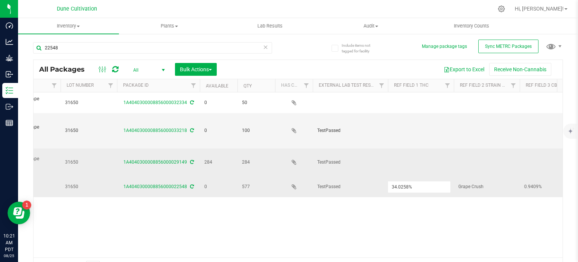
click at [405, 148] on td at bounding box center [421, 162] width 66 height 28
type input "34.0258%"
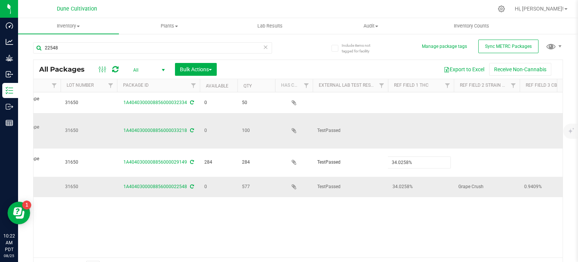
click at [409, 123] on div "All Packages All Active Only Lab Samples Locked All External Internal Bulk Acti…" at bounding box center [298, 168] width 530 height 216
click at [409, 123] on td at bounding box center [421, 130] width 66 height 35
type input "34.0258%"
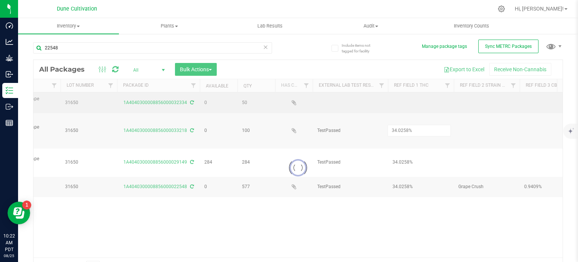
click at [412, 105] on div "Loading... All Packages All Active Only Lab Samples Locked All External Interna…" at bounding box center [298, 168] width 530 height 216
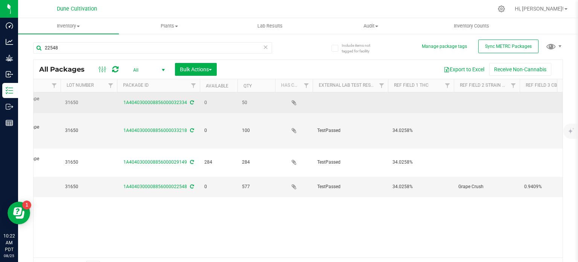
click at [412, 102] on td at bounding box center [421, 102] width 66 height 21
type input "34.0258%"
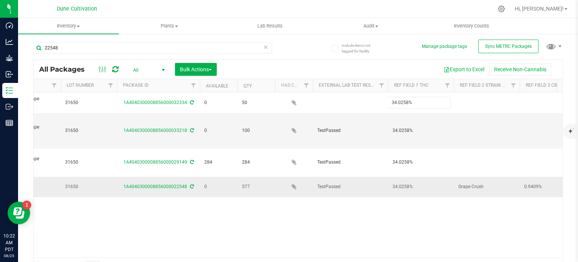
click at [470, 166] on div "All Packages All Active Only Lab Samples Locked All External Internal Bulk Acti…" at bounding box center [298, 168] width 530 height 216
click at [470, 181] on input "Grape Crush" at bounding box center [485, 187] width 63 height 12
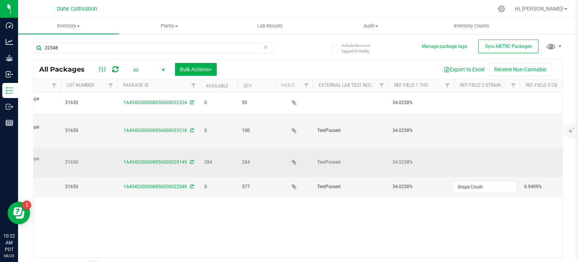
click at [471, 148] on td at bounding box center [487, 162] width 66 height 28
type input "Grape Crush"
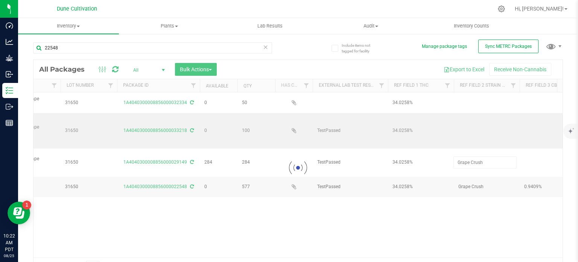
click at [475, 126] on div "Loading... All Packages All Active Only Lab Samples Locked All External Interna…" at bounding box center [298, 168] width 530 height 216
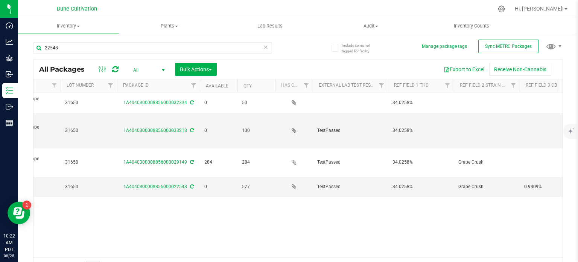
click at [475, 126] on td at bounding box center [487, 130] width 66 height 35
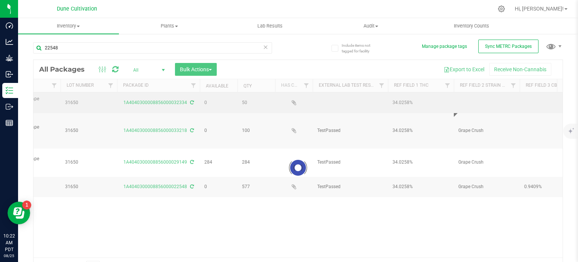
click at [475, 104] on div "Loading... All Packages All Active Only Lab Samples Locked All External Interna…" at bounding box center [298, 168] width 530 height 216
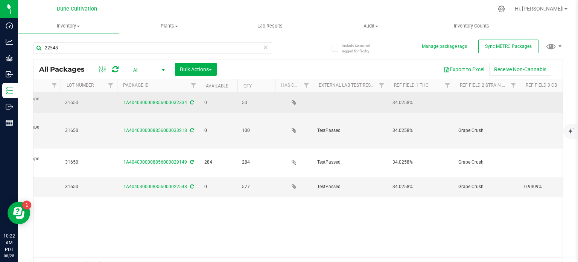
click at [475, 102] on td at bounding box center [487, 102] width 66 height 21
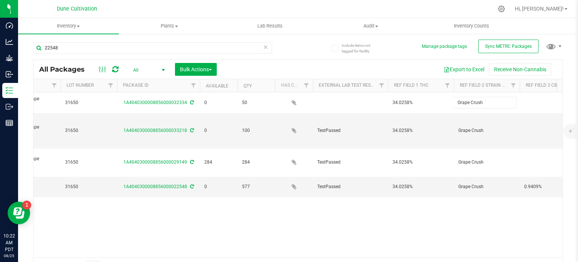
type input "Grape Crush"
click at [535, 183] on span "0.9409%" at bounding box center [553, 186] width 57 height 7
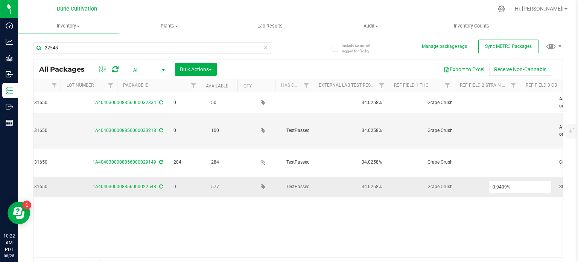
scroll to position [0, 153]
click at [535, 181] on input "0.9409%" at bounding box center [520, 187] width 63 height 12
type input "0.0940926%"
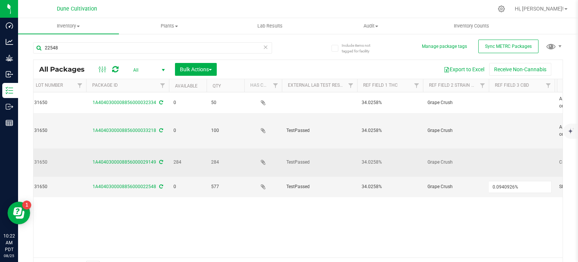
click at [513, 139] on div "All Packages All Active Only Lab Samples Locked All External Internal Bulk Acti…" at bounding box center [298, 168] width 530 height 216
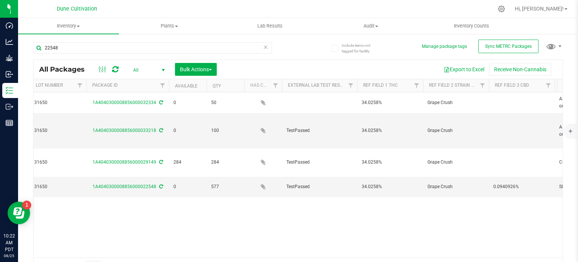
click at [513, 148] on td at bounding box center [522, 162] width 66 height 28
type input "0.0940926%"
click at [509, 123] on div "All Packages All Active Only Lab Samples Locked All External Internal Bulk Acti…" at bounding box center [298, 168] width 530 height 216
click at [509, 123] on td at bounding box center [522, 130] width 66 height 35
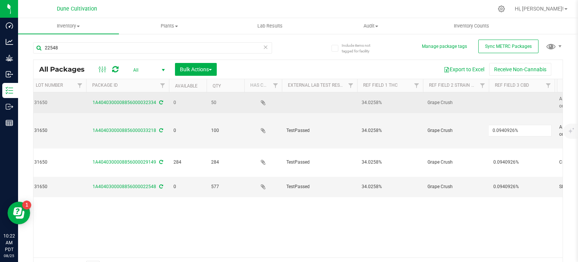
click at [509, 105] on div "All Packages All Active Only Lab Samples Locked All External Internal Bulk Acti…" at bounding box center [298, 168] width 530 height 216
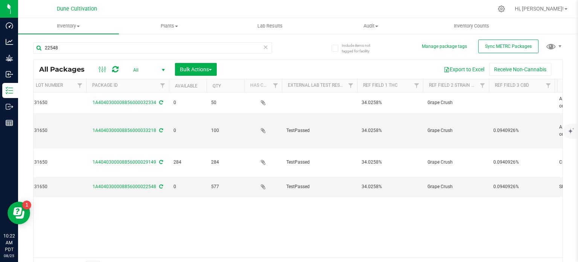
click at [509, 105] on td at bounding box center [522, 102] width 66 height 21
type input "0.0940926%"
click at [441, 196] on div "All Packages All Active Only Lab Samples Locked All External Internal Bulk Acti…" at bounding box center [298, 168] width 530 height 216
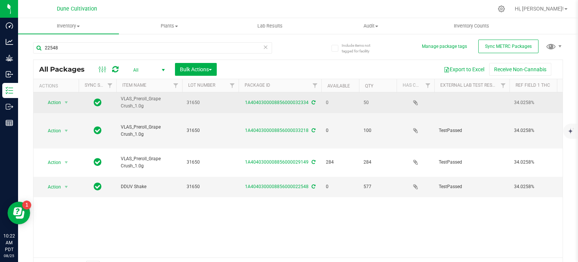
click at [61, 102] on span "Action" at bounding box center [51, 102] width 20 height 11
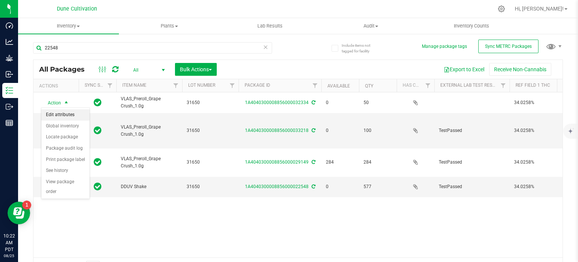
click at [58, 113] on li "Edit attributes" at bounding box center [65, 114] width 48 height 11
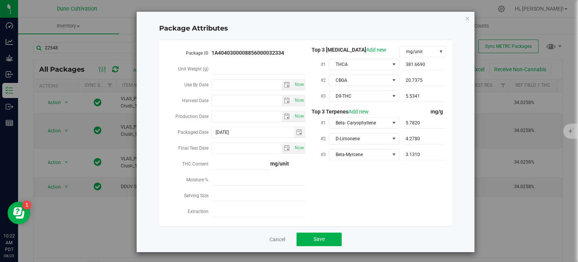
click at [468, 18] on div "Package Attributes Package ID 1A4040300008856000032334 Unit Weight (g) Use By D…" at bounding box center [306, 132] width 338 height 240
click at [465, 17] on icon "Close modal" at bounding box center [467, 18] width 5 height 9
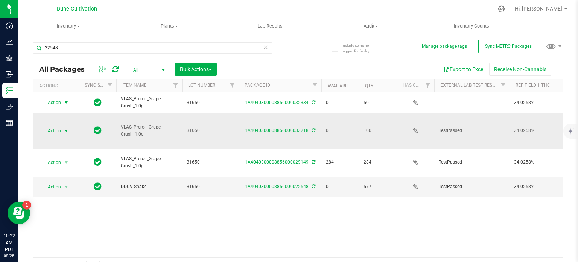
click at [63, 128] on span "select" at bounding box center [66, 131] width 6 height 6
click at [59, 137] on li "Edit attributes" at bounding box center [65, 135] width 48 height 11
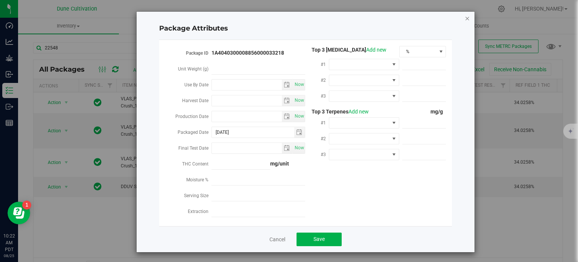
click at [465, 15] on icon "Close modal" at bounding box center [467, 18] width 5 height 9
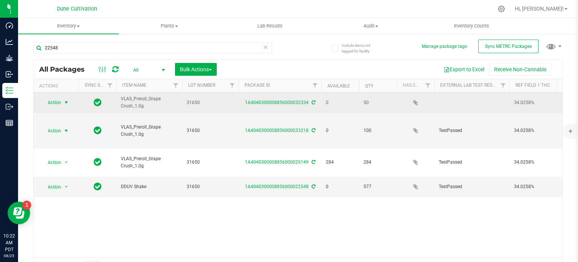
click at [58, 102] on span "Action" at bounding box center [51, 102] width 20 height 11
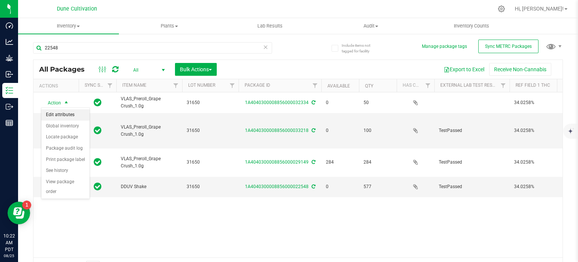
click at [66, 116] on li "Edit attributes" at bounding box center [65, 114] width 48 height 11
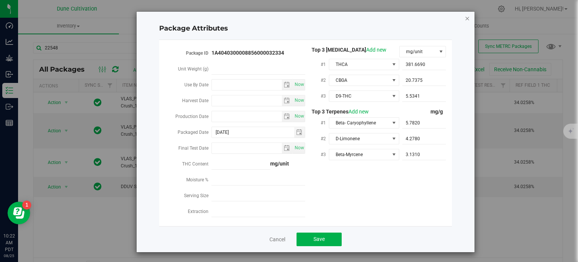
click at [465, 17] on icon "Close modal" at bounding box center [467, 18] width 5 height 9
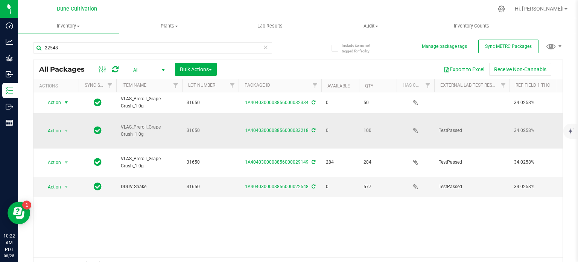
click at [52, 125] on span "Action" at bounding box center [51, 130] width 20 height 11
click at [58, 136] on li "Edit attributes" at bounding box center [65, 135] width 48 height 11
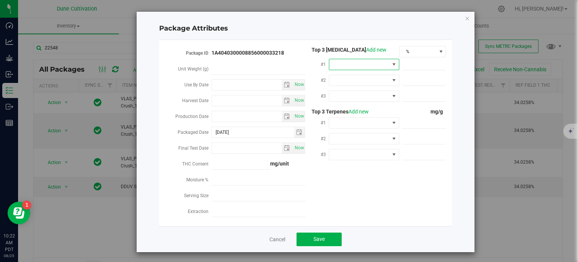
click at [374, 59] on span at bounding box center [360, 64] width 60 height 11
type input "thca"
click at [362, 96] on li "THCA" at bounding box center [362, 96] width 70 height 13
click at [365, 89] on div at bounding box center [364, 96] width 70 height 14
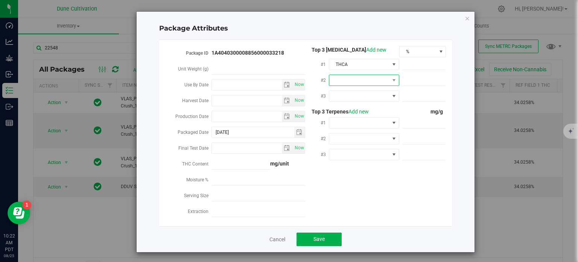
click at [366, 79] on span at bounding box center [360, 80] width 60 height 11
type input "cbga"
click at [366, 111] on li "CBGA" at bounding box center [362, 112] width 70 height 13
click at [374, 98] on span at bounding box center [360, 96] width 60 height 11
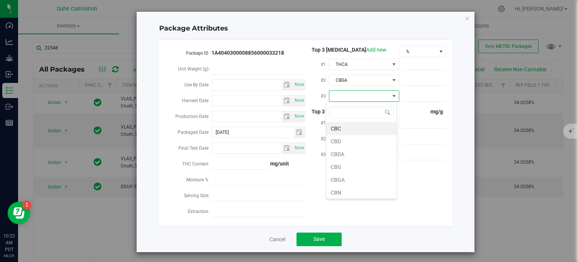
type input "9"
click at [366, 125] on li "D9-THC" at bounding box center [362, 128] width 70 height 13
click at [366, 123] on span at bounding box center [360, 122] width 60 height 11
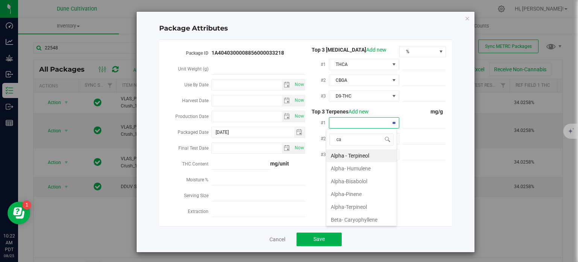
type input "car"
click at [357, 160] on li "Beta- Caryophyllene" at bounding box center [362, 155] width 70 height 13
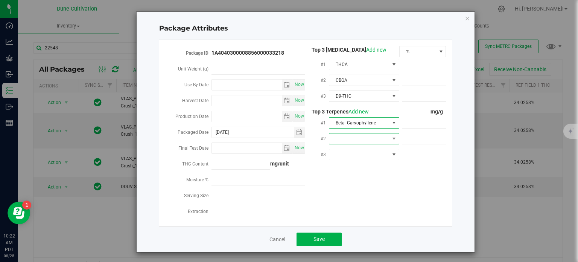
click at [358, 139] on span at bounding box center [360, 138] width 60 height 11
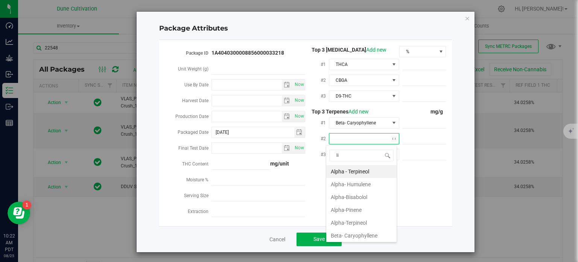
type input "lim"
click at [356, 171] on li "D-Limonene" at bounding box center [362, 171] width 70 height 13
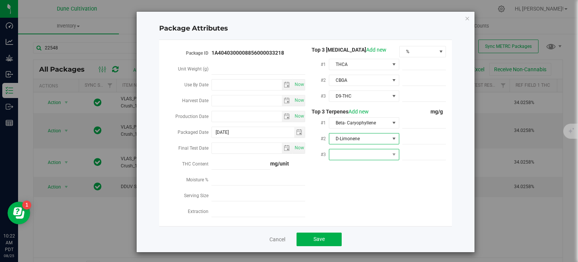
click at [355, 158] on span at bounding box center [360, 154] width 60 height 11
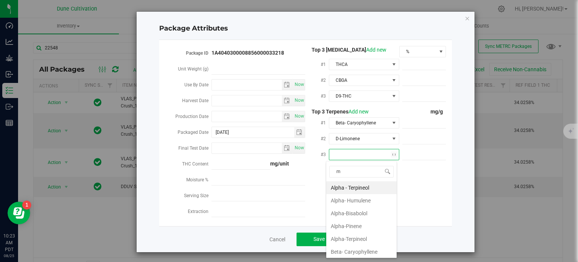
type input "my"
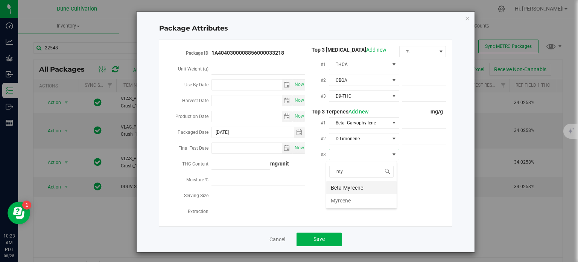
click at [356, 187] on li "Beta-Myrcene" at bounding box center [362, 187] width 70 height 13
click at [410, 50] on span "%" at bounding box center [418, 51] width 37 height 11
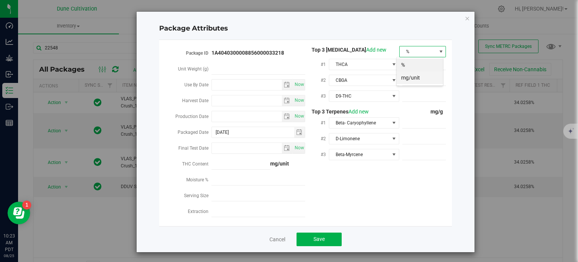
scroll to position [11, 47]
click at [408, 75] on li "mg/unit" at bounding box center [420, 77] width 46 height 13
click at [422, 66] on span at bounding box center [425, 64] width 44 height 11
paste input "381.669"
type input "381.669"
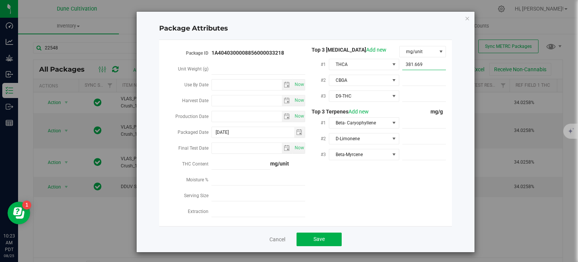
type input "381.6690"
click at [414, 79] on span at bounding box center [425, 80] width 44 height 11
paste input "20.7375"
type input "20.7375"
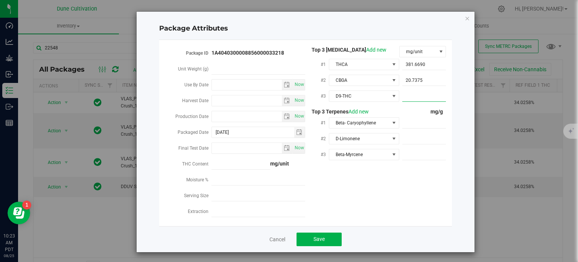
click at [414, 100] on span at bounding box center [425, 96] width 44 height 11
paste input "5.5341"
type input "5.5341"
click at [412, 130] on div "#1 Beta- Caryophyllene" at bounding box center [376, 124] width 141 height 16
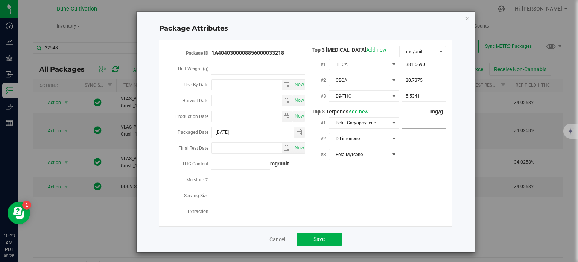
click at [413, 128] on span at bounding box center [425, 122] width 44 height 11
paste input "5.782"
type input "5.782"
type input "5.7820"
click at [419, 140] on span at bounding box center [425, 138] width 44 height 11
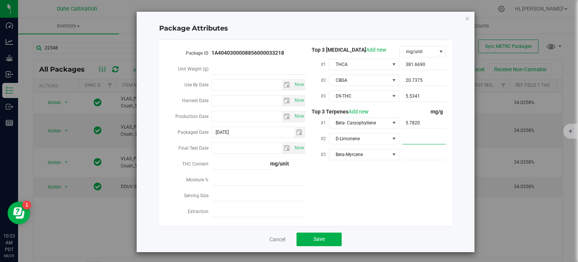
paste input "4.278"
type input "4.278"
type input "4.2780"
click at [413, 160] on span at bounding box center [425, 154] width 44 height 11
paste input "3.131"
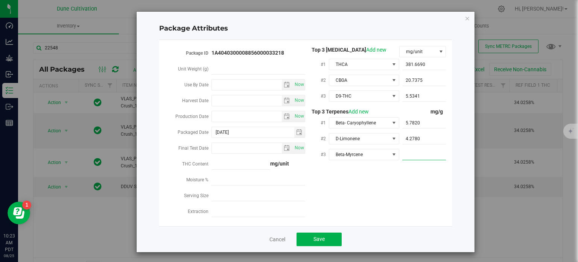
type input "3.131"
type input "3.1310"
click at [348, 217] on div "Package ID 1A4040300008856000033218 Unit Weight (g) Use By Date Now Harvest Dat…" at bounding box center [306, 133] width 282 height 174
click at [313, 235] on button "Save" at bounding box center [319, 239] width 45 height 14
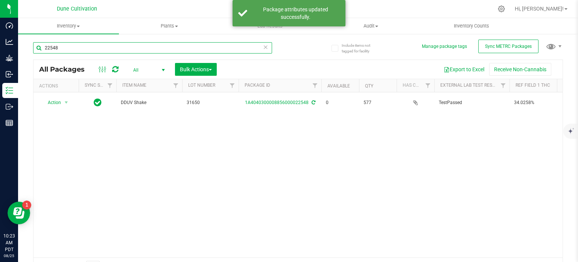
click at [69, 50] on input "22548" at bounding box center [152, 47] width 239 height 11
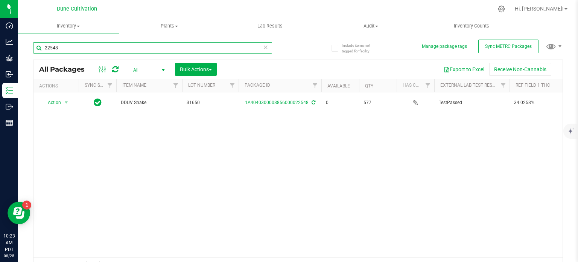
click at [158, 47] on input "22548" at bounding box center [152, 47] width 239 height 11
type input "31650"
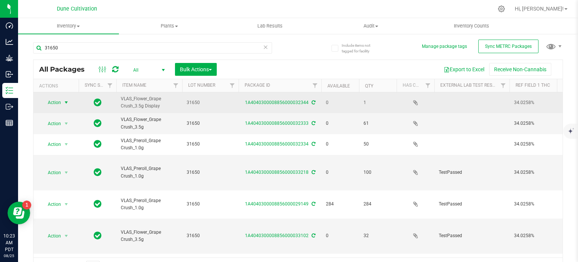
click at [47, 102] on span "Action" at bounding box center [51, 102] width 20 height 11
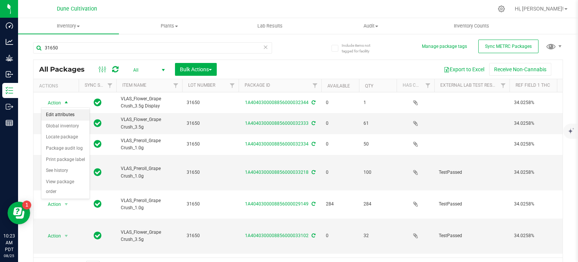
click at [61, 116] on li "Edit attributes" at bounding box center [65, 114] width 48 height 11
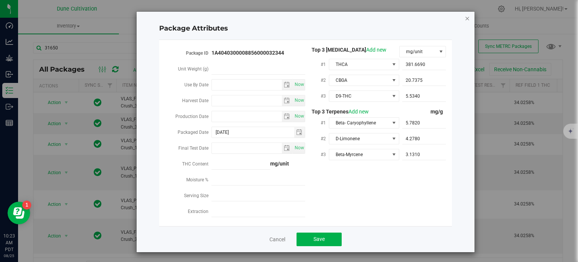
click at [465, 18] on icon "Close modal" at bounding box center [467, 18] width 5 height 9
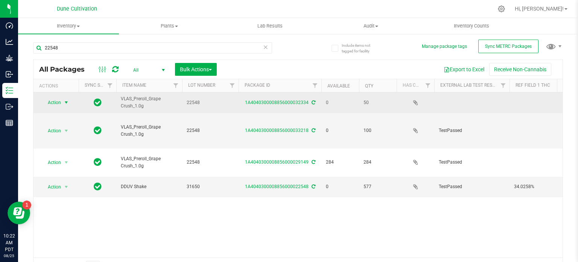
click at [63, 101] on span "select" at bounding box center [66, 102] width 9 height 11
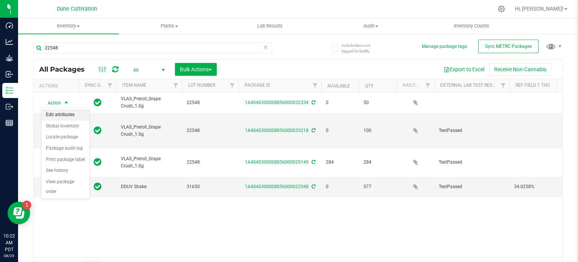
click at [63, 114] on li "Edit attributes" at bounding box center [65, 114] width 48 height 11
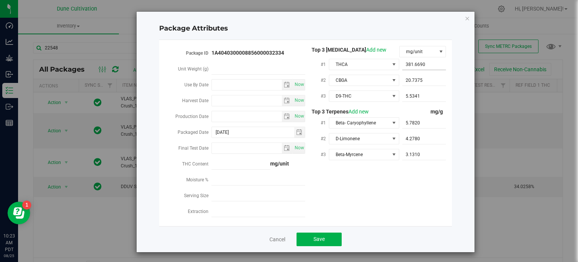
click at [429, 59] on span "381.6690 381.669" at bounding box center [425, 64] width 44 height 11
click at [429, 59] on input "381.669" at bounding box center [425, 64] width 44 height 11
click at [414, 78] on span "20.7375 20.7375" at bounding box center [425, 80] width 44 height 11
click at [414, 78] on input "20.7375" at bounding box center [425, 80] width 44 height 11
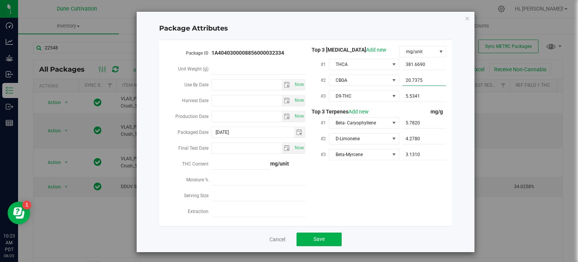
click at [414, 78] on input "20.7375" at bounding box center [425, 80] width 44 height 11
click at [413, 95] on span "5.5341 5.5341" at bounding box center [425, 96] width 44 height 11
click at [413, 95] on input "5.5341" at bounding box center [425, 96] width 44 height 11
click at [414, 126] on span "5.7820 5.782" at bounding box center [425, 122] width 44 height 11
click at [414, 126] on input "5.782" at bounding box center [425, 122] width 44 height 11
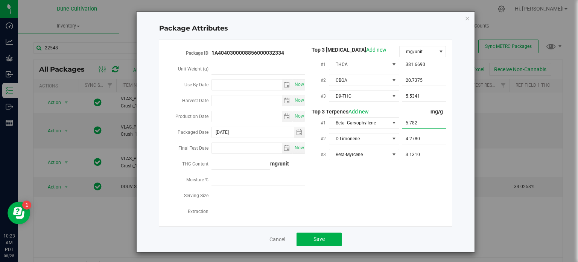
click at [414, 126] on input "5.782" at bounding box center [425, 122] width 44 height 11
click at [414, 141] on span "4.2780 4.278" at bounding box center [425, 138] width 44 height 11
click at [414, 141] on input "4.278" at bounding box center [425, 138] width 44 height 11
click at [407, 154] on span "3.1310 3.131" at bounding box center [425, 154] width 44 height 11
click at [407, 154] on input "3.131" at bounding box center [425, 154] width 44 height 11
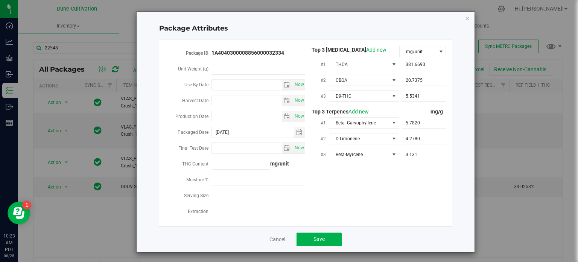
click at [407, 154] on input "3.131" at bounding box center [425, 154] width 44 height 11
click at [429, 64] on span "381.6690 381.669" at bounding box center [425, 64] width 44 height 11
click at [429, 64] on input "381.669" at bounding box center [425, 64] width 44 height 11
click at [406, 76] on span "20.7375 20.7375" at bounding box center [425, 80] width 44 height 11
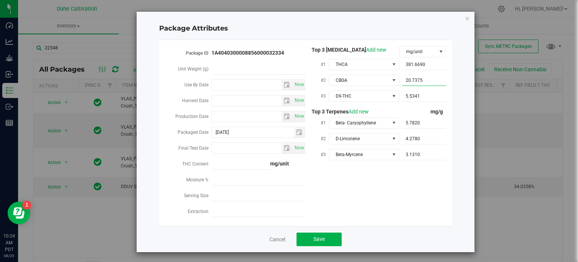
click at [406, 76] on input "20.7375" at bounding box center [425, 80] width 44 height 11
click at [417, 99] on span "5.5341 5.5341" at bounding box center [425, 96] width 44 height 11
click at [417, 99] on input "5.5341" at bounding box center [425, 96] width 44 height 11
click at [417, 119] on span "5.7820 5.782" at bounding box center [425, 122] width 44 height 11
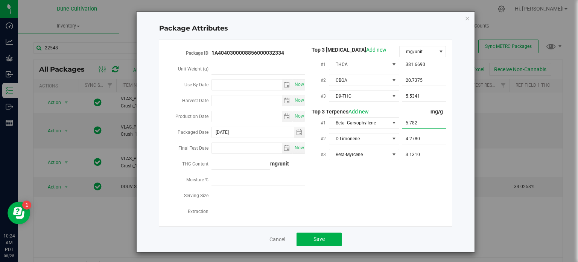
click at [417, 119] on input "5.782" at bounding box center [425, 122] width 44 height 11
click at [414, 141] on span "4.2780 4.278" at bounding box center [425, 138] width 44 height 11
click at [414, 141] on input "4.278" at bounding box center [425, 138] width 44 height 11
click at [423, 155] on span "3.1310 3.131" at bounding box center [425, 154] width 44 height 11
click at [423, 155] on input "3.131" at bounding box center [425, 154] width 44 height 11
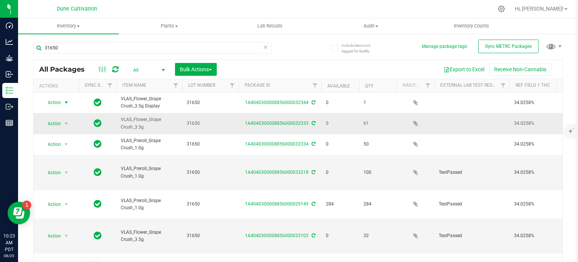
click at [58, 124] on span "Action" at bounding box center [51, 123] width 20 height 11
click at [55, 138] on li "Edit attributes" at bounding box center [65, 135] width 48 height 11
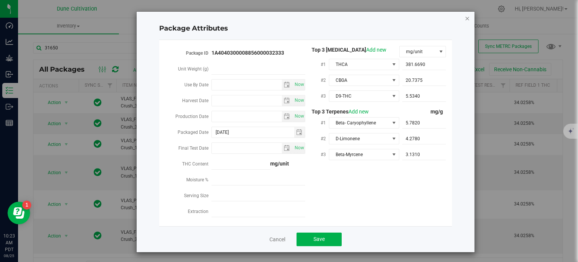
click at [465, 18] on icon "Close modal" at bounding box center [467, 18] width 5 height 9
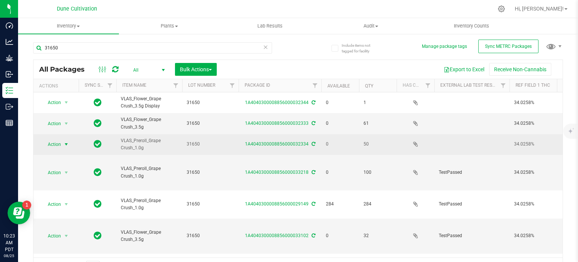
click at [67, 144] on span "select" at bounding box center [66, 144] width 6 height 6
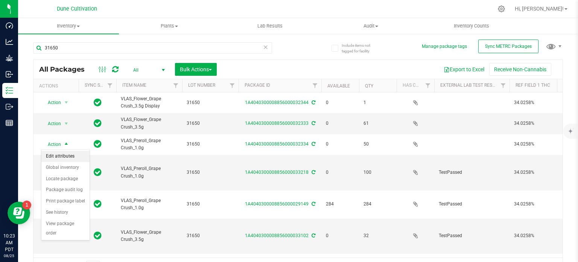
click at [50, 155] on li "Edit attributes" at bounding box center [65, 156] width 48 height 11
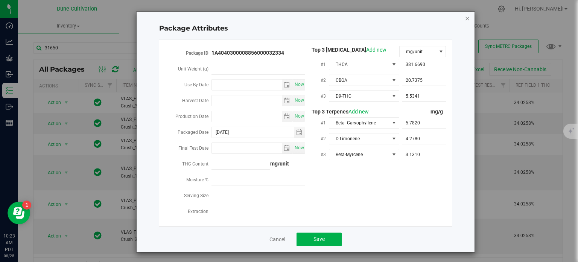
click at [465, 19] on icon "Close modal" at bounding box center [467, 18] width 5 height 9
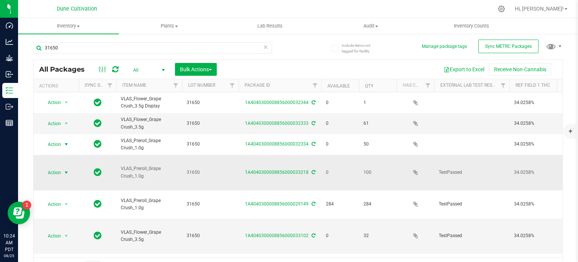
click at [59, 167] on span "Action" at bounding box center [51, 172] width 20 height 11
click at [68, 178] on li "Edit attributes" at bounding box center [65, 176] width 48 height 11
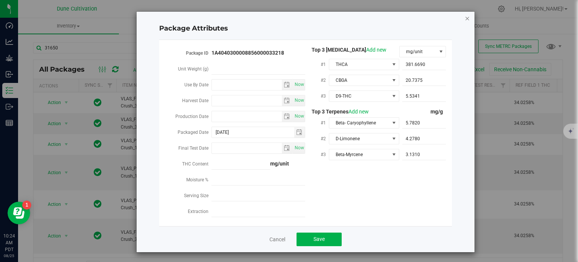
click at [465, 18] on icon "Close modal" at bounding box center [467, 18] width 5 height 9
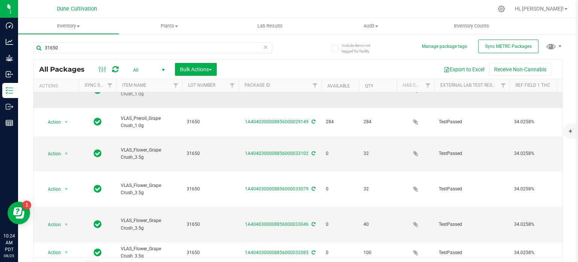
scroll to position [83, 0]
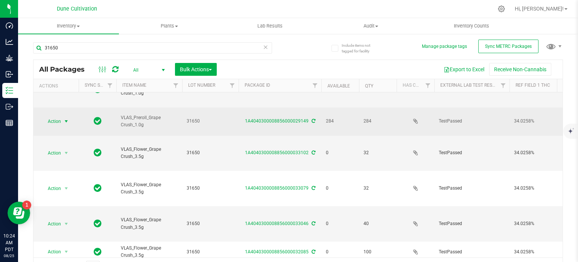
click at [56, 116] on span "Action" at bounding box center [51, 121] width 20 height 11
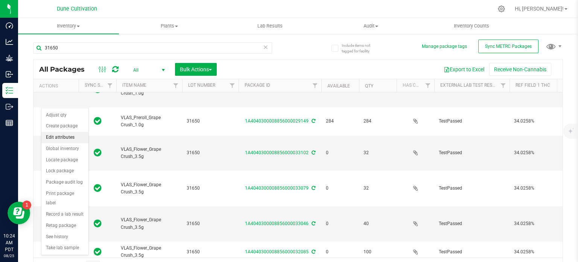
click at [55, 137] on li "Edit attributes" at bounding box center [64, 137] width 47 height 11
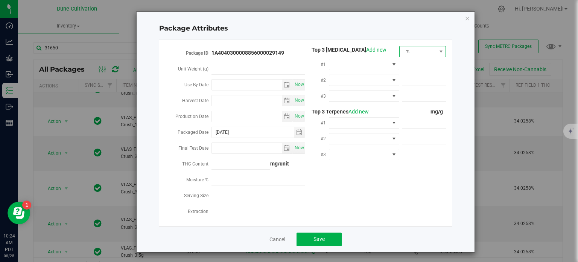
click at [428, 49] on span "%" at bounding box center [418, 51] width 37 height 11
click at [408, 71] on li "mg/unit" at bounding box center [420, 77] width 46 height 13
click at [391, 62] on span at bounding box center [394, 64] width 6 height 6
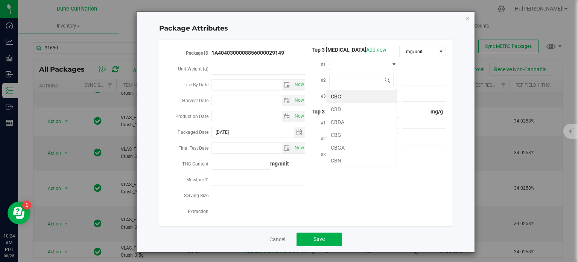
scroll to position [11, 70]
type input "thca"
click at [364, 100] on li "THCA" at bounding box center [362, 96] width 70 height 13
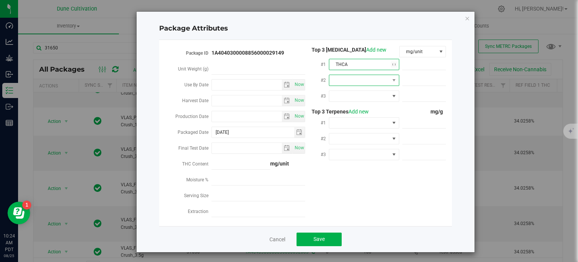
click at [371, 84] on span at bounding box center [360, 80] width 60 height 11
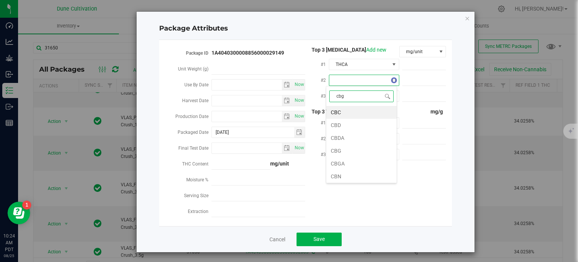
type input "cbga"
click at [370, 107] on li "CBGA" at bounding box center [362, 112] width 70 height 13
click at [371, 98] on span at bounding box center [360, 96] width 60 height 11
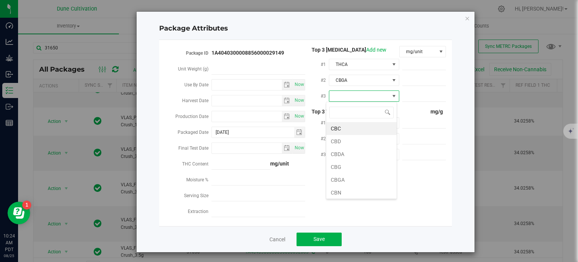
type input "9"
click at [364, 128] on li "D9-THC" at bounding box center [362, 128] width 70 height 13
click at [364, 120] on span at bounding box center [360, 122] width 60 height 11
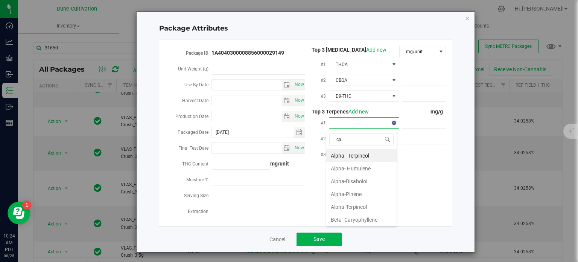
type input "car"
click at [362, 156] on li "Beta- Caryophyllene" at bounding box center [362, 155] width 70 height 13
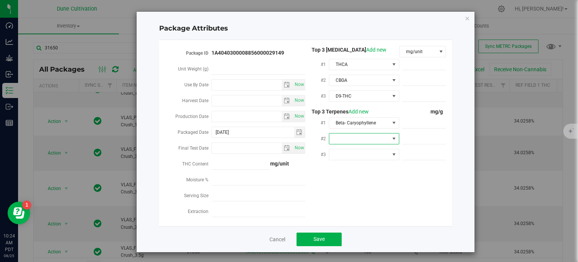
click at [362, 141] on span at bounding box center [360, 138] width 60 height 11
type input "m"
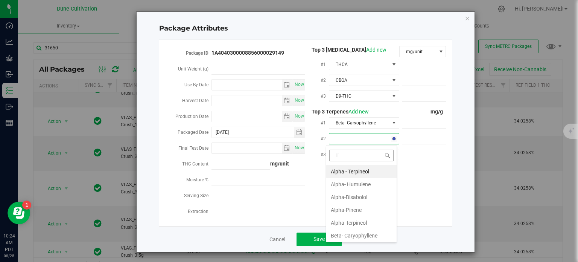
type input "lim"
click at [358, 169] on li "D-Limonene" at bounding box center [362, 171] width 70 height 13
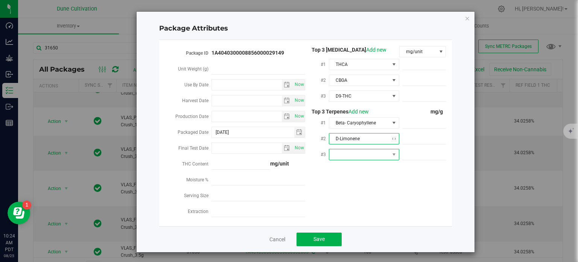
click at [358, 156] on span at bounding box center [360, 154] width 60 height 11
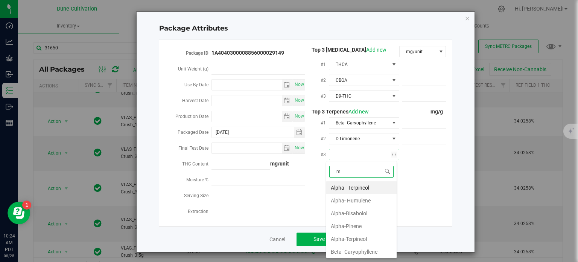
type input "my"
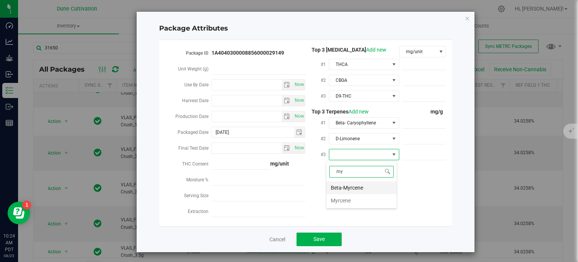
click at [357, 186] on li "Beta-Myrcene" at bounding box center [362, 187] width 70 height 13
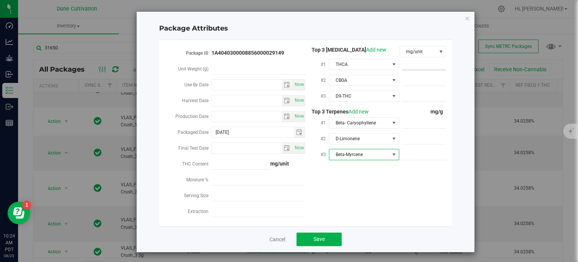
click at [418, 65] on span at bounding box center [425, 64] width 44 height 11
paste input "381.669"
type input "381.669"
type input "381.6690"
click at [414, 79] on span at bounding box center [425, 80] width 44 height 11
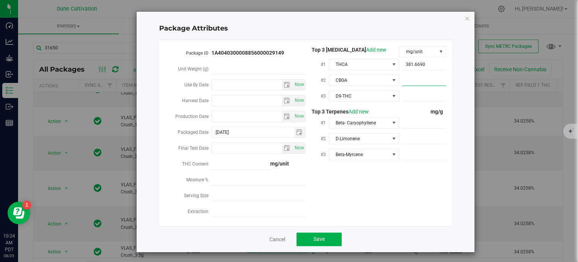
paste input "20.7375"
type input "20.7375"
click at [414, 98] on span at bounding box center [425, 96] width 44 height 11
paste input "5.5341"
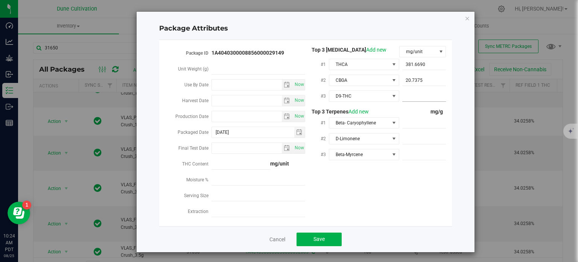
type input "5.5341"
click at [411, 119] on span at bounding box center [425, 122] width 44 height 11
paste input "5.782"
type input "5.782"
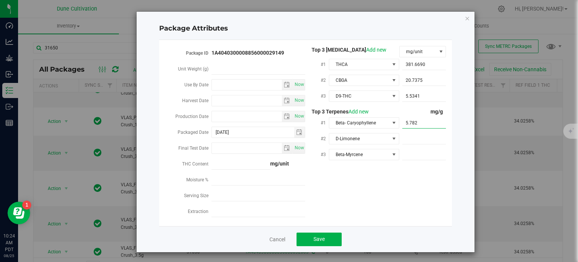
type input "5.7820"
click at [414, 139] on span at bounding box center [425, 138] width 44 height 11
paste input "4.278"
type input "4.278"
type input "4.2780"
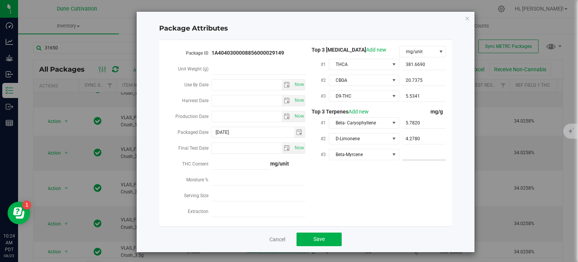
click at [417, 155] on span at bounding box center [425, 154] width 44 height 11
paste input "3.131"
type input "3.131"
type input "3.1310"
click at [360, 183] on div "Package ID 1A4040300008856000029149 Unit Weight (g) Use By Date Now Harvest Dat…" at bounding box center [306, 133] width 282 height 174
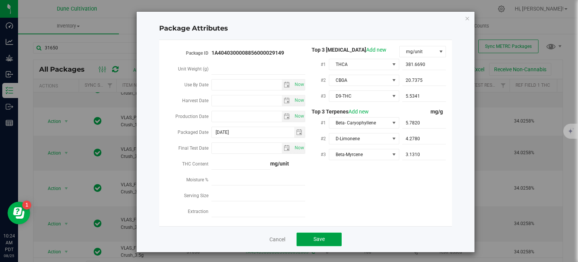
click at [314, 239] on span "Save" at bounding box center [319, 239] width 11 height 6
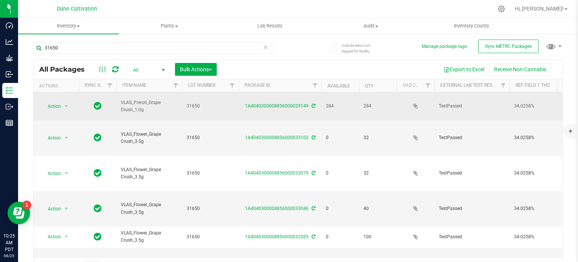
scroll to position [102, 0]
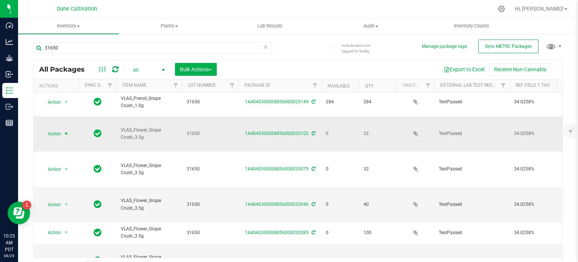
click at [57, 128] on span "Action" at bounding box center [51, 133] width 20 height 11
click at [57, 119] on li "Edit attributes" at bounding box center [65, 116] width 48 height 11
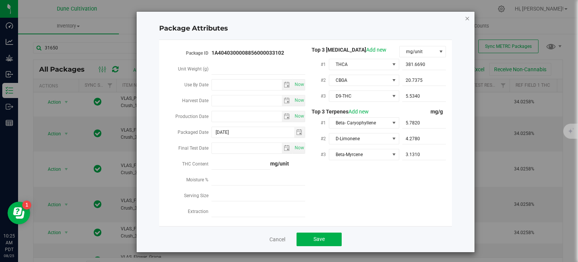
click at [465, 18] on icon "Close modal" at bounding box center [467, 18] width 5 height 9
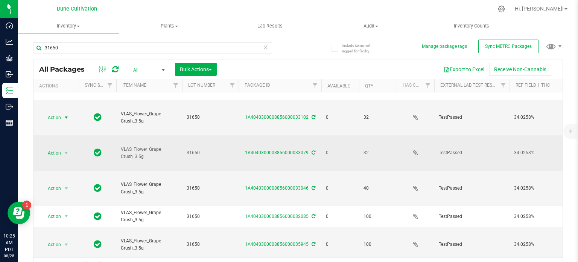
scroll to position [122, 0]
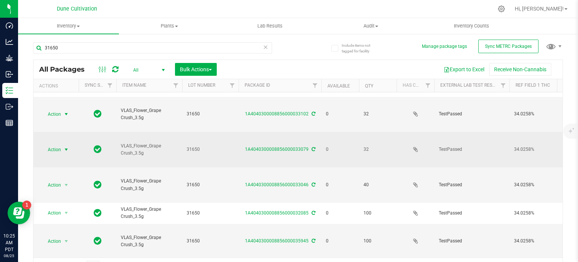
click at [53, 144] on span "Action" at bounding box center [51, 149] width 20 height 11
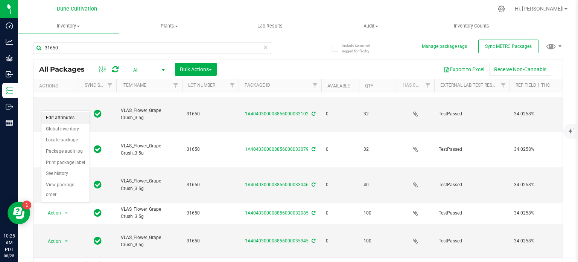
click at [56, 117] on li "Edit attributes" at bounding box center [65, 117] width 48 height 11
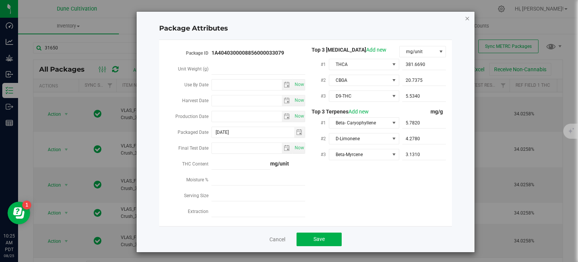
click at [465, 15] on icon "Close modal" at bounding box center [467, 18] width 5 height 9
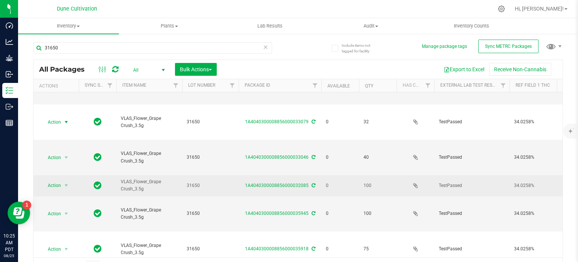
scroll to position [152, 0]
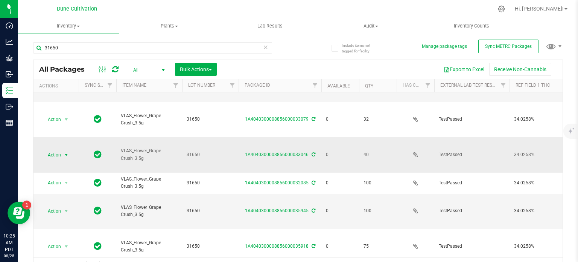
click at [62, 150] on span "select" at bounding box center [66, 155] width 9 height 11
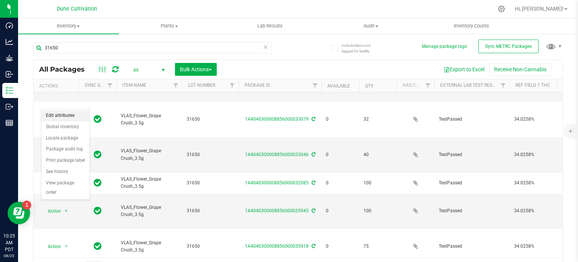
click at [64, 116] on li "Edit attributes" at bounding box center [65, 115] width 48 height 11
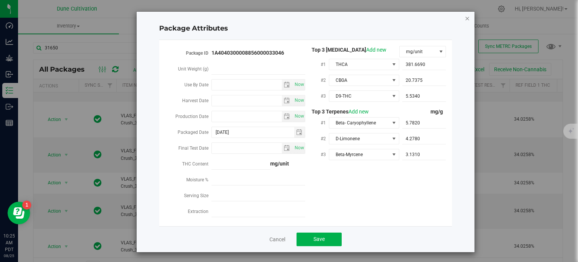
click at [465, 18] on icon "Close modal" at bounding box center [467, 18] width 5 height 9
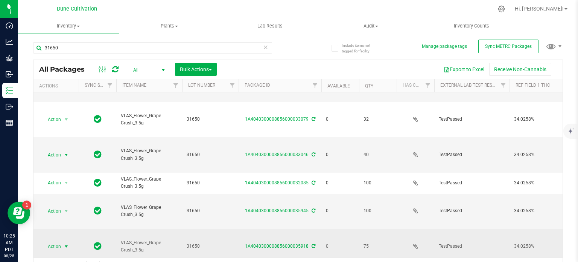
scroll to position [163, 0]
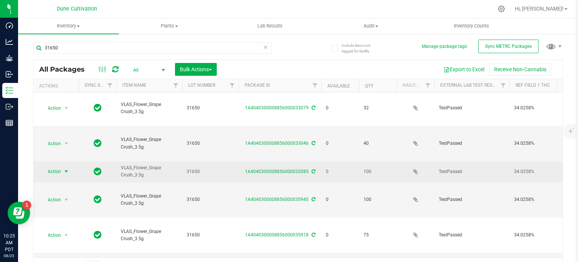
click at [58, 166] on span "Action" at bounding box center [51, 171] width 20 height 11
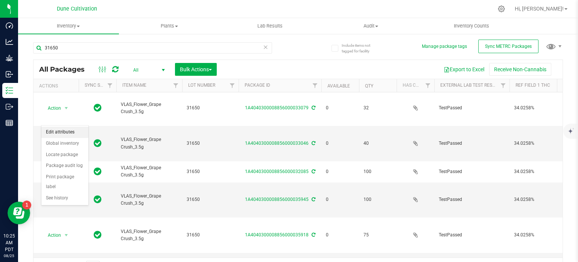
click at [59, 132] on li "Edit attributes" at bounding box center [64, 132] width 47 height 11
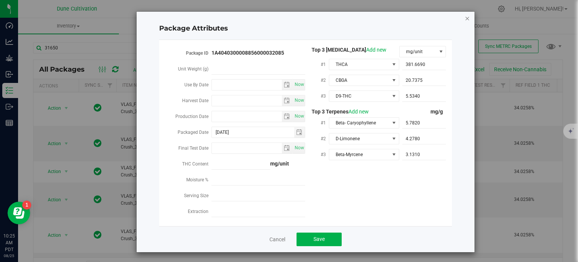
click at [465, 19] on icon "Close modal" at bounding box center [467, 18] width 5 height 9
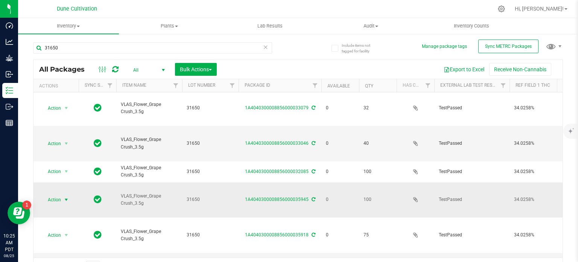
click at [62, 194] on span "select" at bounding box center [66, 199] width 9 height 11
click at [60, 151] on li "Edit attributes" at bounding box center [64, 152] width 47 height 11
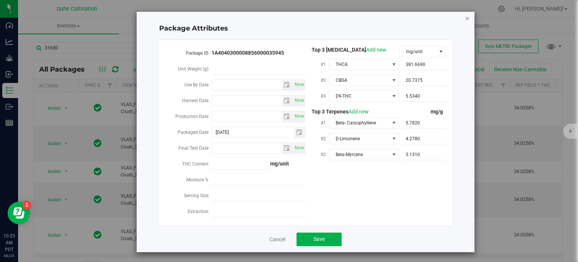
click at [465, 17] on icon "Close modal" at bounding box center [467, 18] width 5 height 9
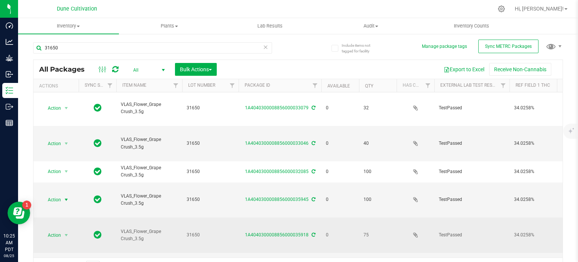
click at [50, 217] on td "Action Action Edit attributes Global inventory Locate package Package audit log…" at bounding box center [56, 234] width 45 height 35
click at [50, 230] on span "Action" at bounding box center [51, 235] width 20 height 11
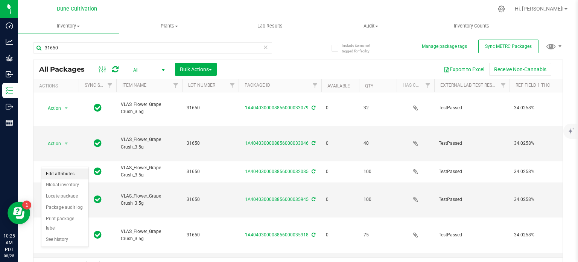
click at [60, 174] on li "Edit attributes" at bounding box center [64, 173] width 47 height 11
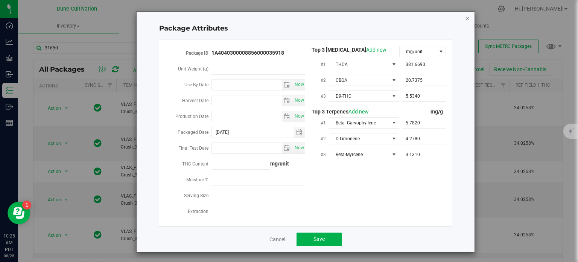
click at [465, 19] on icon "Close modal" at bounding box center [467, 18] width 5 height 9
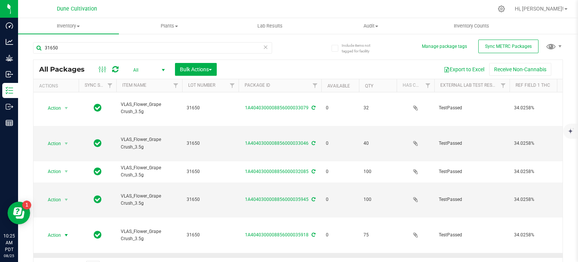
click at [54, 192] on li "Edit attributes" at bounding box center [64, 194] width 47 height 11
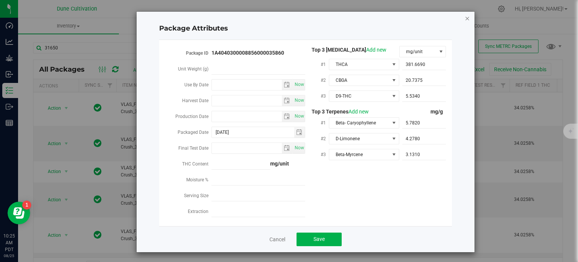
click at [467, 15] on icon "Close modal" at bounding box center [467, 18] width 5 height 9
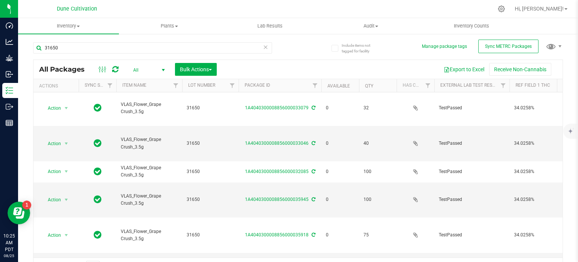
click at [63, 131] on li "Edit attributes" at bounding box center [64, 135] width 47 height 11
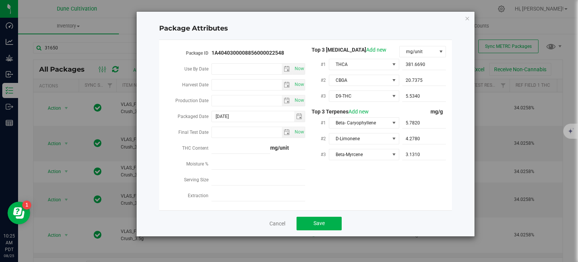
click at [464, 17] on div "Package Attributes Package ID 1A4040300008856000022548 Use By Date Now Harvest …" at bounding box center [306, 124] width 338 height 224
click at [468, 20] on icon "Close modal" at bounding box center [467, 18] width 5 height 9
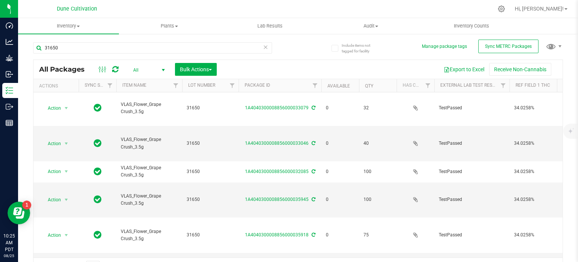
click at [58, 151] on li "Edit attributes" at bounding box center [64, 156] width 47 height 11
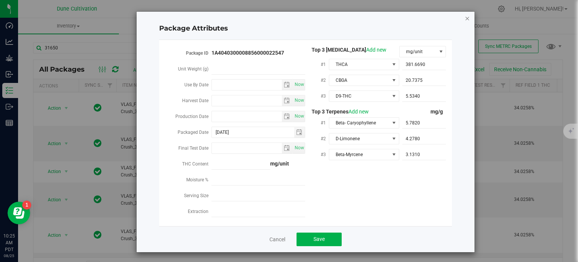
click at [465, 17] on icon "Close modal" at bounding box center [467, 18] width 5 height 9
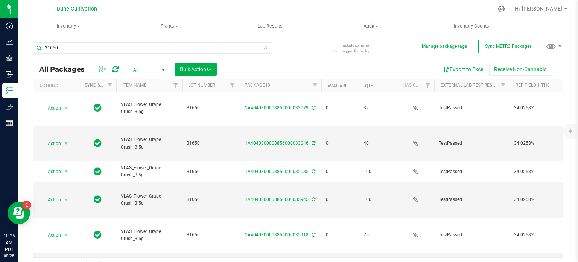
click at [56, 173] on li "Edit attributes" at bounding box center [64, 175] width 47 height 11
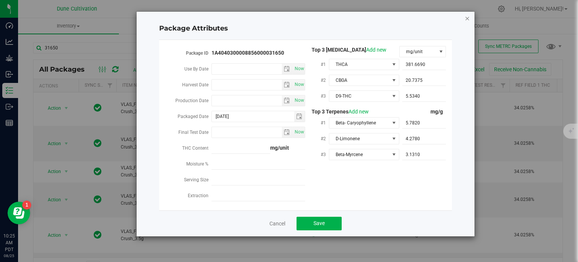
click at [468, 18] on icon "Close modal" at bounding box center [467, 18] width 5 height 9
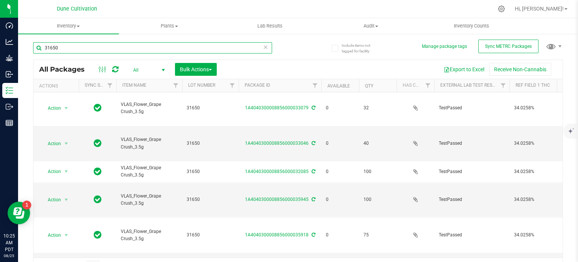
click at [56, 44] on input "31650" at bounding box center [152, 47] width 239 height 11
type input "31709"
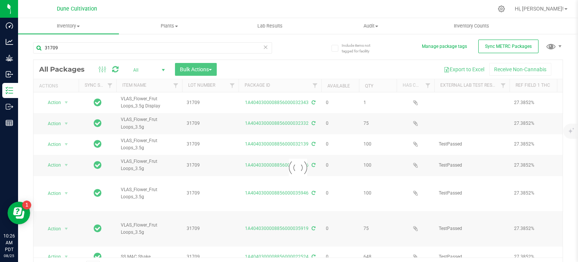
click at [265, 102] on div at bounding box center [298, 167] width 529 height 215
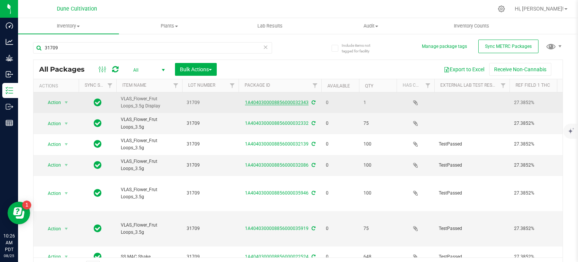
click at [265, 102] on link "1A4040300008856000032343" at bounding box center [277, 102] width 64 height 5
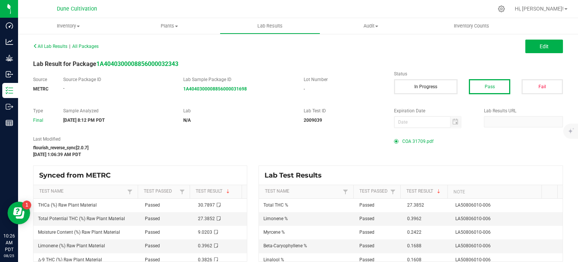
click at [407, 140] on span "COA 31709.pdf" at bounding box center [418, 141] width 31 height 11
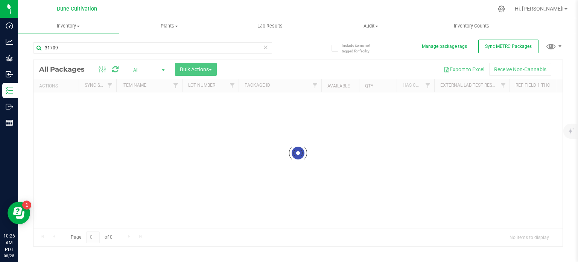
click at [83, 40] on div "31709" at bounding box center [165, 47] width 265 height 24
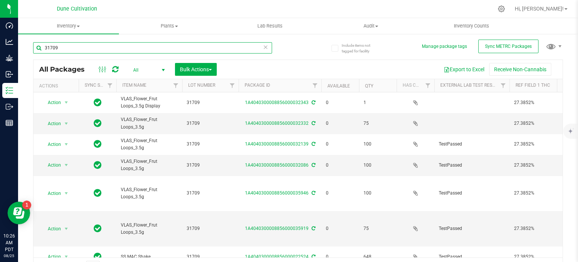
click at [85, 49] on input "31709" at bounding box center [152, 47] width 239 height 11
type input "31704"
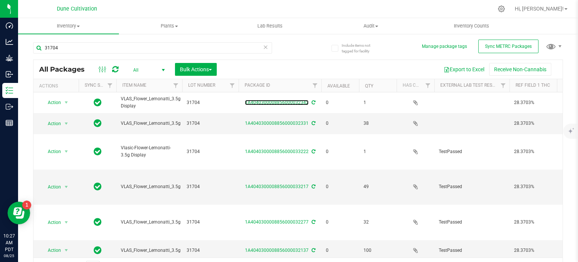
click at [277, 101] on link "1A4040300008856000032342" at bounding box center [277, 102] width 64 height 5
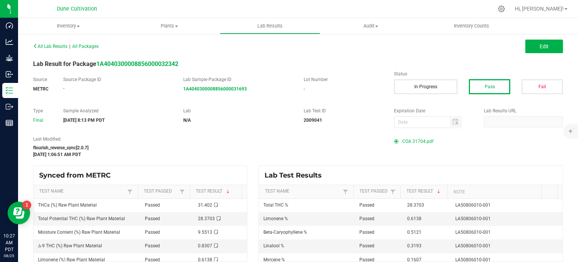
click at [422, 138] on span "COA 31704.pdf" at bounding box center [418, 141] width 31 height 11
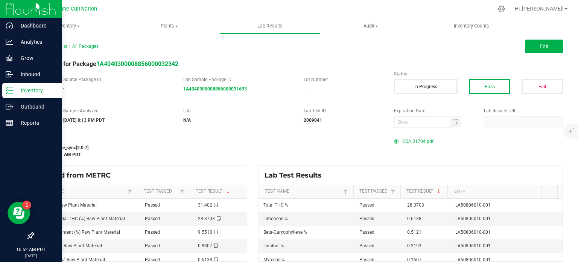
click at [21, 86] on p "Inventory" at bounding box center [35, 90] width 45 height 9
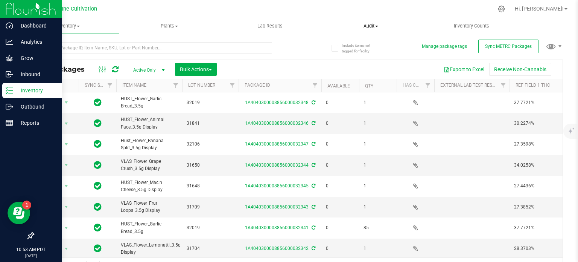
click at [410, 22] on uib-tab-heading "Audit Inventory auditing Package history" at bounding box center [371, 25] width 100 height 15
click at [292, 69] on div "Export to Excel Receive Non-Cannabis" at bounding box center [390, 69] width 335 height 13
click at [12, 105] on icon at bounding box center [10, 107] width 8 height 8
